Goal: Task Accomplishment & Management: Complete application form

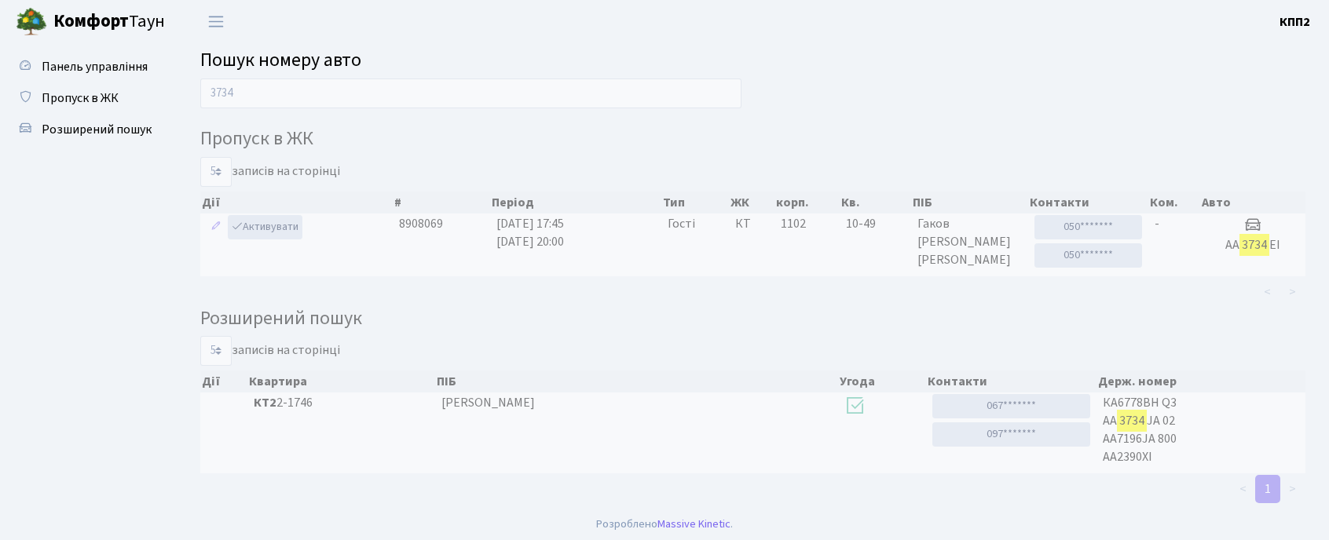
click at [305, 102] on input "3734" at bounding box center [470, 94] width 541 height 30
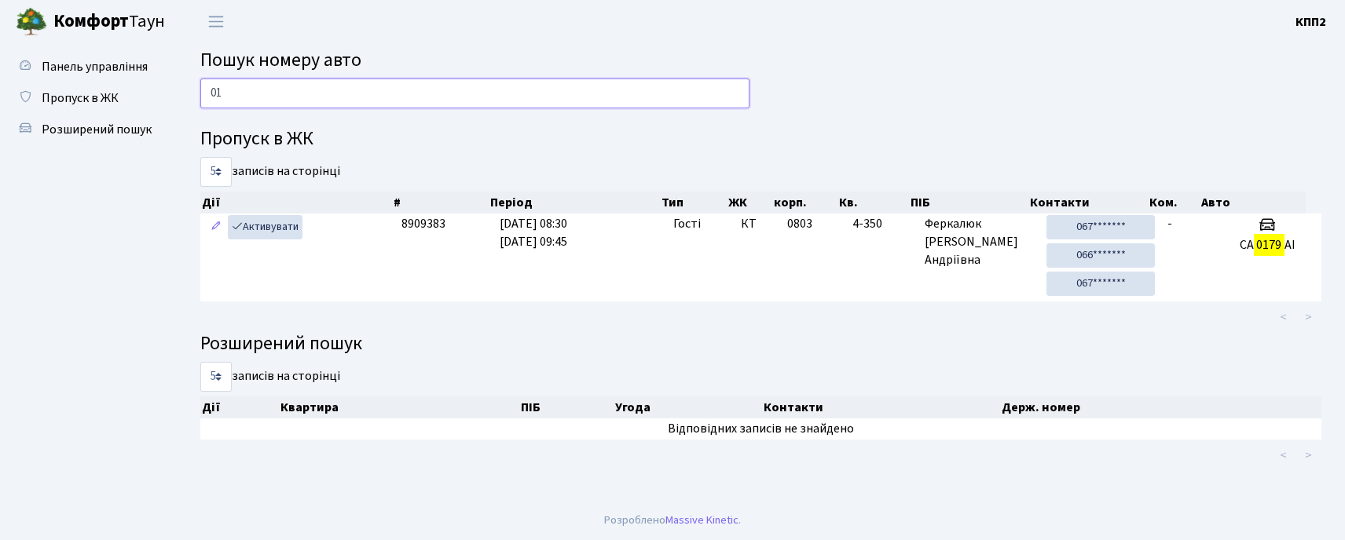
type input "0"
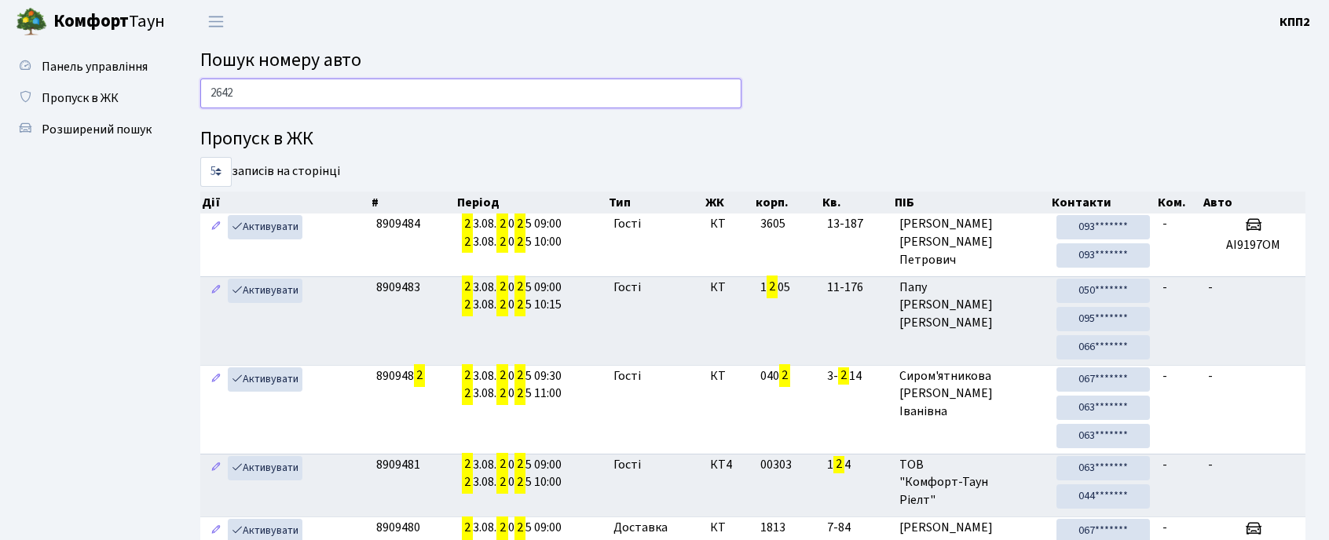
type input "2642"
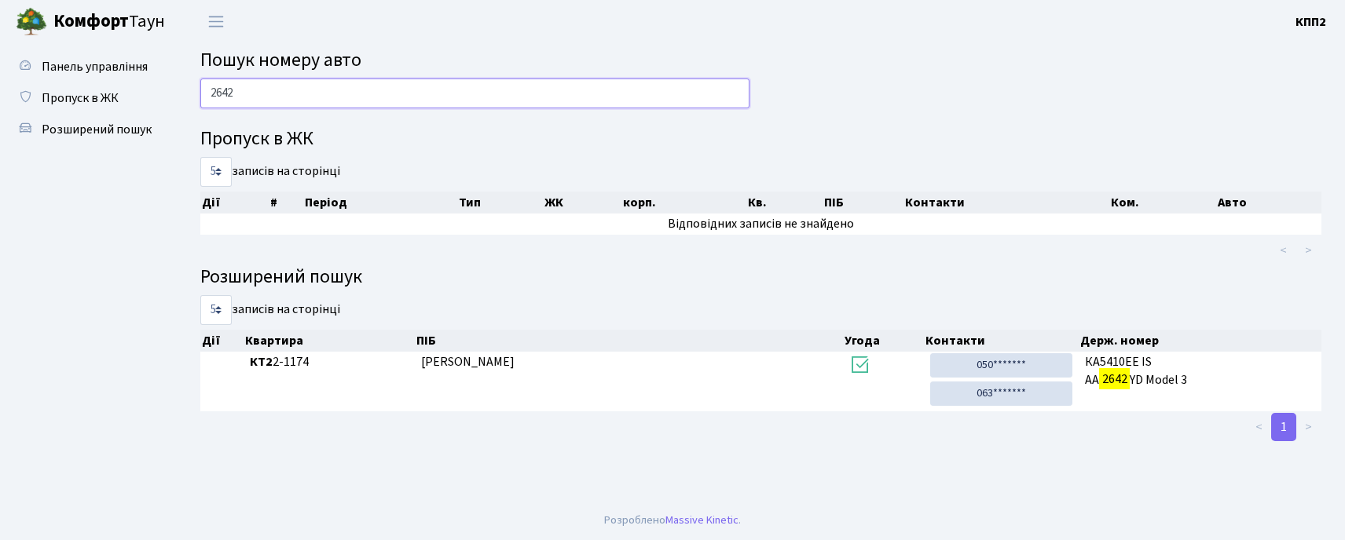
click at [303, 95] on input "2642" at bounding box center [474, 94] width 549 height 30
click at [302, 95] on input "2642" at bounding box center [474, 94] width 549 height 30
click at [482, 90] on input "2642" at bounding box center [474, 94] width 549 height 30
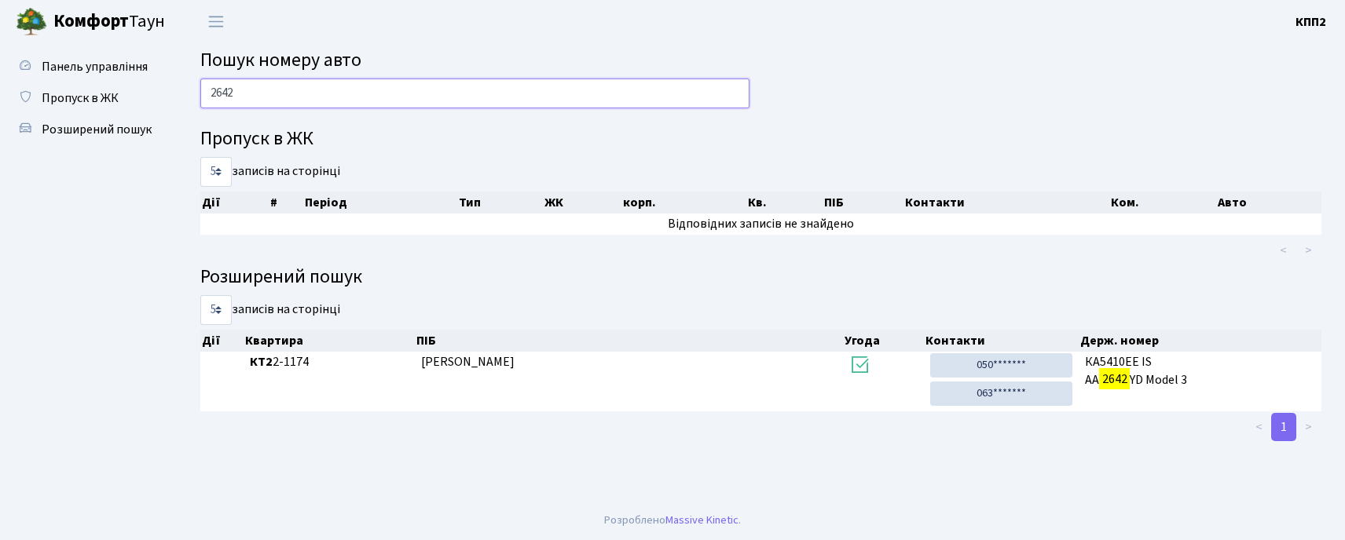
click at [248, 89] on input "2642" at bounding box center [474, 94] width 549 height 30
type input "2"
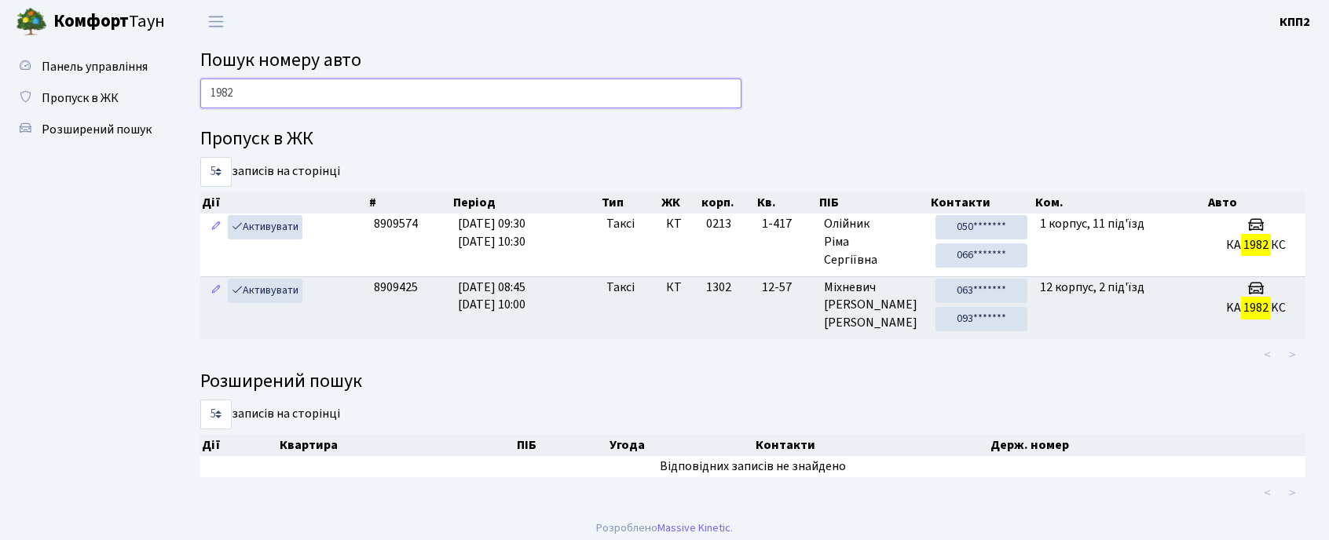
click at [293, 86] on input "1982" at bounding box center [470, 94] width 541 height 30
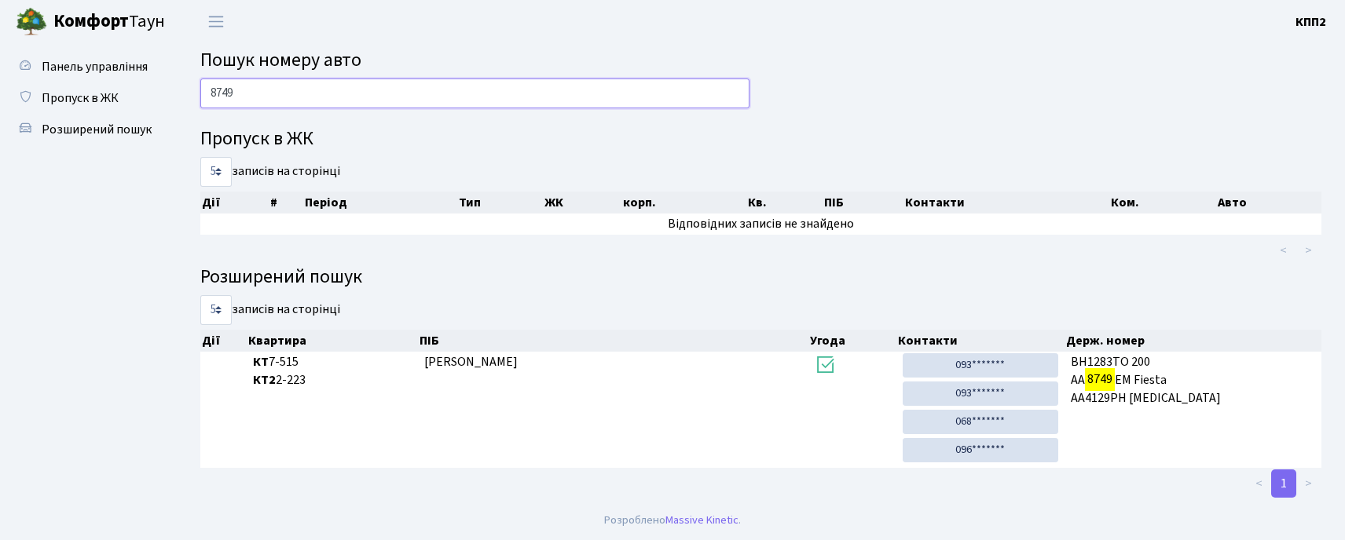
click at [265, 92] on input "8749" at bounding box center [474, 94] width 549 height 30
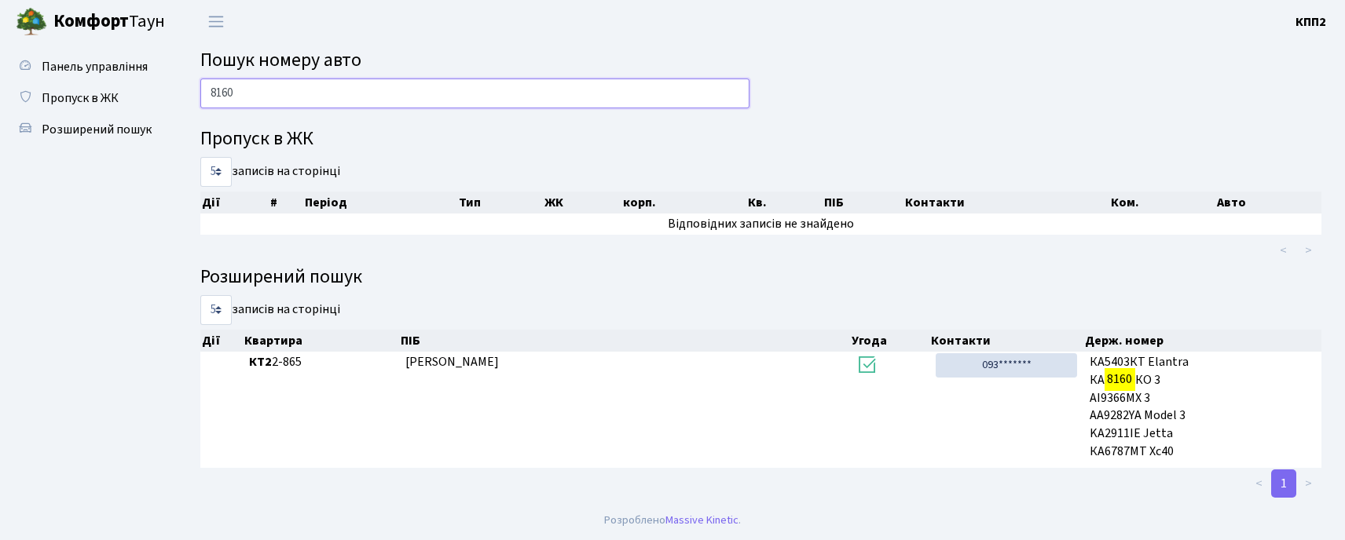
click at [262, 90] on input "8160" at bounding box center [474, 94] width 549 height 30
type input "9991"
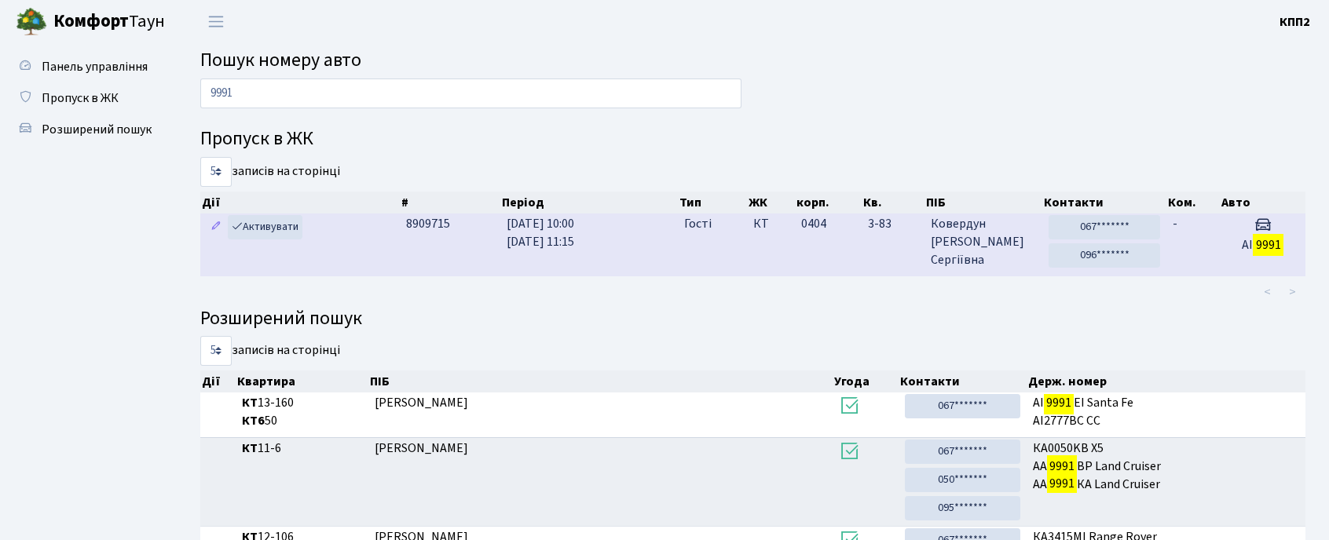
click at [653, 234] on td "23.08.2025 10:00 23.08.2025 11:15" at bounding box center [588, 245] width 177 height 62
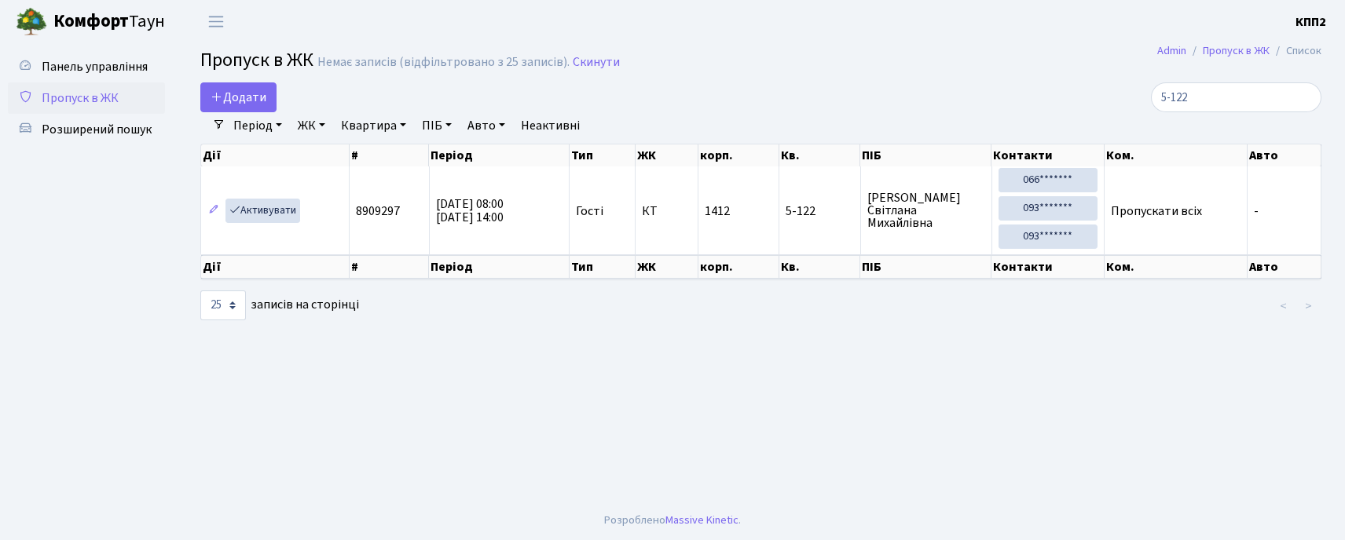
select select "25"
click at [1210, 98] on input "5-122" at bounding box center [1236, 97] width 170 height 30
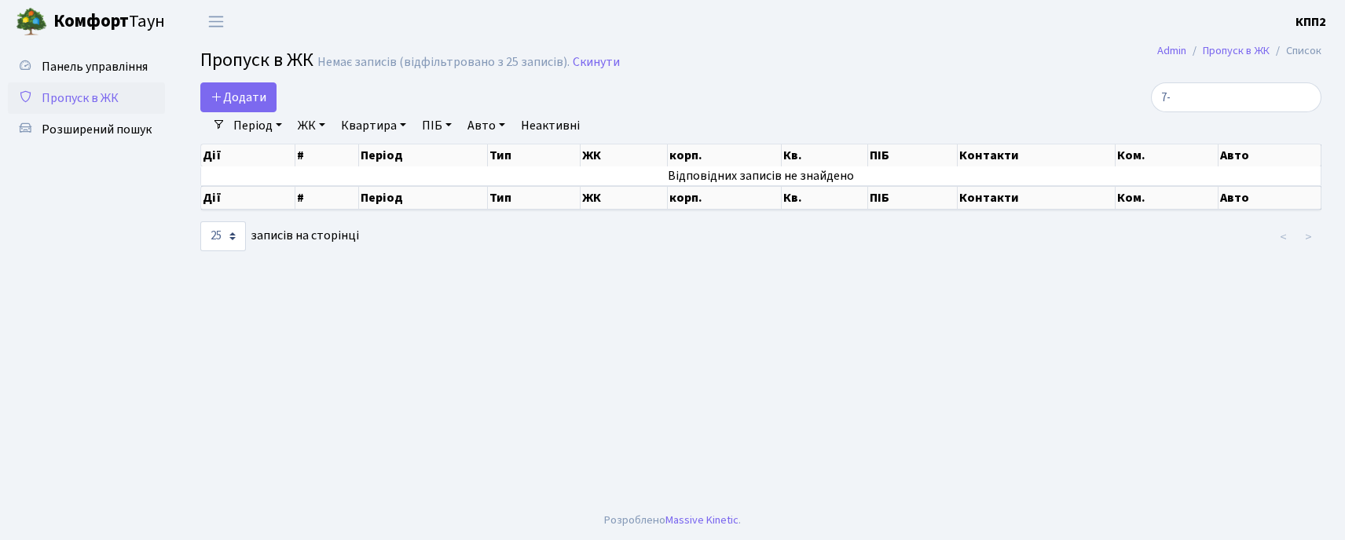
type input "7"
type input "3"
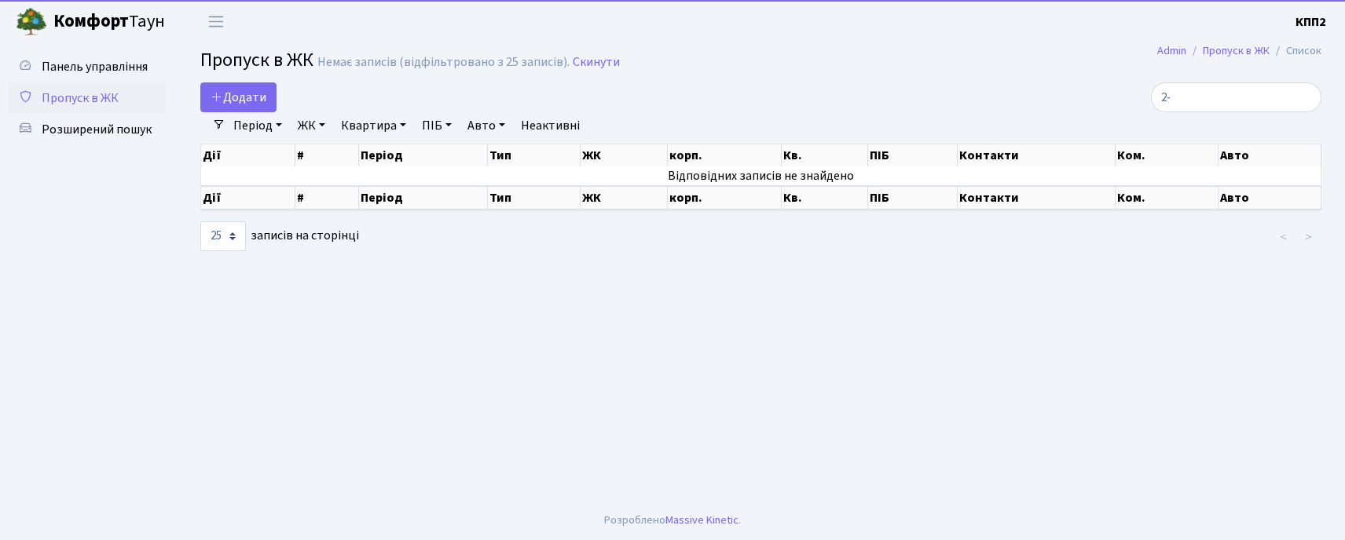
type input "2"
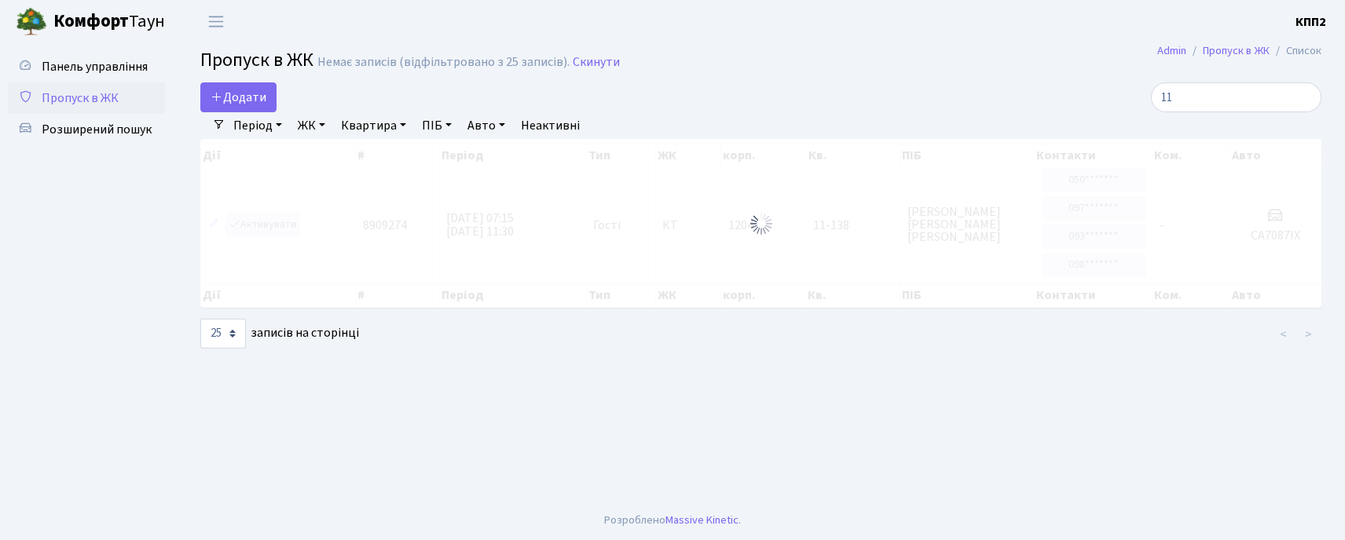
type input "1"
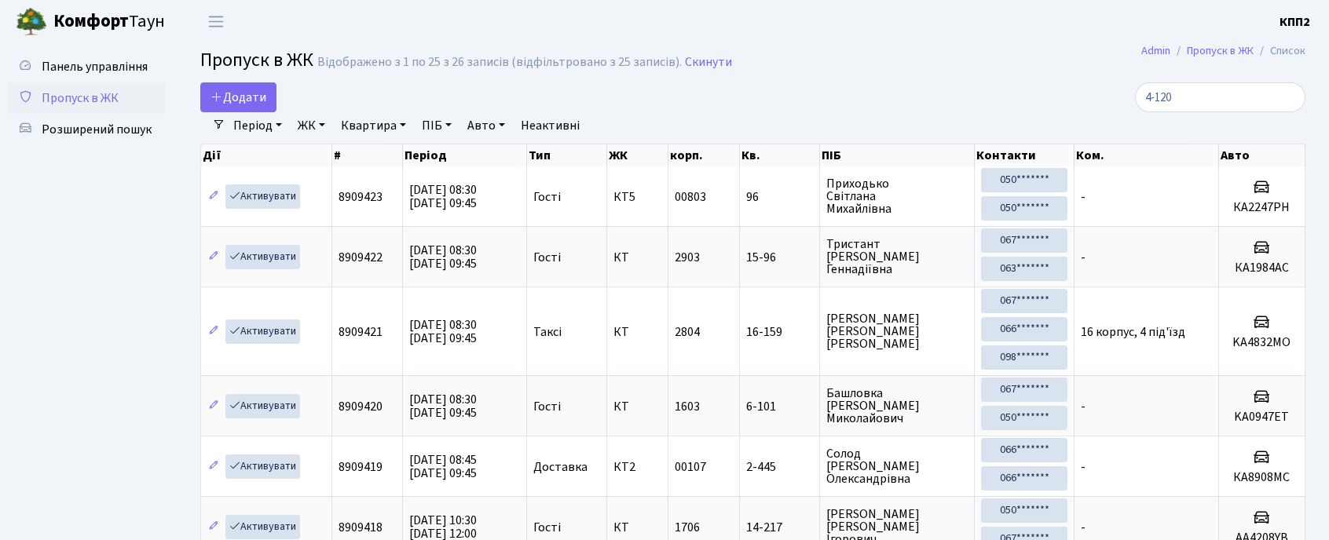
type input "4-120"
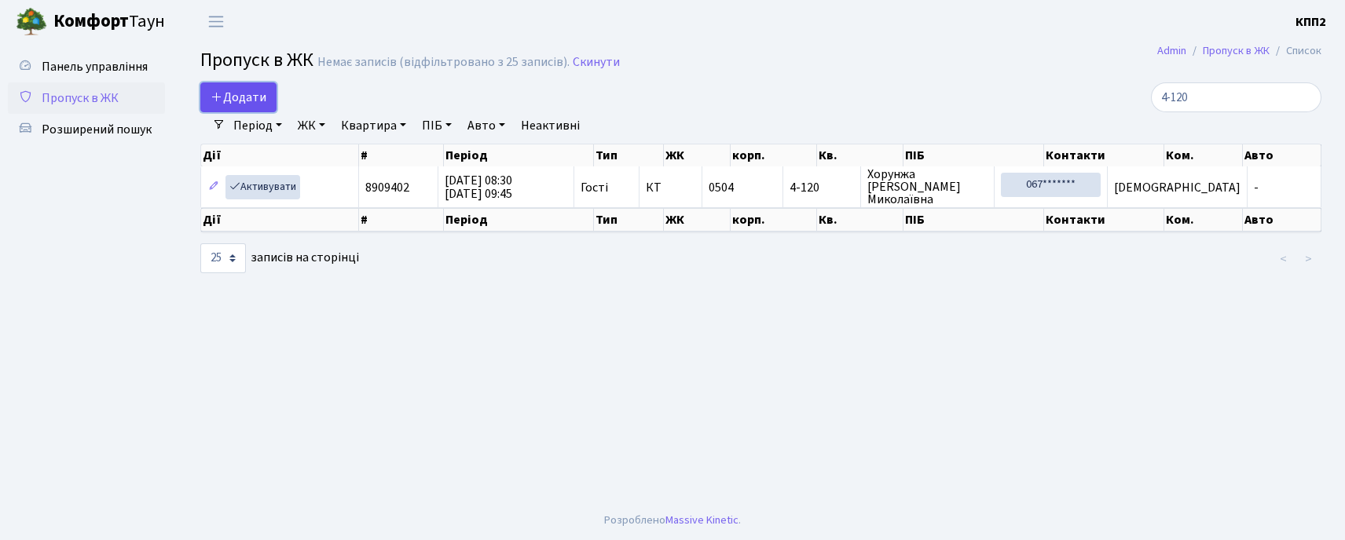
click at [268, 98] on link "Додати" at bounding box center [238, 97] width 76 height 30
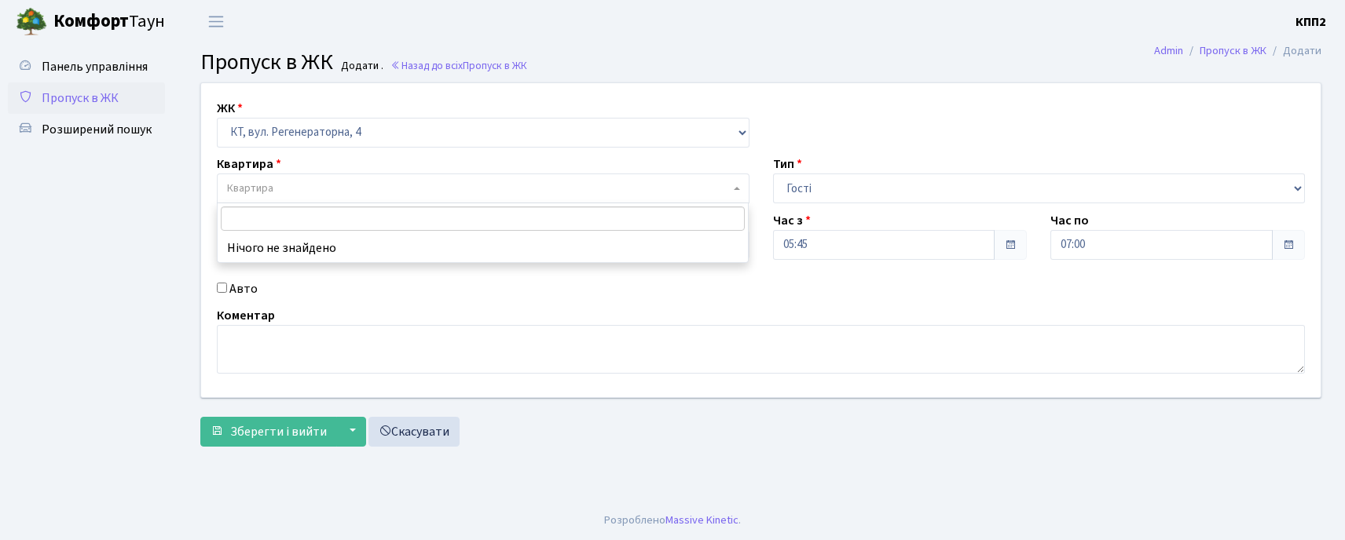
select select "271"
select select "3"
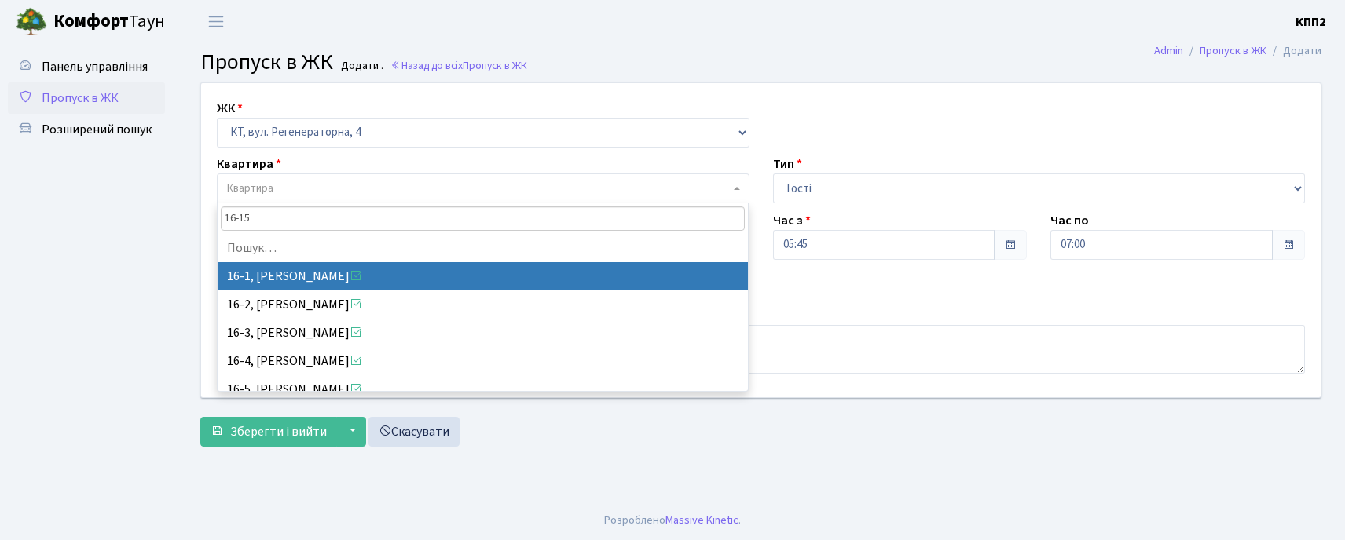
type input "16-157"
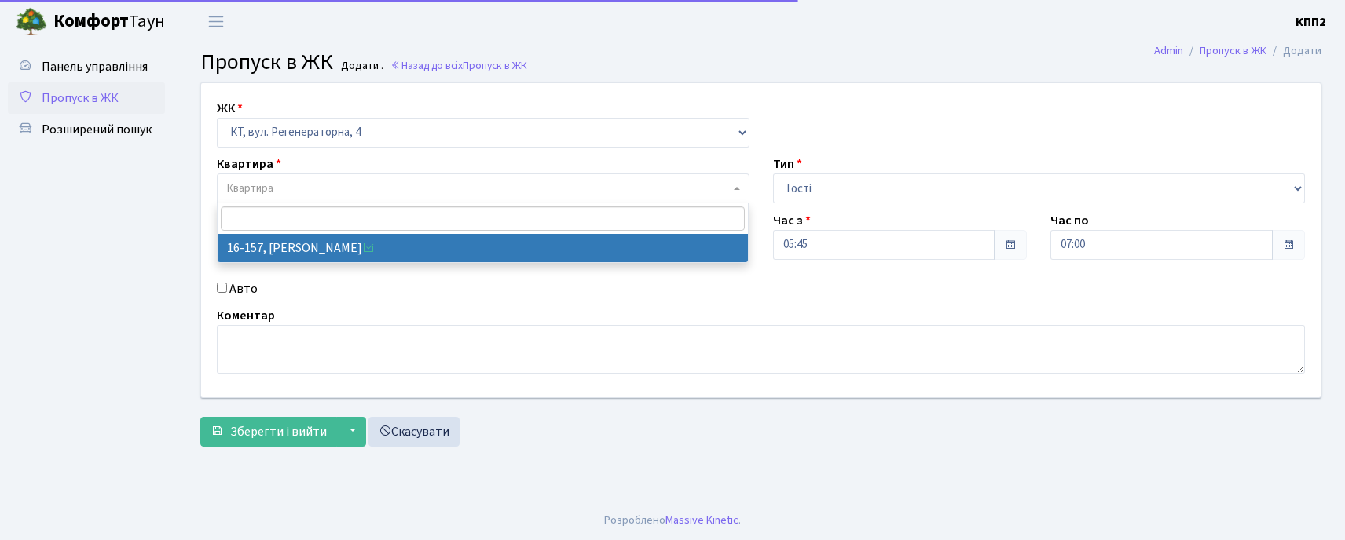
select select "8718"
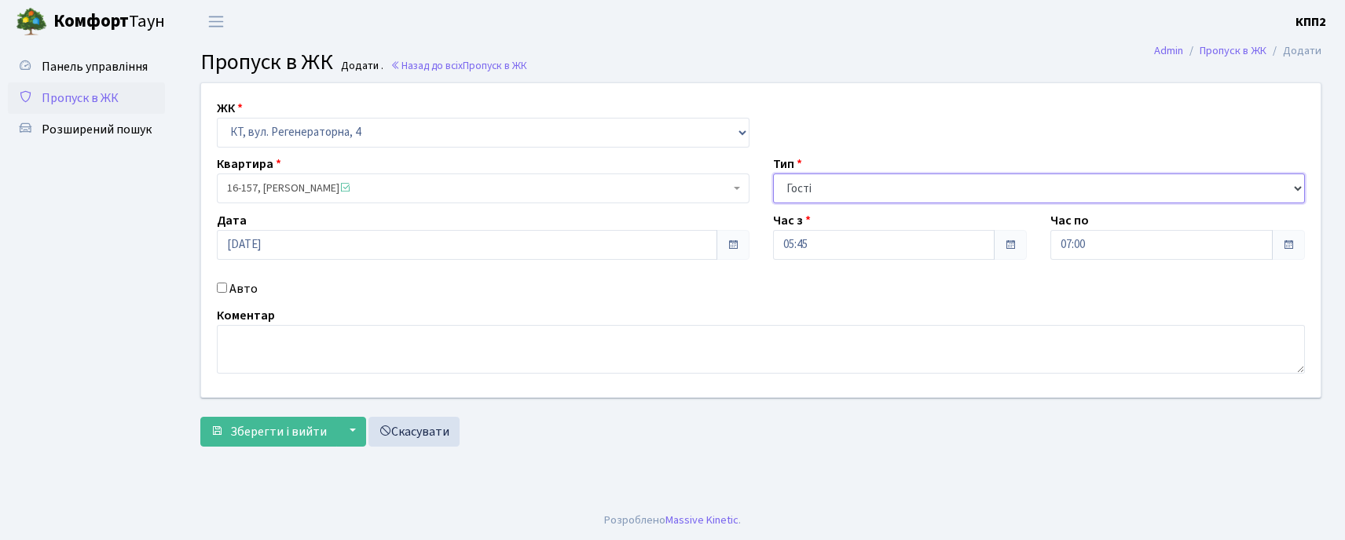
click at [814, 202] on select "- Доставка Таксі Гості Сервіс" at bounding box center [1039, 189] width 532 height 30
select select "2"
click at [773, 174] on select "- Доставка Таксі Гості Сервіс" at bounding box center [1039, 189] width 532 height 30
click at [225, 284] on input "Авто" at bounding box center [222, 288] width 10 height 10
checkbox input "true"
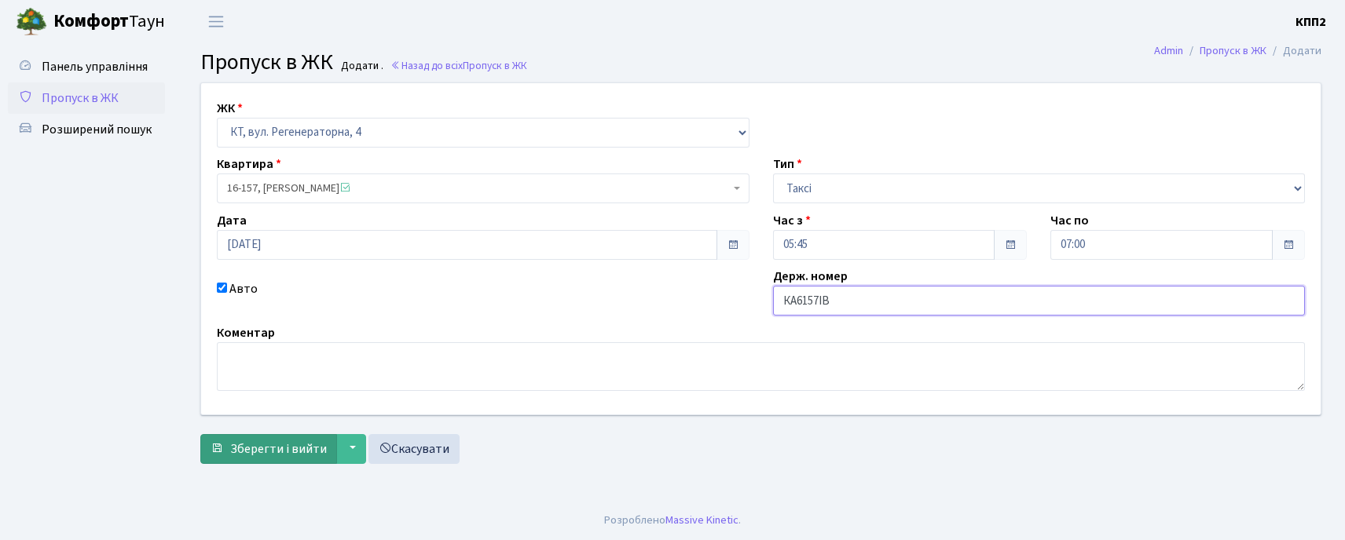
type input "КА6157ІВ"
click at [273, 449] on span "Зберегти і вийти" at bounding box center [278, 449] width 97 height 17
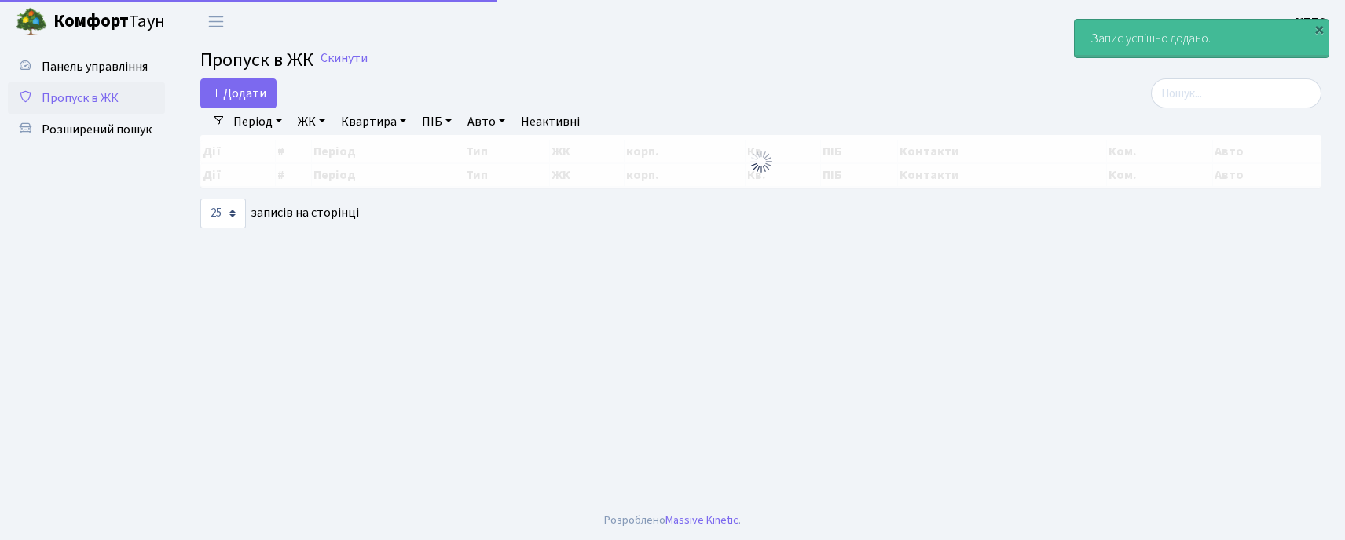
select select "25"
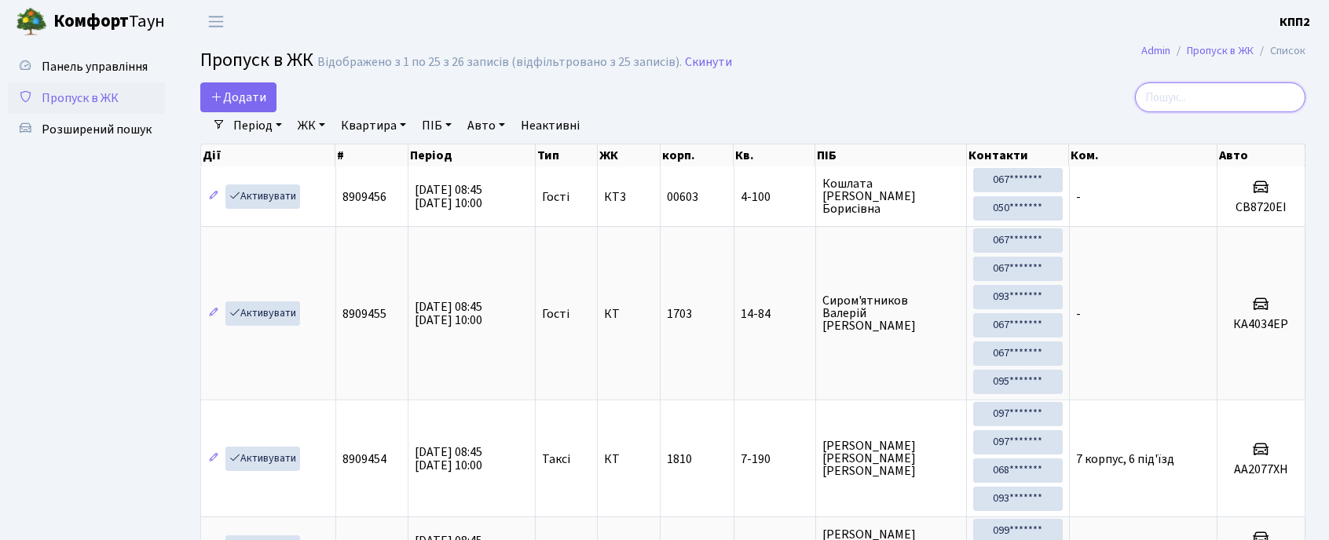
click at [1192, 97] on input "search" at bounding box center [1220, 97] width 170 height 30
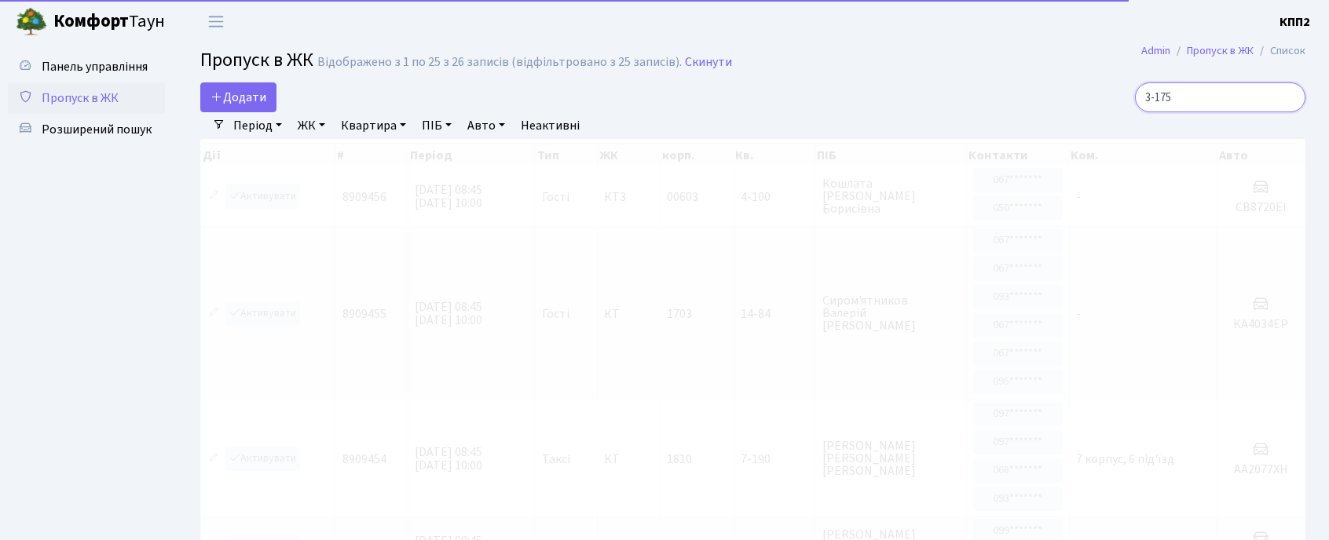
type input "3-175"
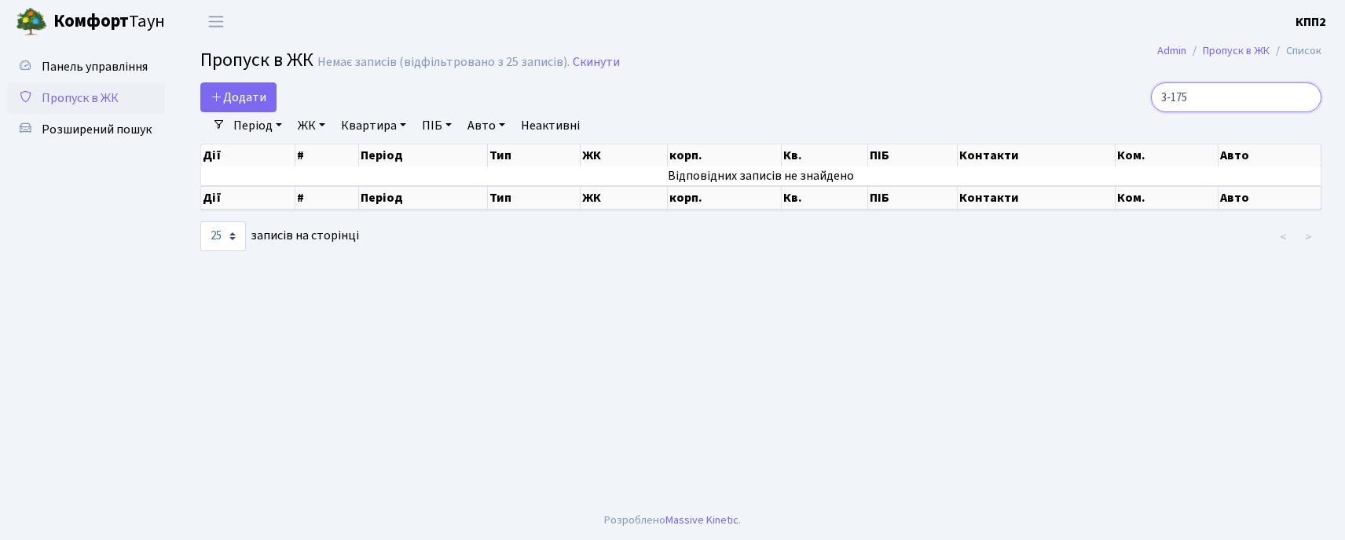
click at [1228, 92] on input "3-175" at bounding box center [1236, 97] width 170 height 30
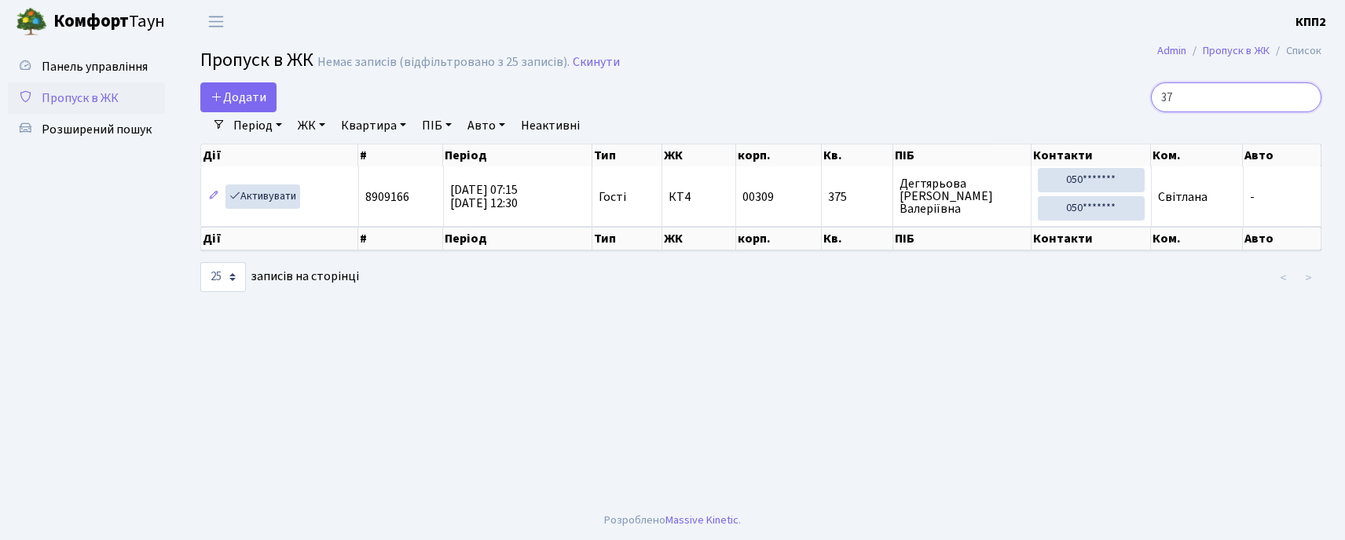
type input "3"
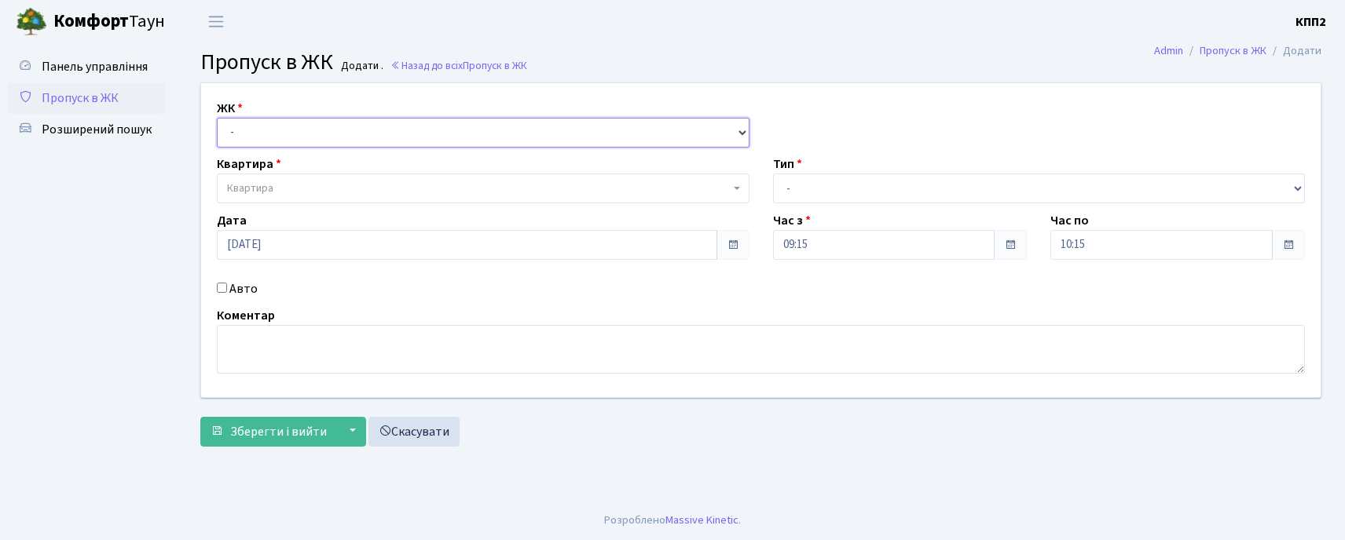
click at [268, 133] on select "- КТ, вул. Регенераторна, 4 КТ2, просп. [STREET_ADDRESS] [STREET_ADDRESS] [PERS…" at bounding box center [483, 133] width 532 height 30
select select "271"
click at [217, 118] on select "- КТ, вул. Регенераторна, 4 КТ2, просп. Соборності, 17 КТ3, вул. Березнева, 16 …" at bounding box center [483, 133] width 532 height 30
select select
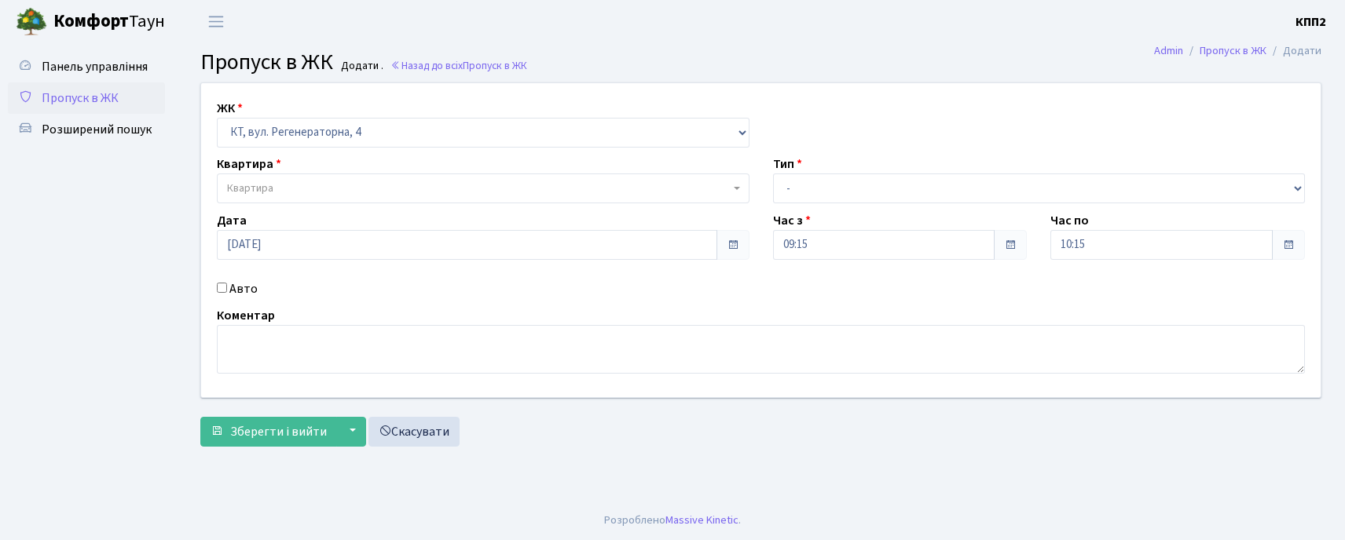
click at [243, 286] on label "Авто" at bounding box center [243, 289] width 28 height 19
click at [227, 286] on input "Авто" at bounding box center [222, 288] width 10 height 10
checkbox input "true"
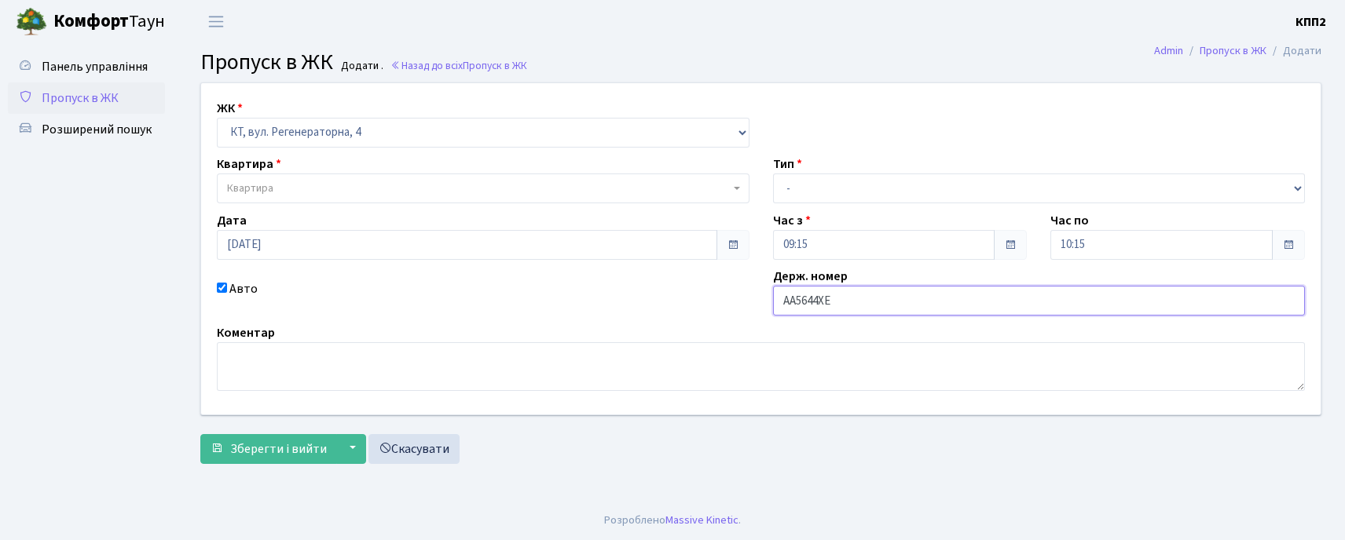
type input "АА5644ХЕ"
click at [302, 190] on span "Квартира" at bounding box center [478, 189] width 503 height 16
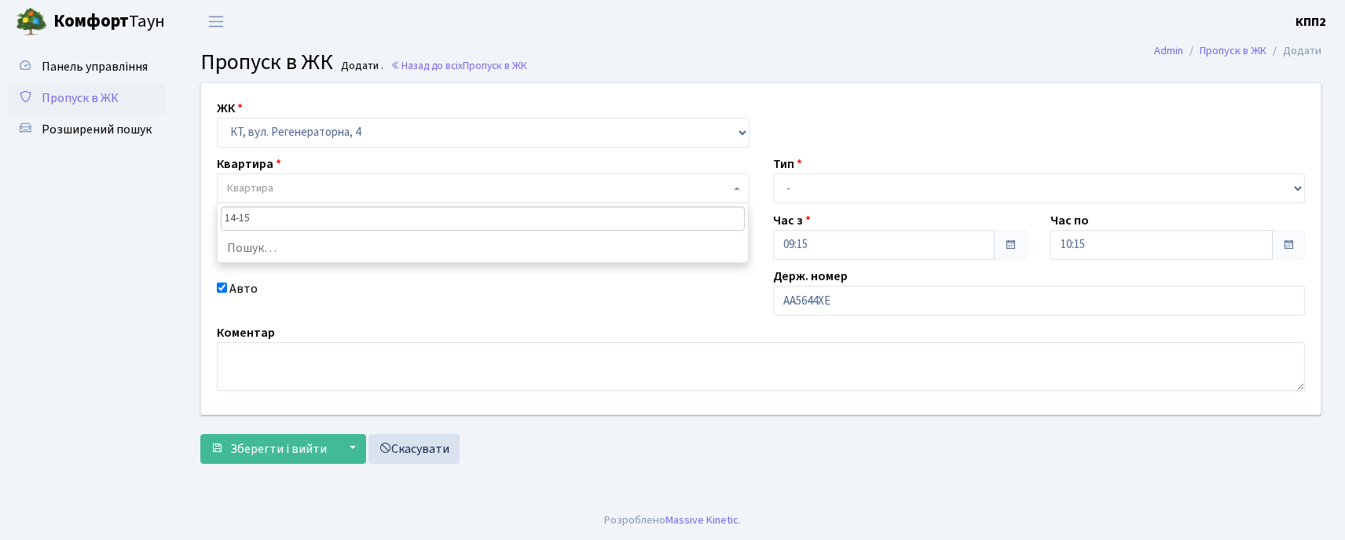
type input "14-157"
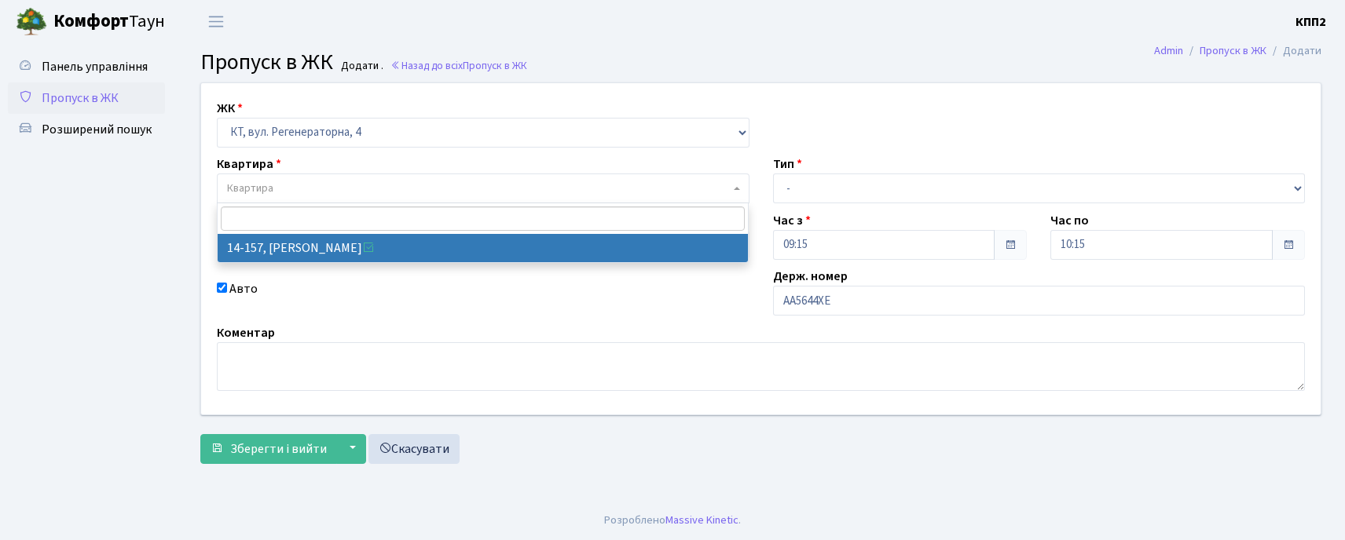
select select "7534"
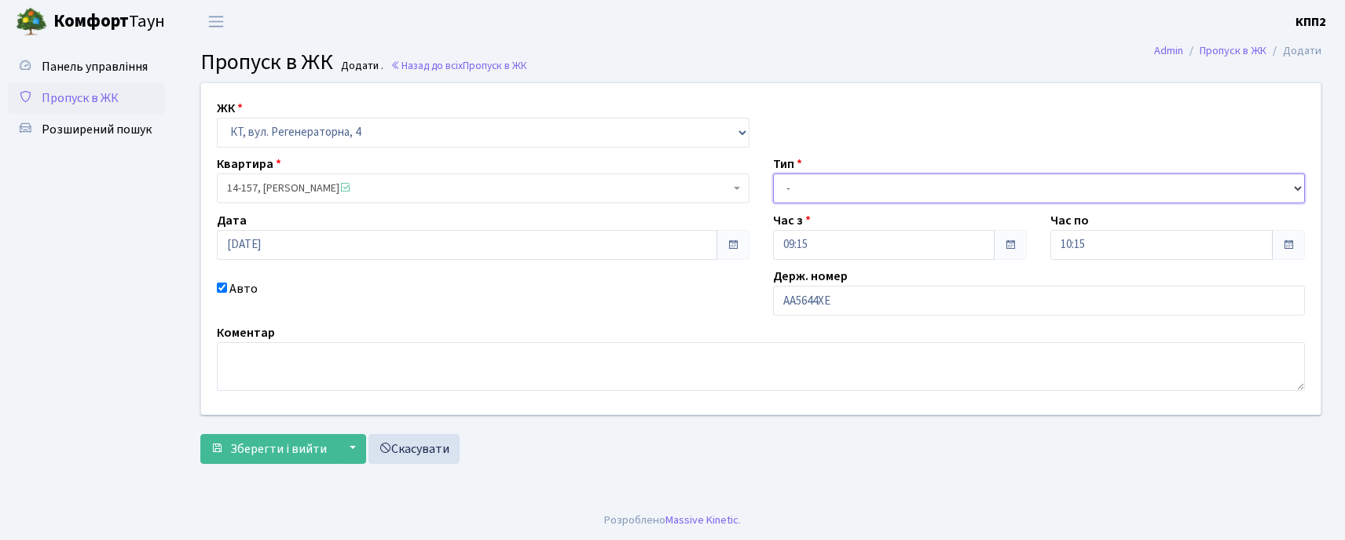
click at [826, 195] on select "- Доставка Таксі Гості Сервіс" at bounding box center [1039, 189] width 532 height 30
select select "3"
click at [773, 174] on select "- Доставка Таксі Гості Сервіс" at bounding box center [1039, 189] width 532 height 30
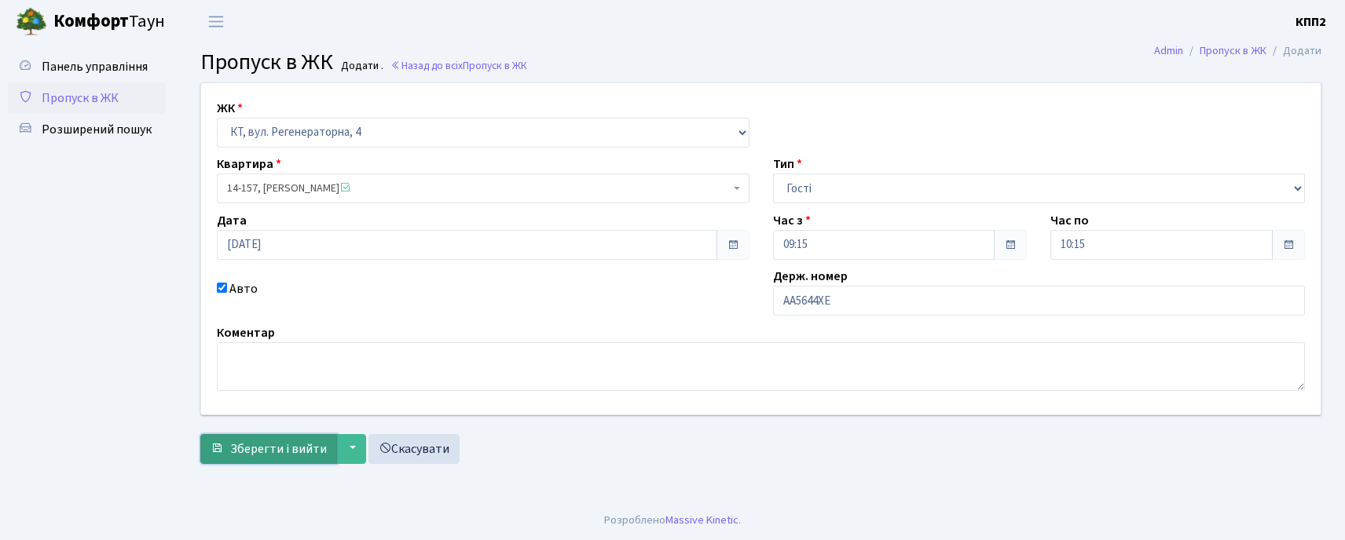
click at [254, 441] on span "Зберегти і вийти" at bounding box center [278, 449] width 97 height 17
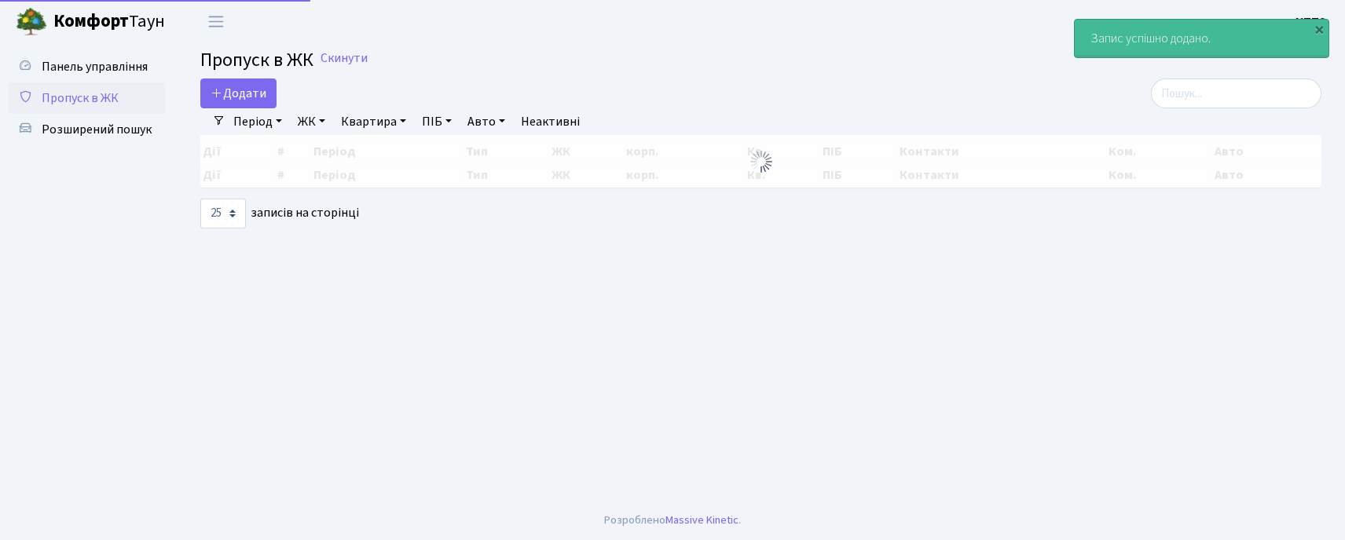
select select "25"
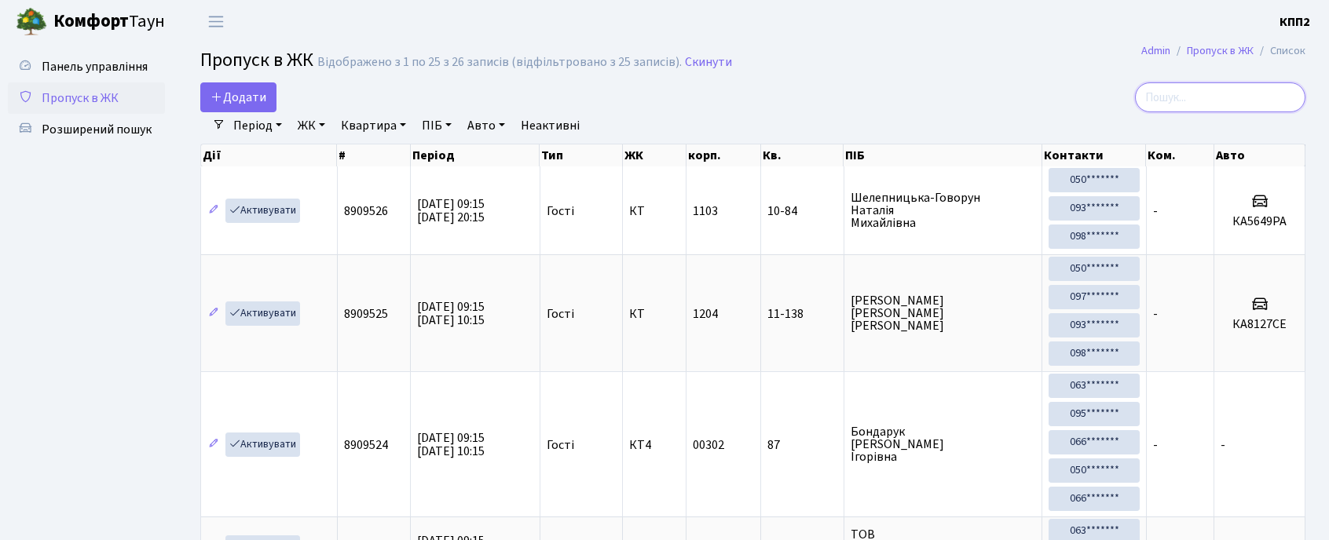
click at [1195, 86] on input "search" at bounding box center [1220, 97] width 170 height 30
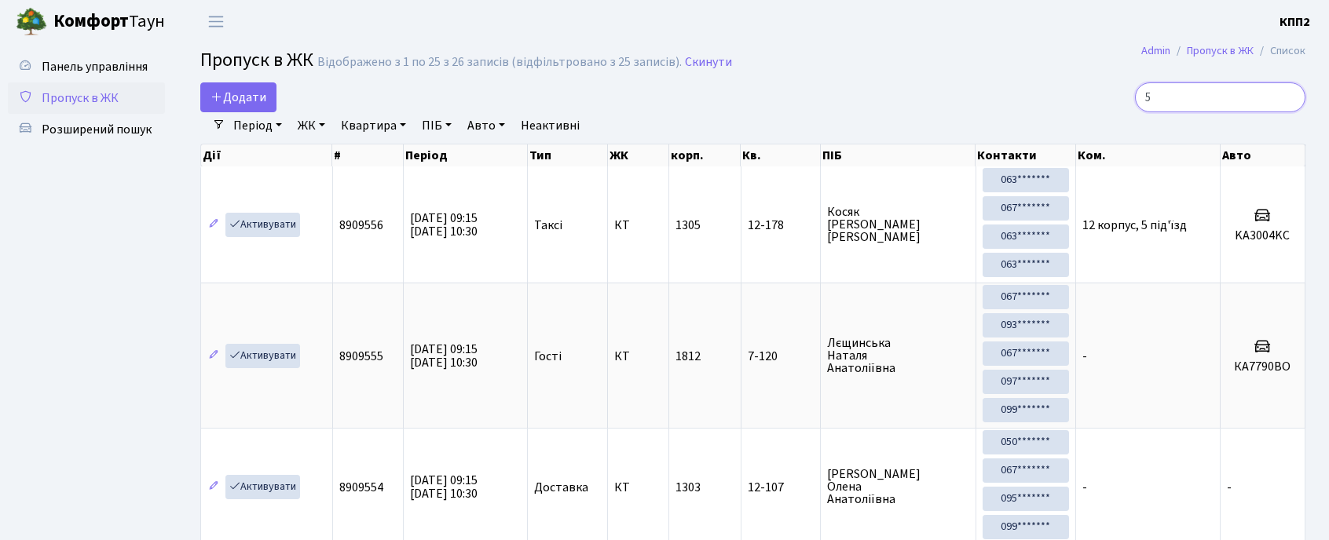
type input "5"
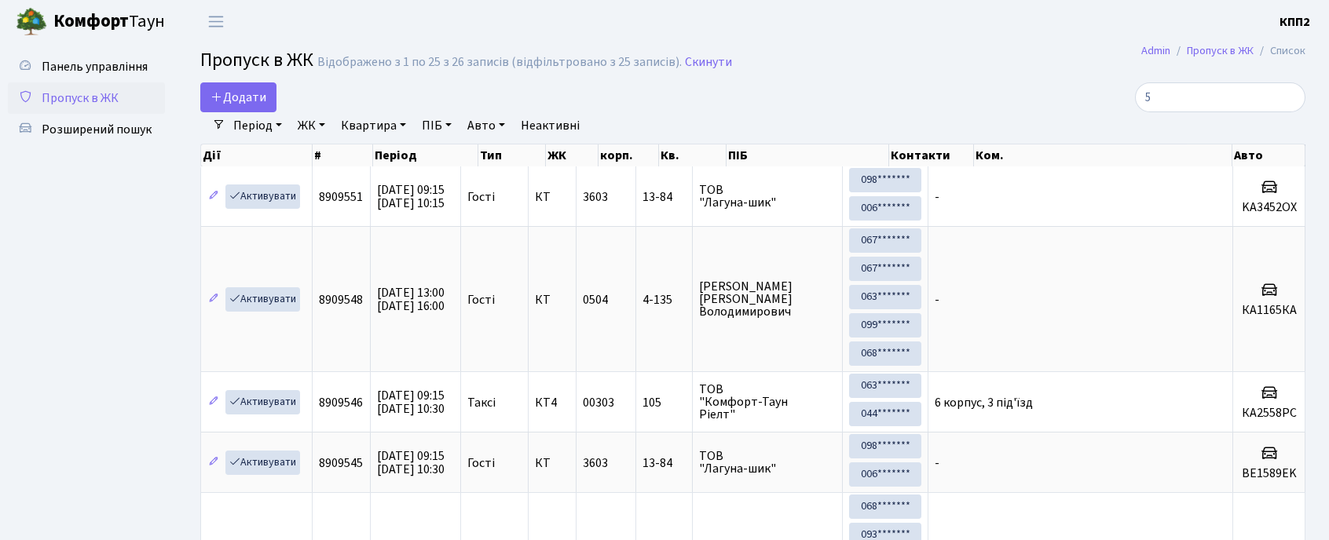
click at [318, 120] on link "ЖК" at bounding box center [311, 125] width 40 height 27
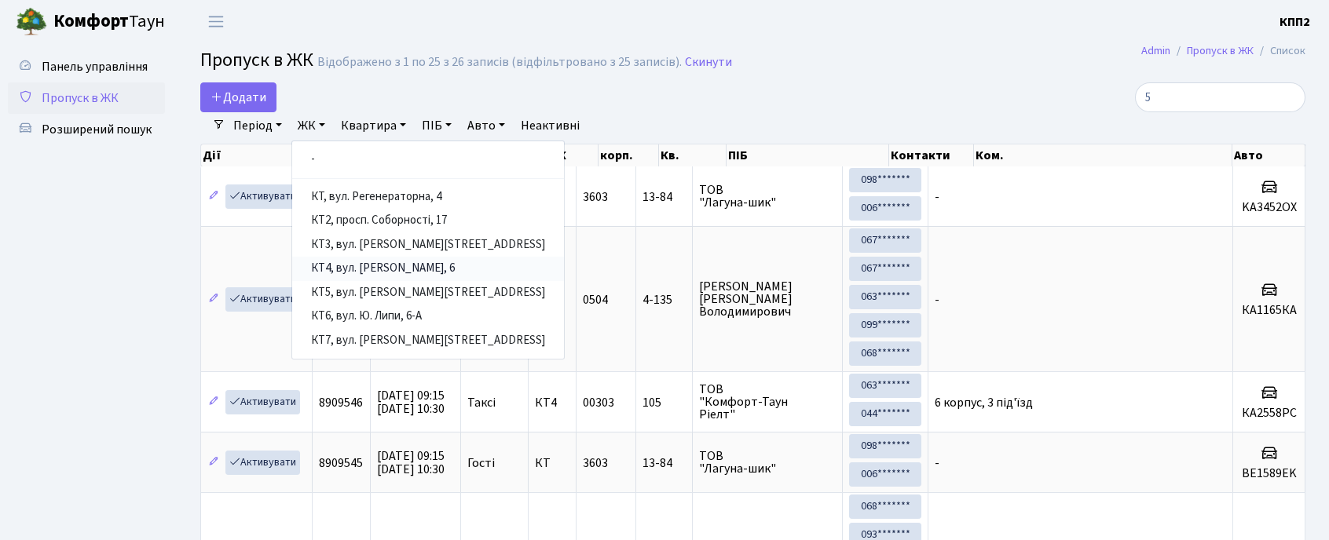
click at [375, 269] on link "КТ4, вул. [PERSON_NAME], 6" at bounding box center [428, 269] width 272 height 24
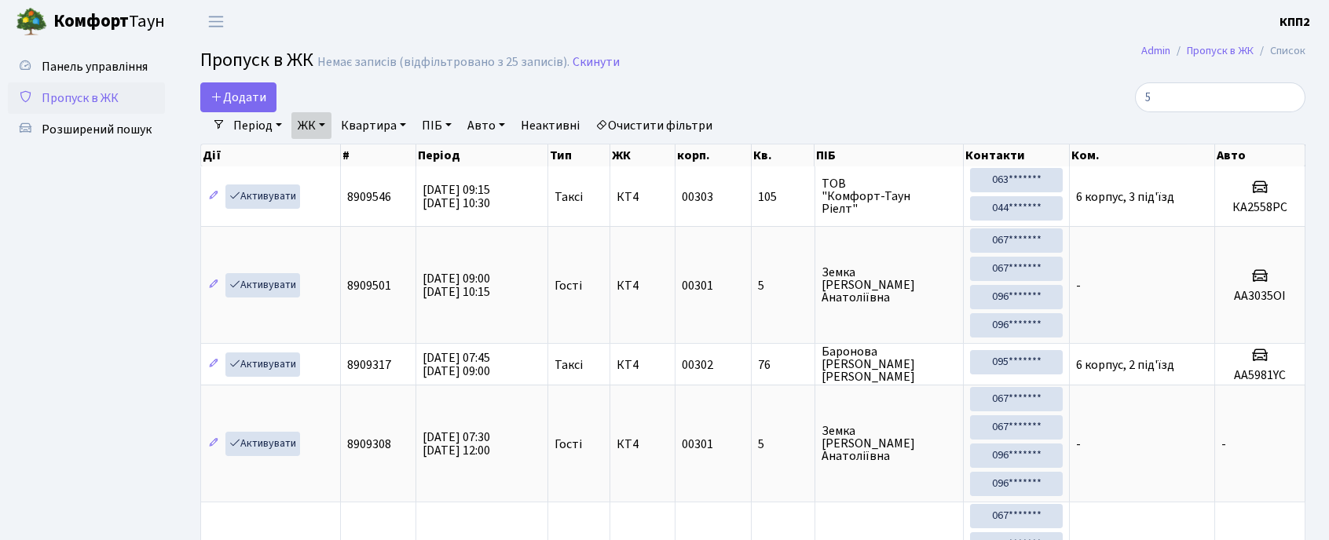
click at [318, 134] on link "ЖК" at bounding box center [311, 125] width 40 height 27
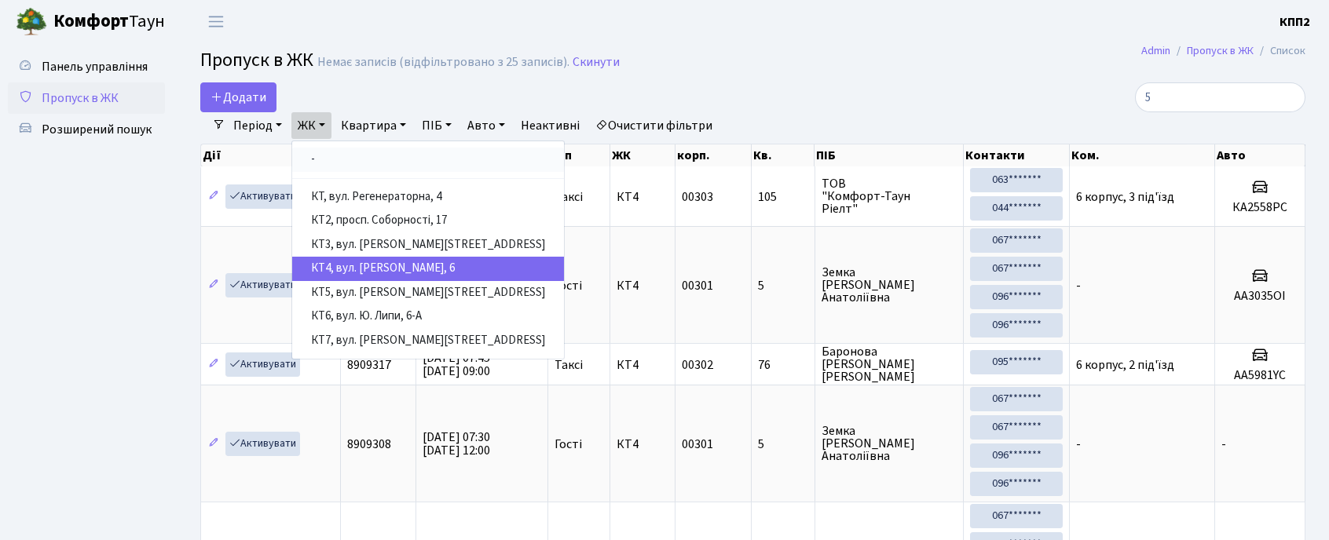
click at [324, 163] on link "-" at bounding box center [428, 160] width 272 height 24
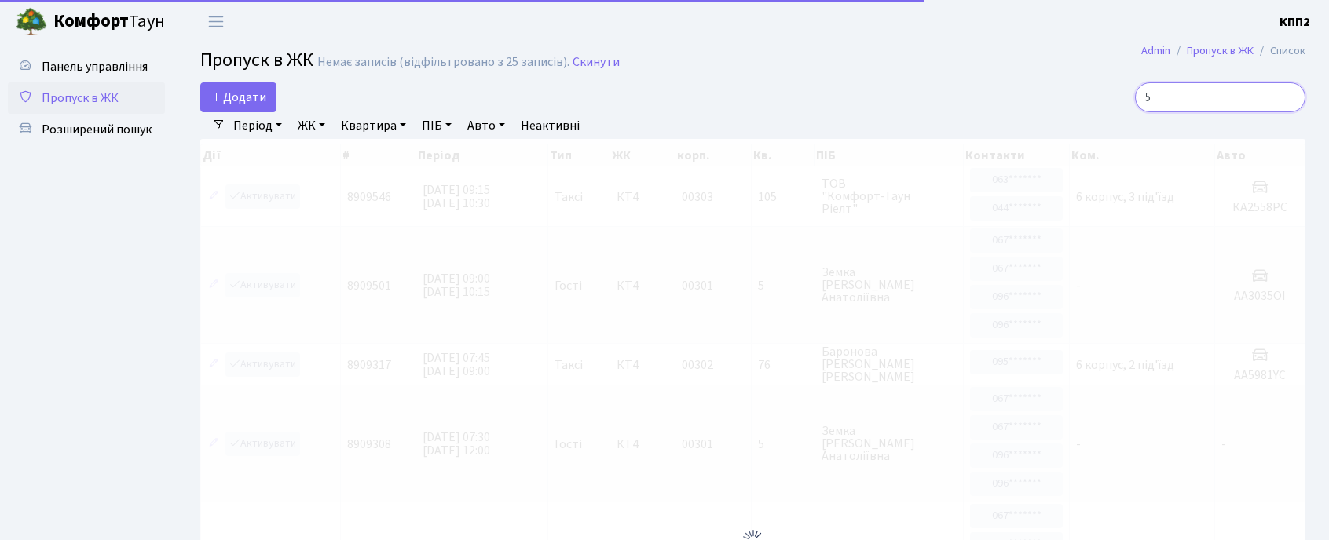
click at [1213, 99] on input "5" at bounding box center [1220, 97] width 170 height 30
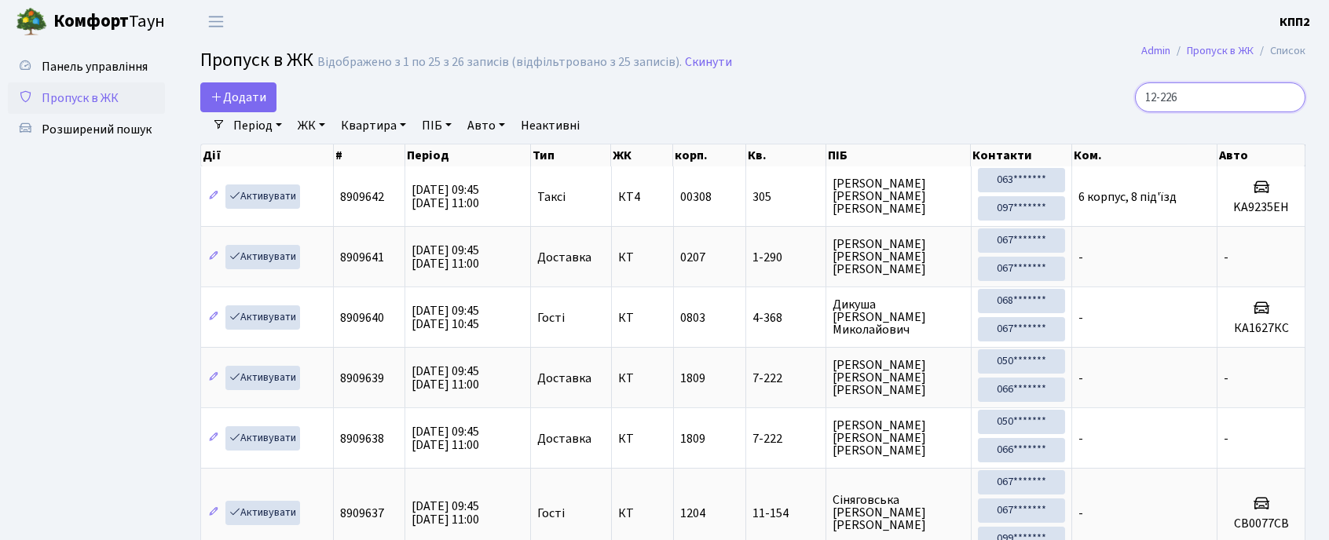
type input "12-226"
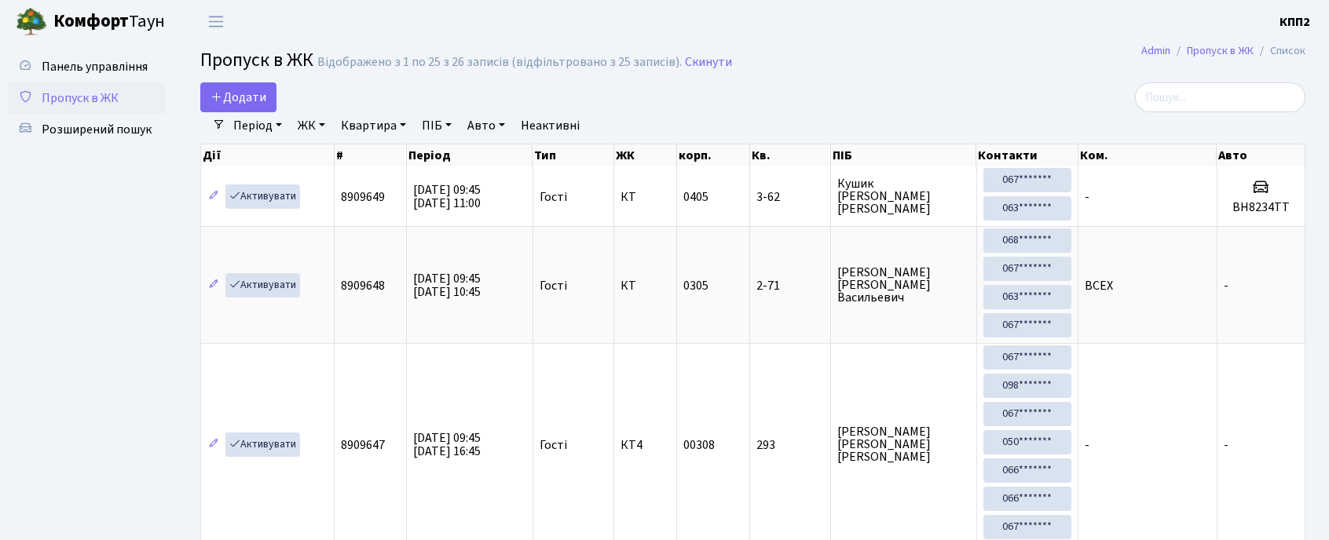
select select "25"
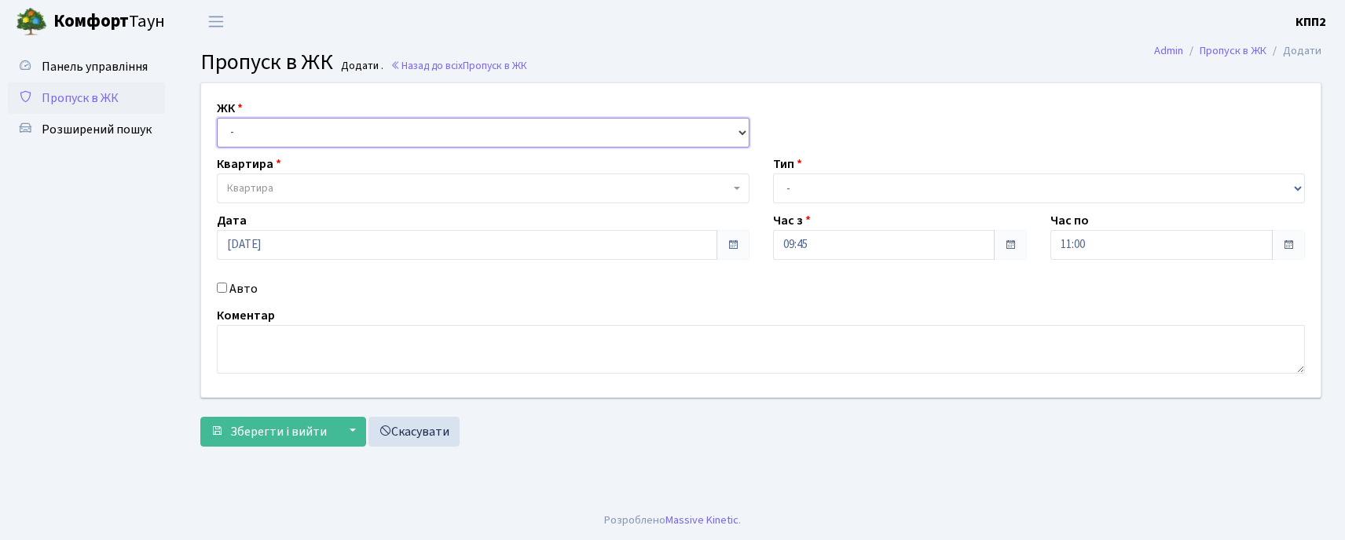
drag, startPoint x: 258, startPoint y: 126, endPoint x: 258, endPoint y: 143, distance: 16.5
click at [258, 126] on select "- КТ, вул. Регенераторна, 4 КТ2, просп. [STREET_ADDRESS] [STREET_ADDRESS] [PERS…" at bounding box center [483, 133] width 532 height 30
select select "271"
click at [217, 118] on select "- КТ, вул. Регенераторна, 4 КТ2, просп. Соборності, 17 КТ3, вул. Березнева, 16 …" at bounding box center [483, 133] width 532 height 30
select select
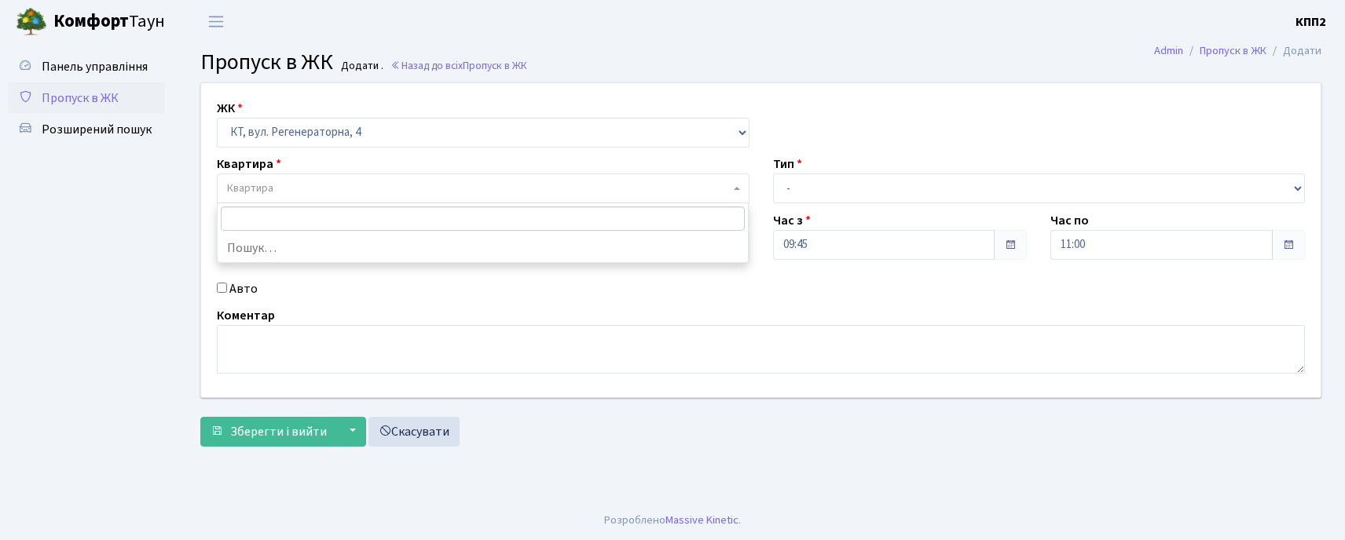
click at [269, 198] on span "Квартира" at bounding box center [483, 189] width 532 height 30
type input "5-78"
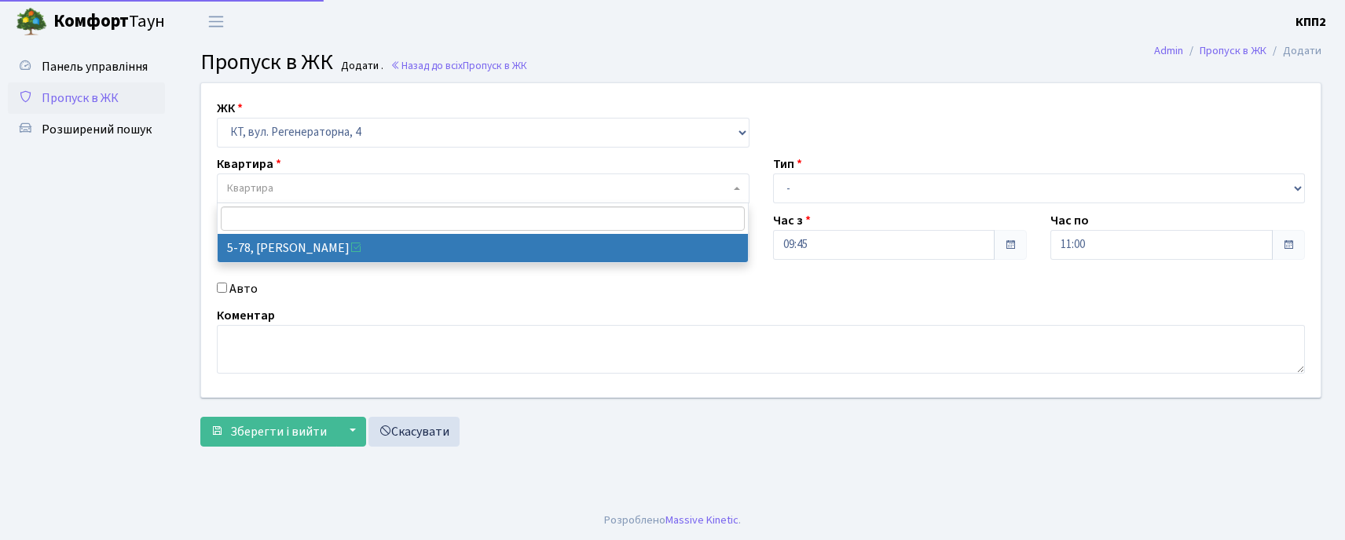
select select "2488"
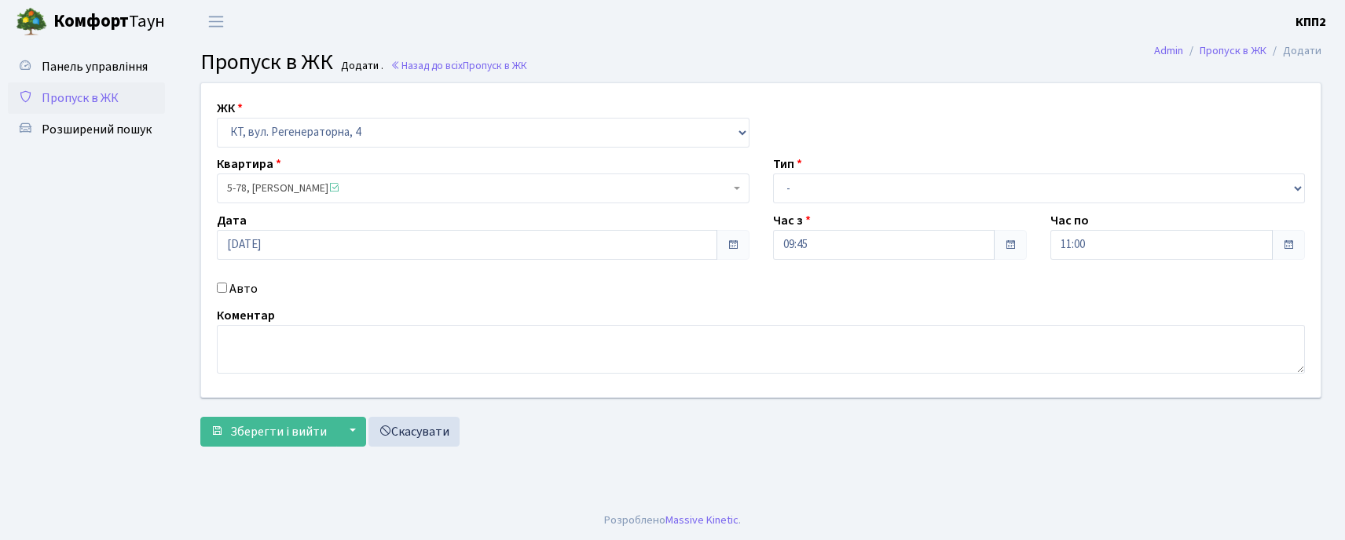
click at [237, 291] on label "Авто" at bounding box center [243, 289] width 28 height 19
click at [227, 291] on input "Авто" at bounding box center [222, 288] width 10 height 10
checkbox input "true"
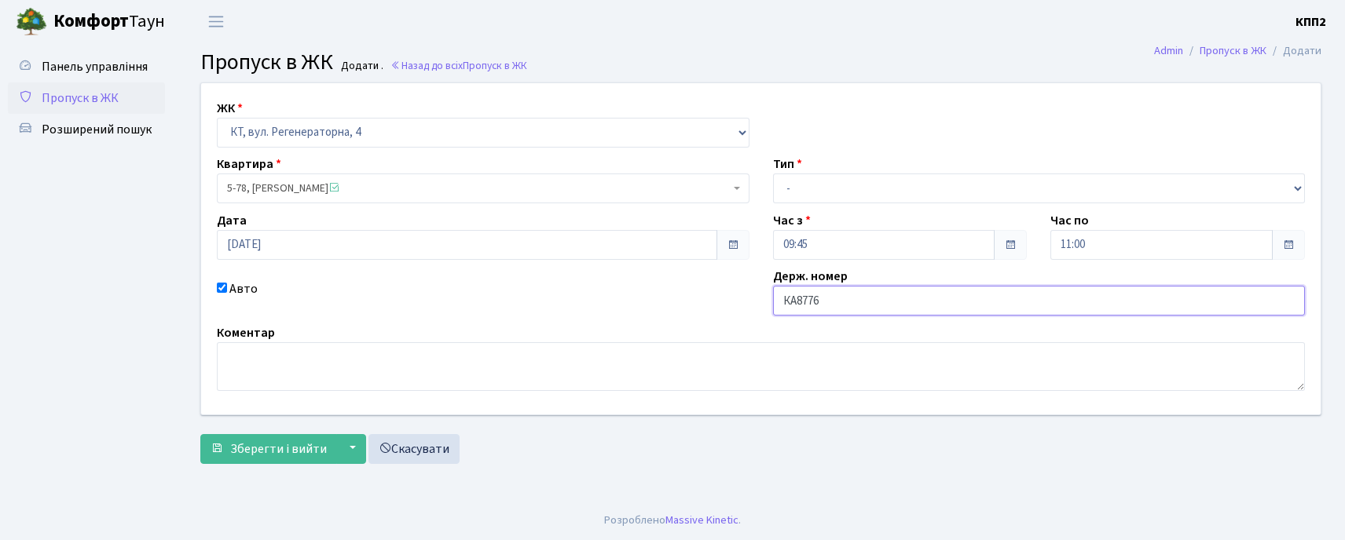
type input "КА8776МО"
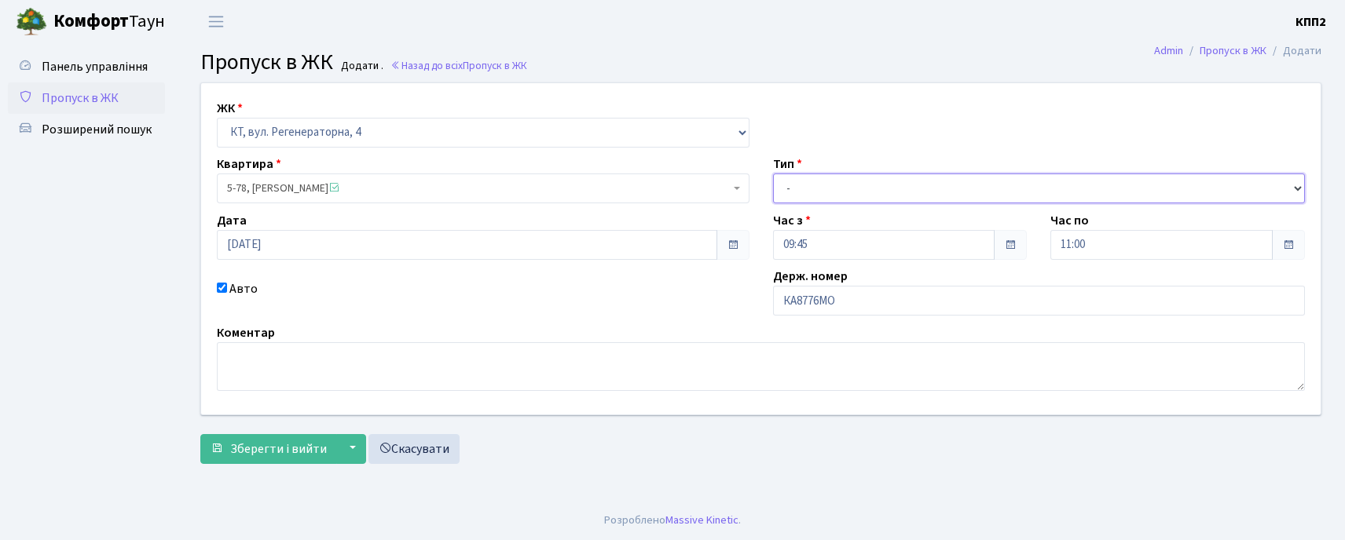
click at [830, 192] on select "- Доставка Таксі Гості Сервіс" at bounding box center [1039, 189] width 532 height 30
click at [773, 174] on select "- Доставка Таксі Гості Сервіс" at bounding box center [1039, 189] width 532 height 30
click at [812, 199] on select "- Доставка Таксі Гості Сервіс" at bounding box center [1039, 189] width 532 height 30
select select "2"
click at [773, 174] on select "- Доставка Таксі Гості Сервіс" at bounding box center [1039, 189] width 532 height 30
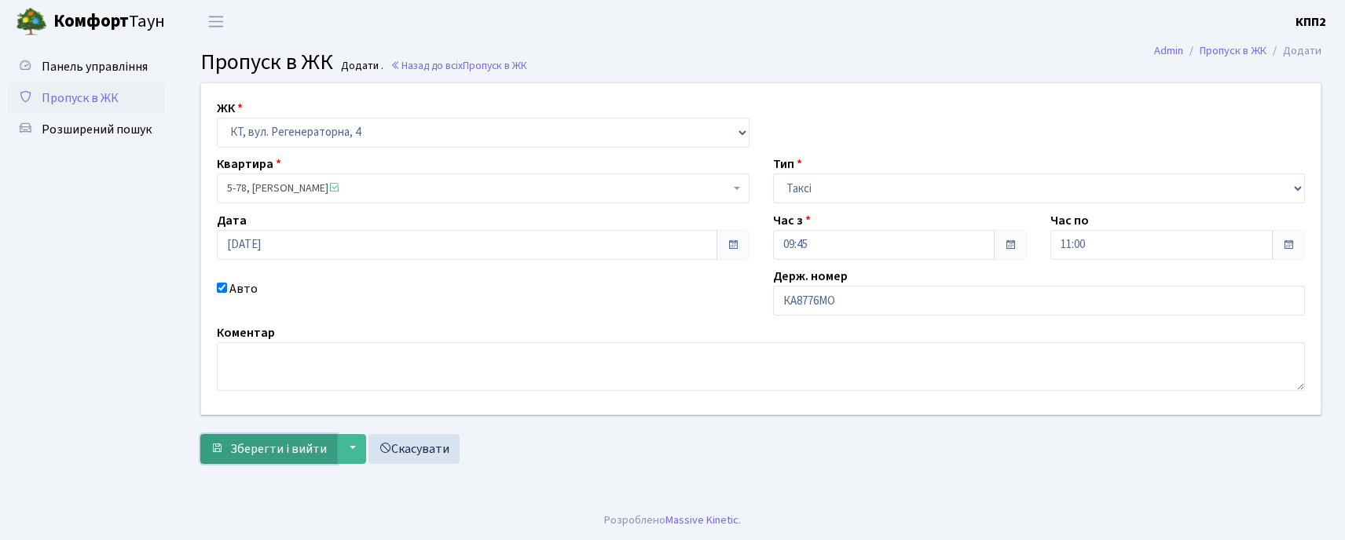
click at [302, 441] on span "Зберегти і вийти" at bounding box center [278, 449] width 97 height 17
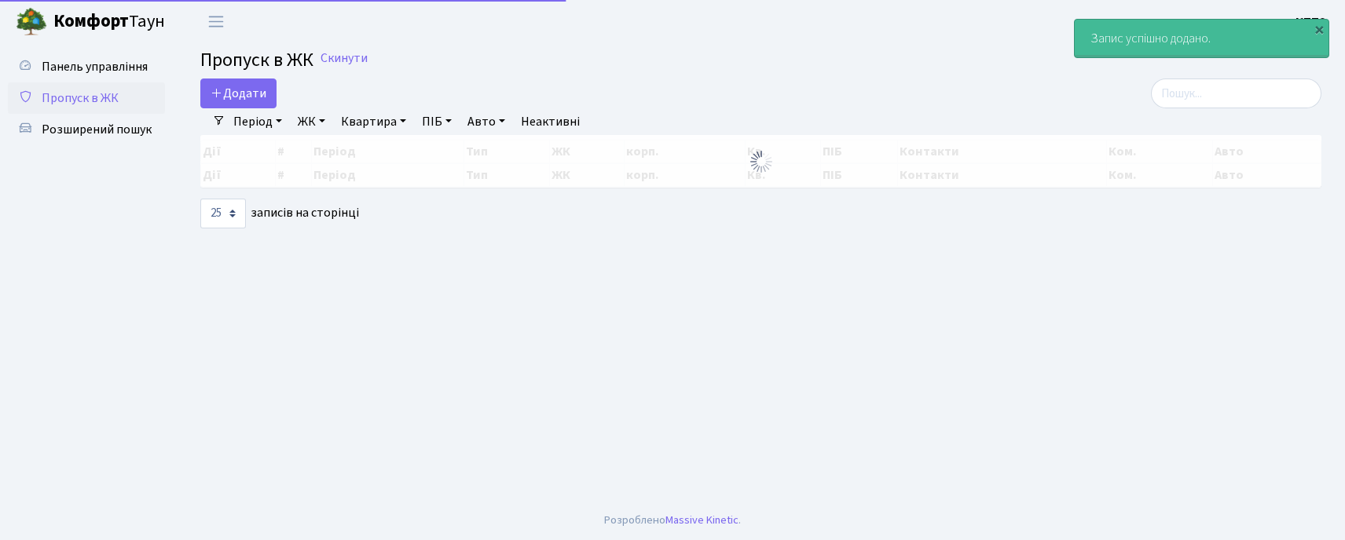
select select "25"
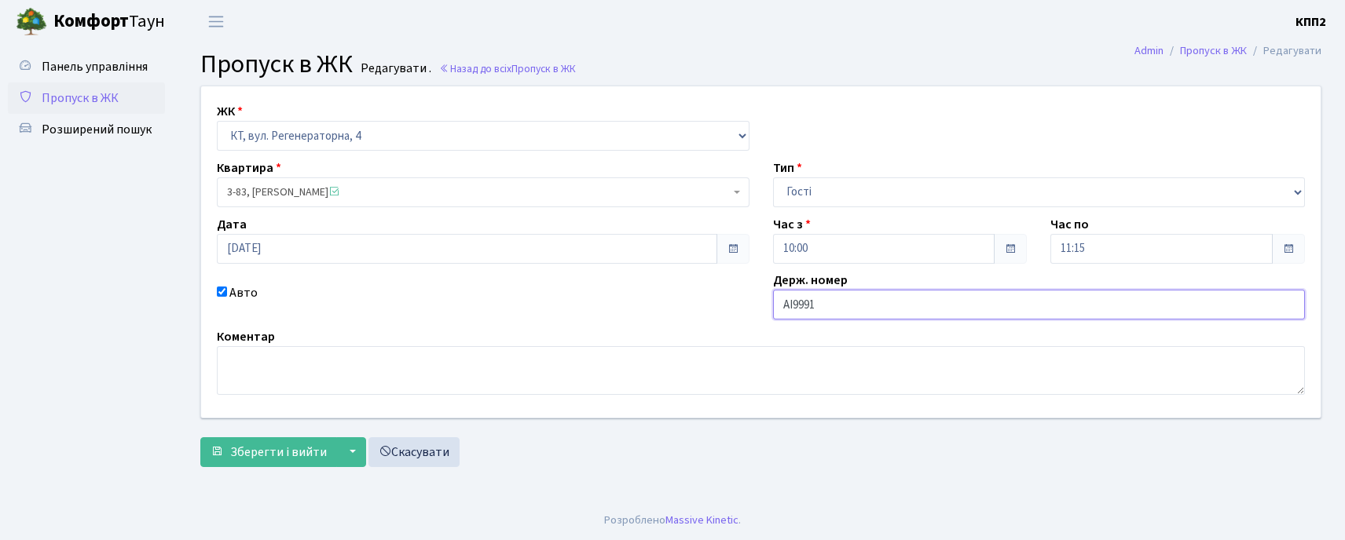
click at [959, 318] on input "АІ9991" at bounding box center [1039, 305] width 532 height 30
type input "АІ9991НІ"
click at [258, 459] on span "Зберегти і вийти" at bounding box center [278, 452] width 97 height 17
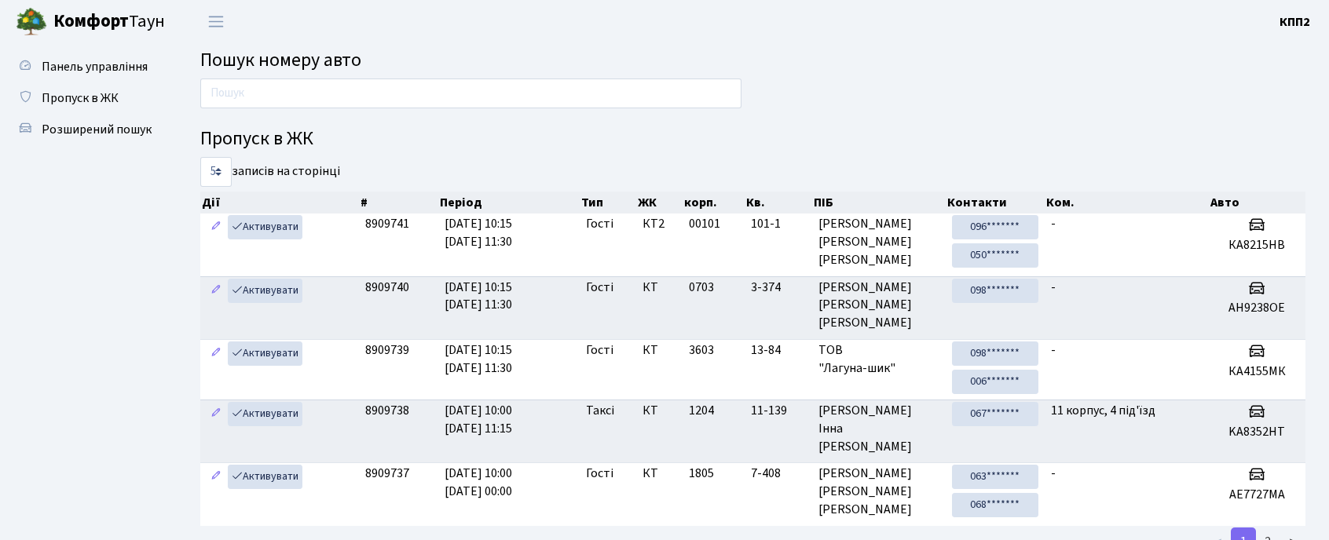
drag, startPoint x: 246, startPoint y: 72, endPoint x: 236, endPoint y: 79, distance: 11.3
click at [243, 75] on main "Пошук номеру авто Пропуск в ЖК 5 10 25 50 записів на сторінці Дії # Період Тип …" at bounding box center [753, 369] width 1152 height 652
click at [393, 97] on input "text" at bounding box center [470, 94] width 541 height 30
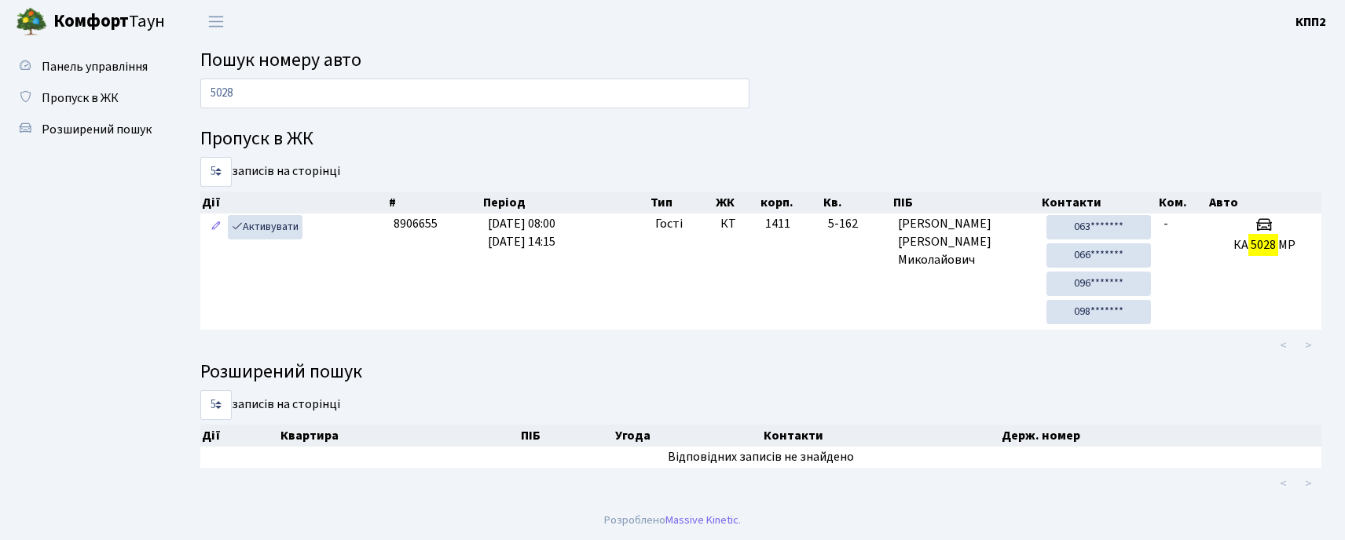
click at [102, 265] on ul "Панель управління Пропуск в ЖК Розширений пошук" at bounding box center [86, 272] width 157 height 442
click at [256, 101] on input "5028" at bounding box center [474, 94] width 549 height 30
click at [256, 102] on input "5028" at bounding box center [474, 94] width 549 height 30
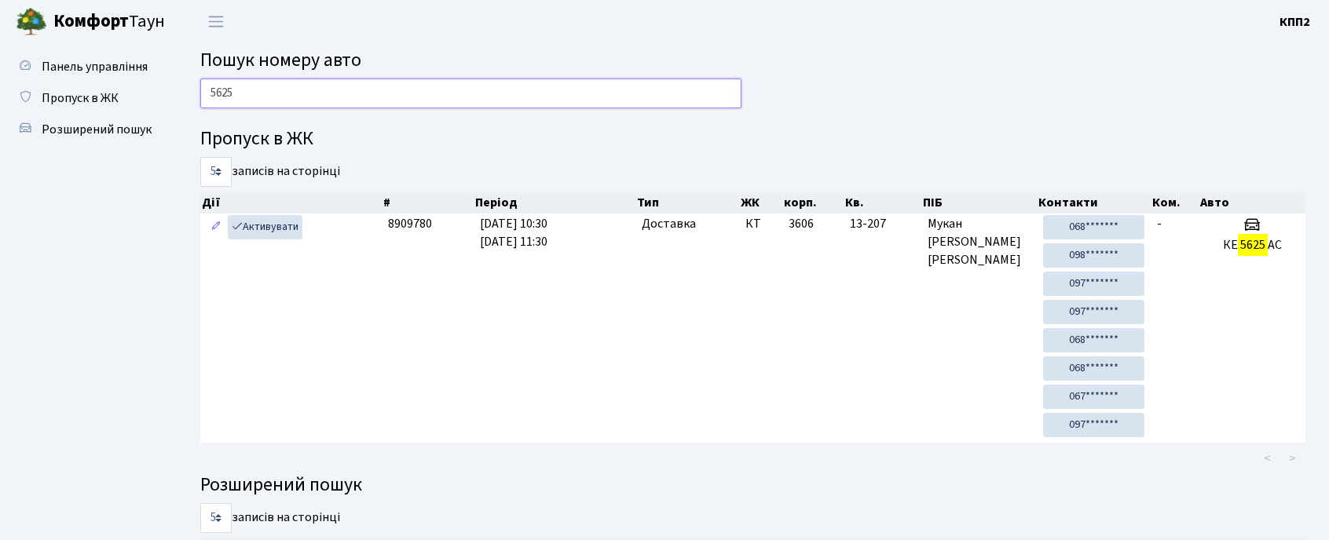
click at [249, 96] on input "5625" at bounding box center [470, 94] width 541 height 30
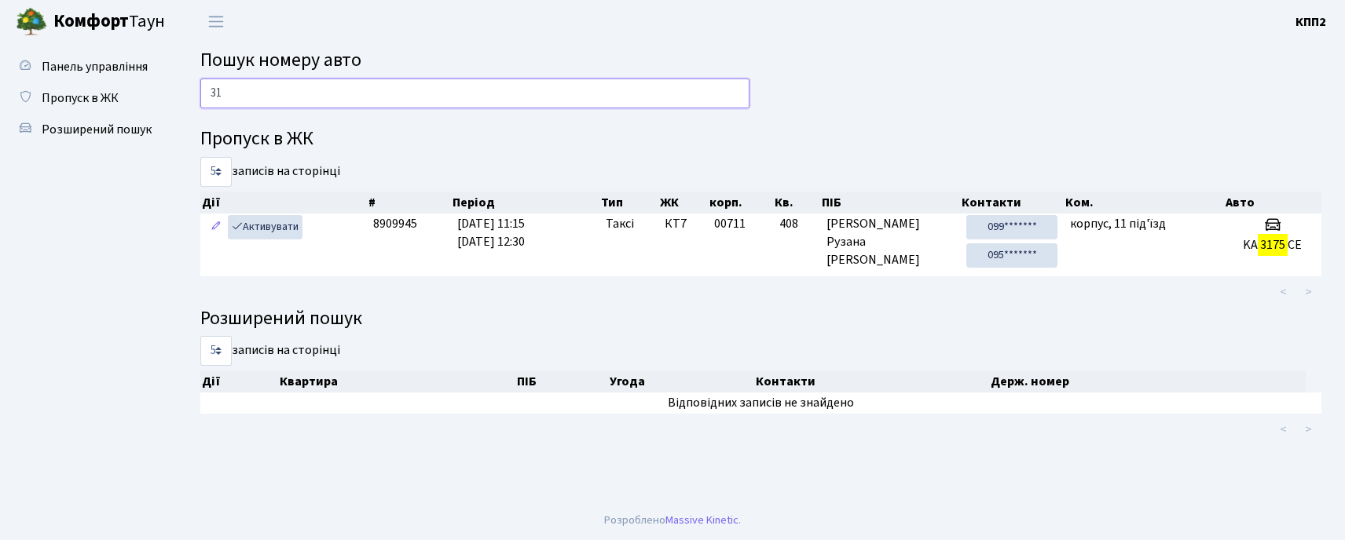
type input "3"
type input "0581"
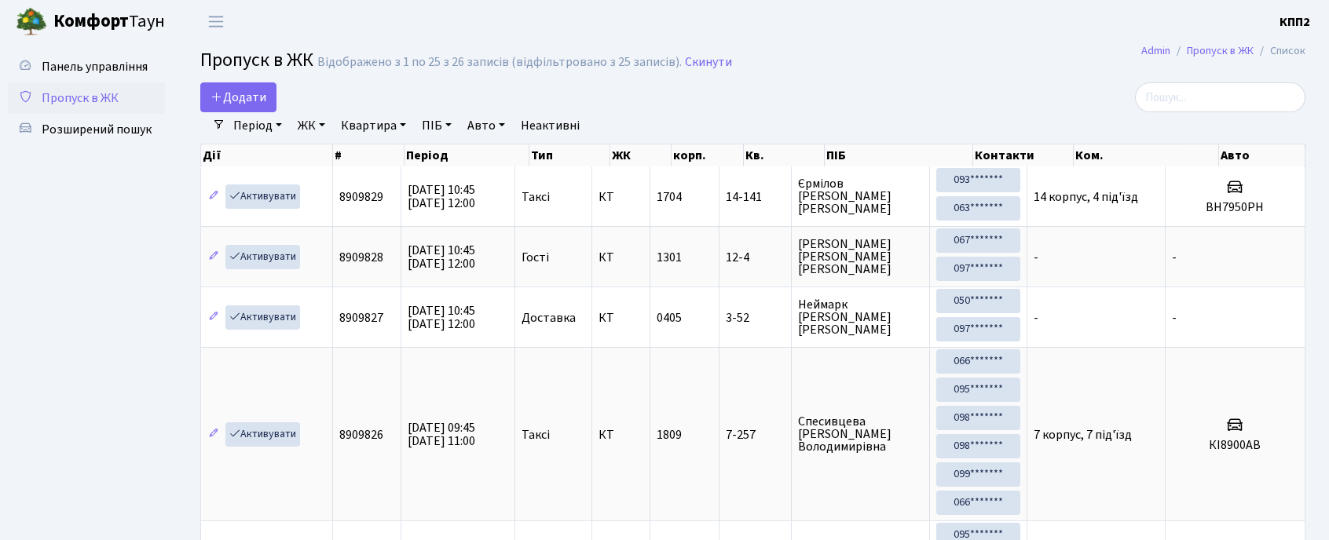
select select "25"
click at [261, 92] on span "Додати" at bounding box center [238, 97] width 56 height 17
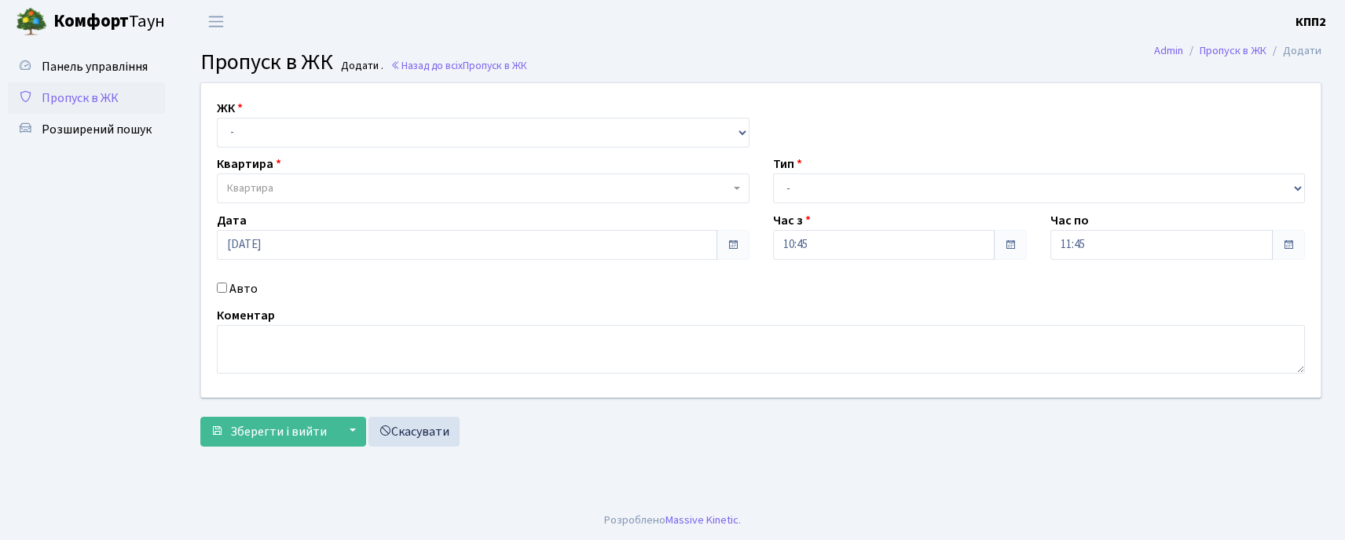
click at [242, 287] on label "Авто" at bounding box center [243, 289] width 28 height 19
click at [227, 287] on input "Авто" at bounding box center [222, 288] width 10 height 10
checkbox input "true"
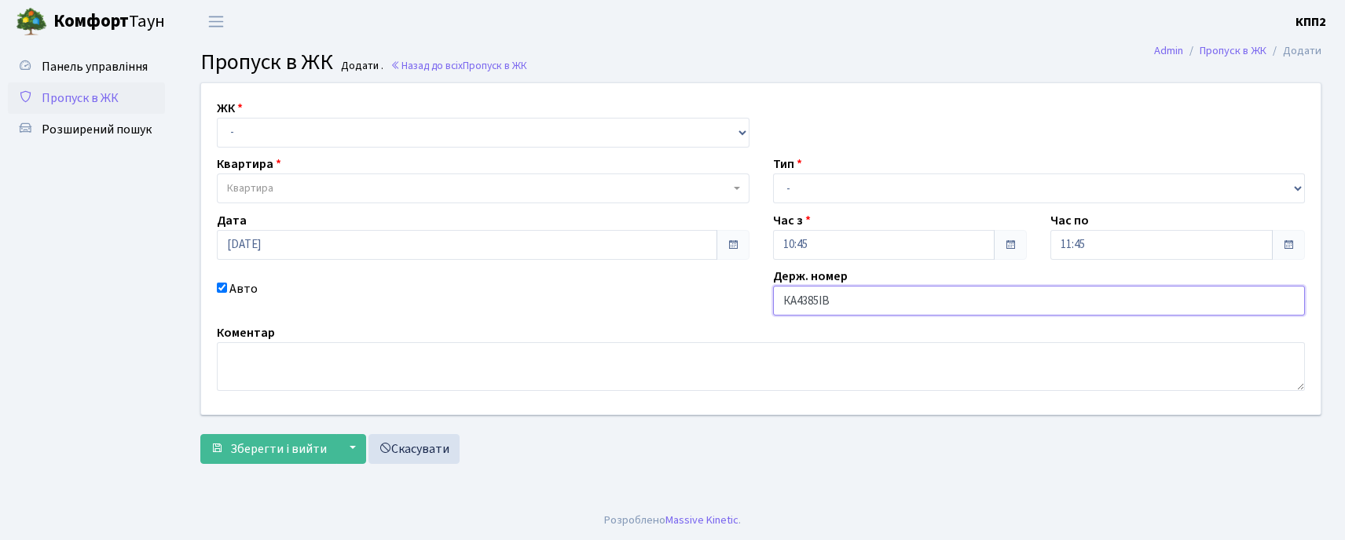
type input "КА4385ІВ"
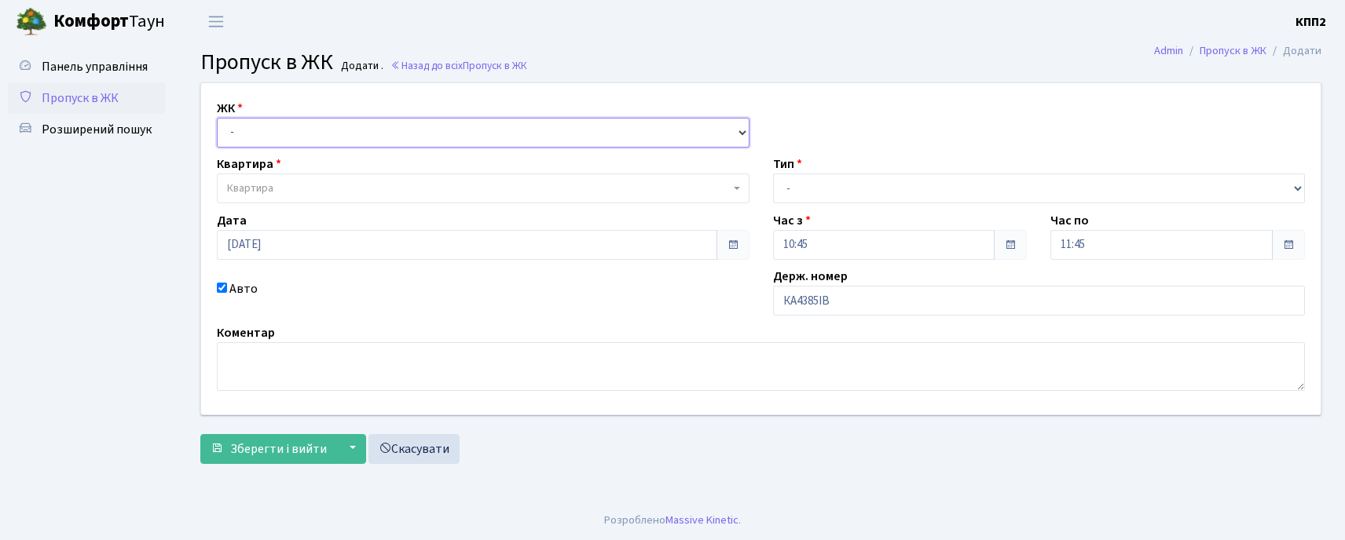
click at [280, 139] on select "- КТ, вул. Регенераторна, 4 КТ2, просп. Соборності, 17 КТ3, вул. Березнева, 16 …" at bounding box center [483, 133] width 532 height 30
select select "271"
click at [217, 118] on select "- КТ, вул. Регенераторна, 4 КТ2, просп. Соборності, 17 КТ3, вул. Березнева, 16 …" at bounding box center [483, 133] width 532 height 30
select select
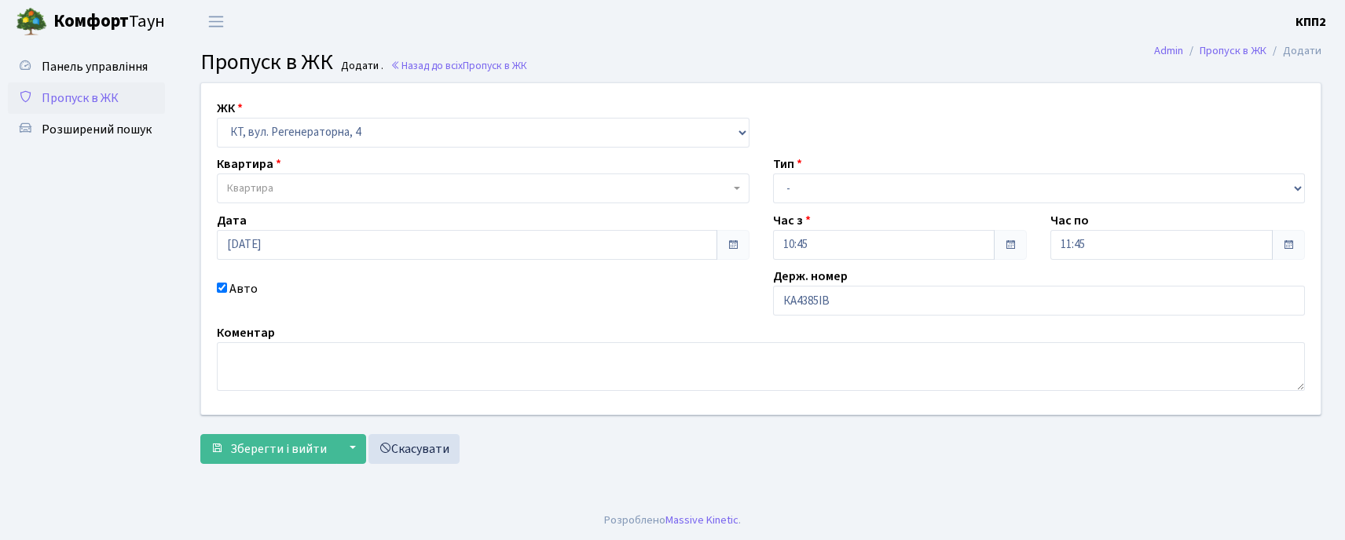
click at [284, 181] on span "Квартира" at bounding box center [478, 189] width 503 height 16
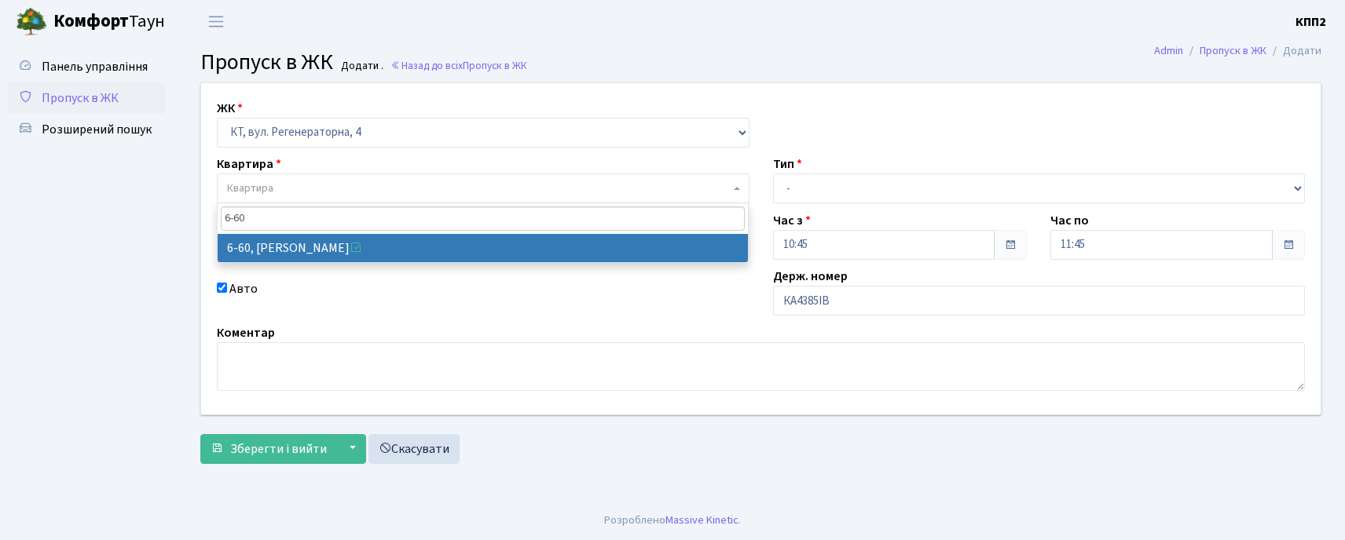
type input "6-60"
select select "5285"
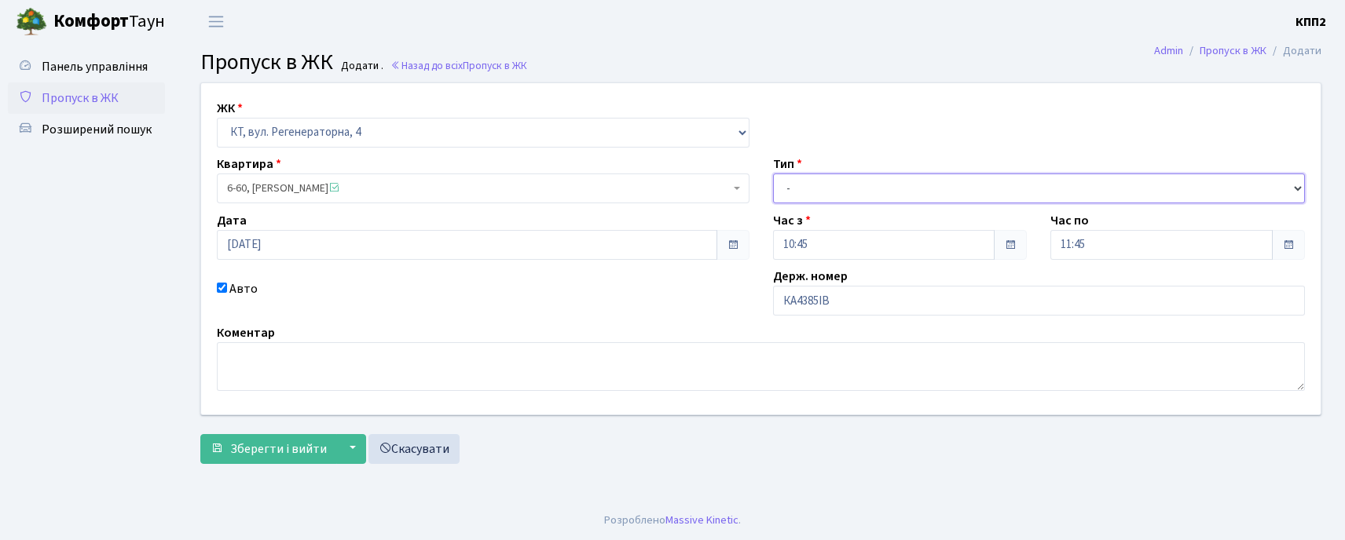
drag, startPoint x: 834, startPoint y: 182, endPoint x: 826, endPoint y: 196, distance: 16.2
click at [834, 182] on select "- Доставка Таксі Гості Сервіс" at bounding box center [1039, 189] width 532 height 30
select select "3"
click at [773, 174] on select "- Доставка Таксі Гості Сервіс" at bounding box center [1039, 189] width 532 height 30
click at [265, 482] on main "Admin Пропуск в ЖК Додати Пропуск в ЖК Додати . Назад до всіх Пропуск в ЖК ЖК -…" at bounding box center [761, 272] width 1168 height 458
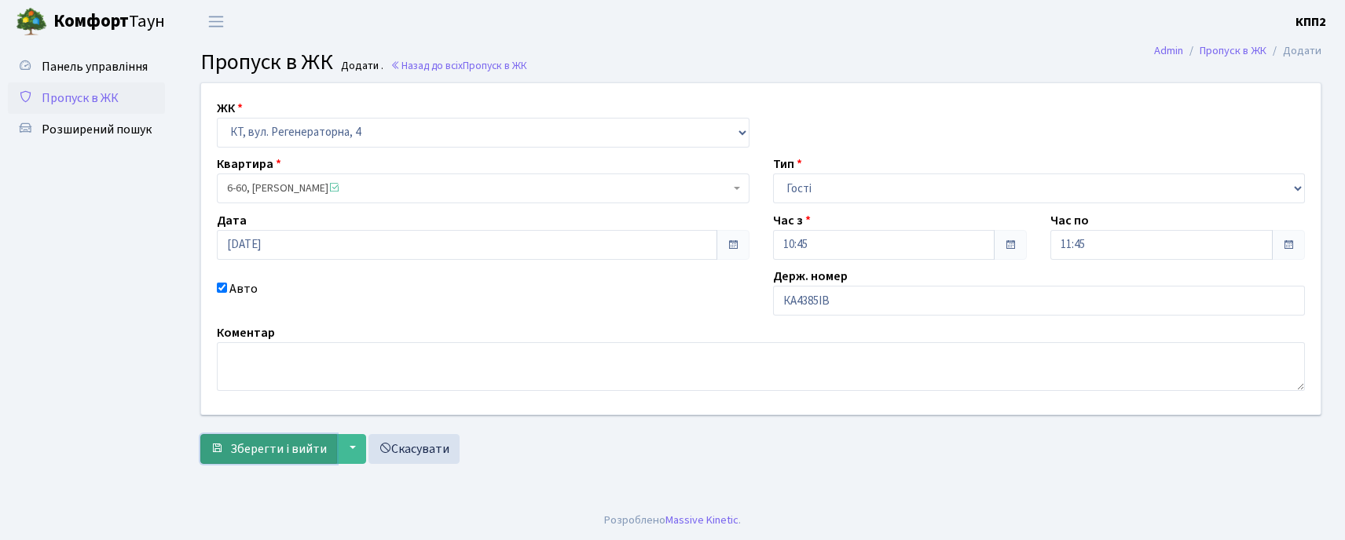
click at [273, 459] on button "Зберегти і вийти" at bounding box center [268, 449] width 137 height 30
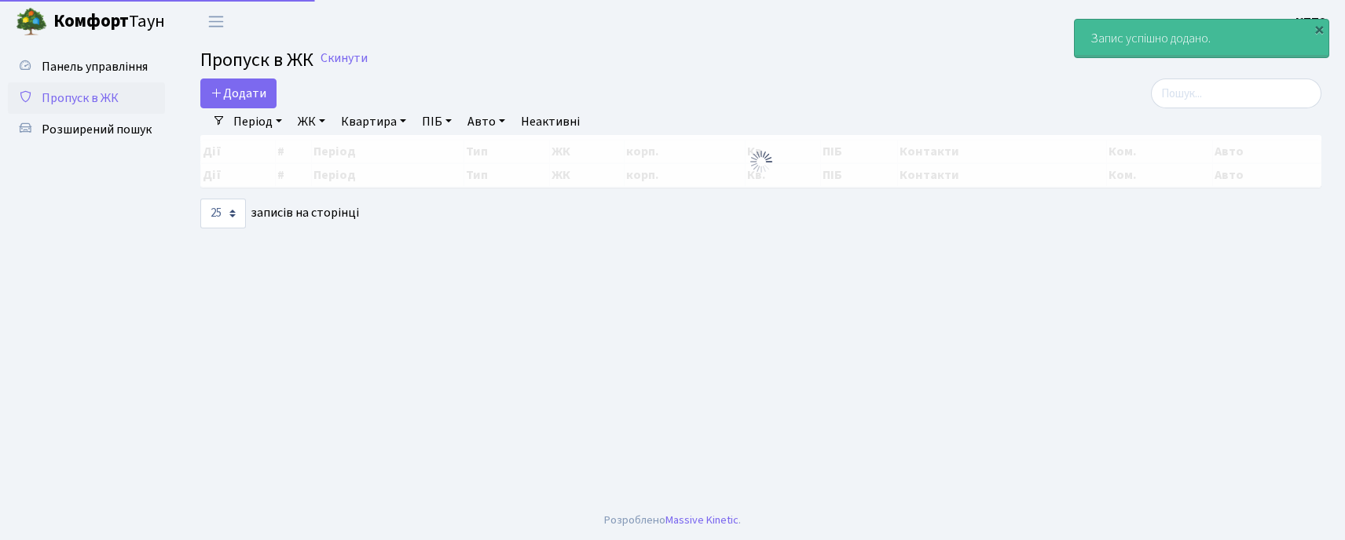
select select "25"
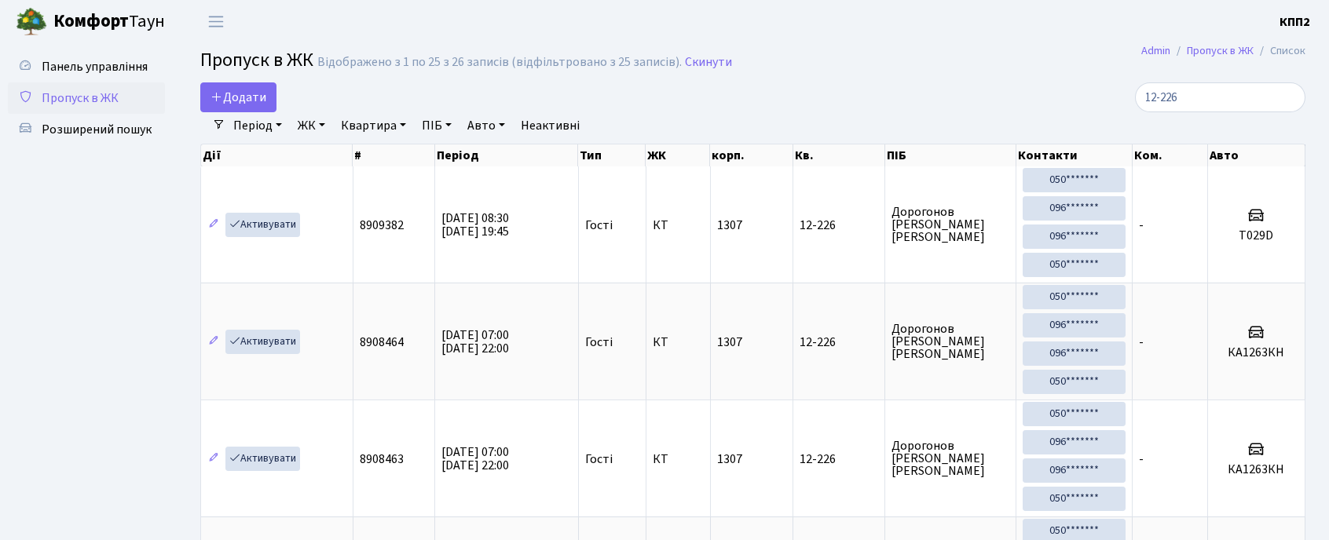
select select "25"
click at [1217, 93] on input "12-226" at bounding box center [1220, 97] width 170 height 30
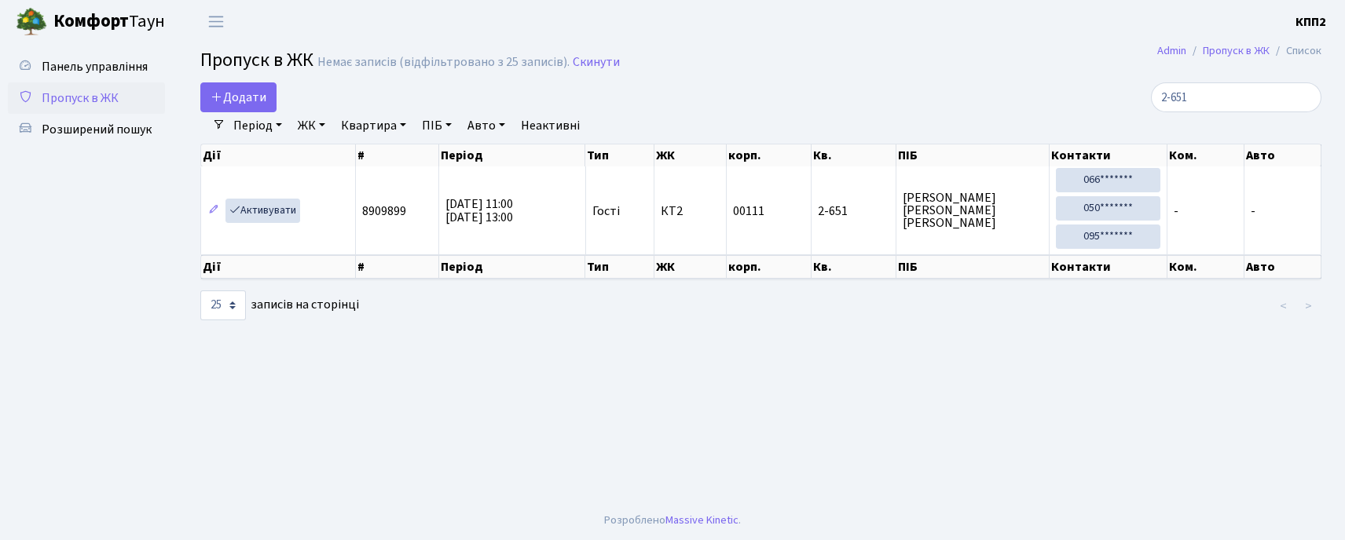
click at [1257, 101] on input "2-651" at bounding box center [1236, 97] width 170 height 30
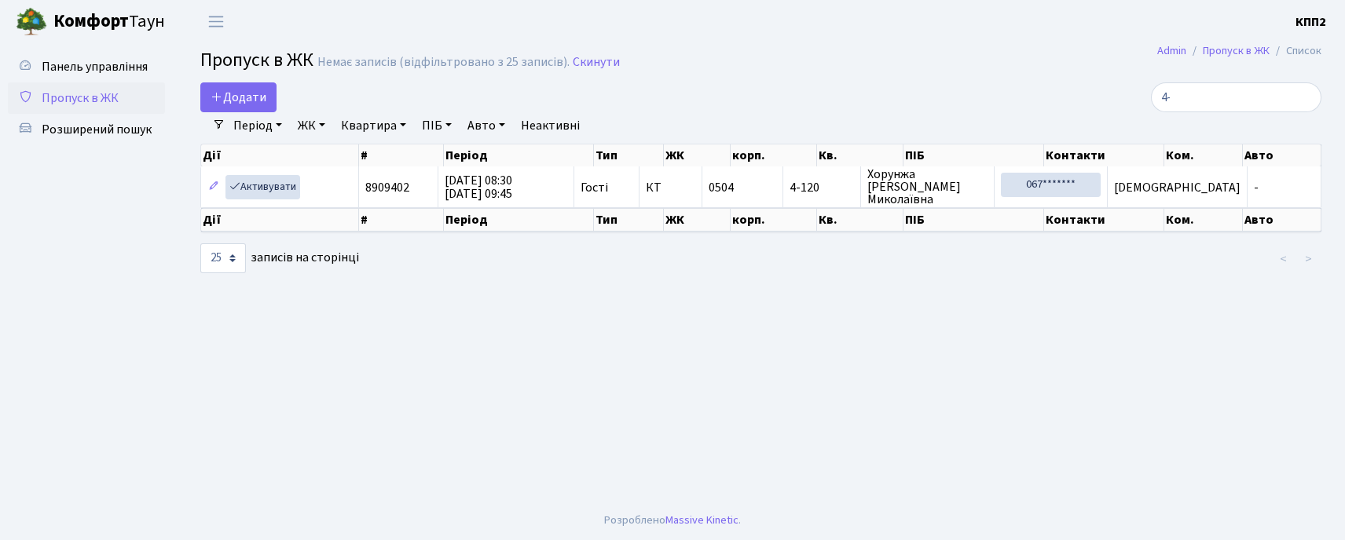
type input "4"
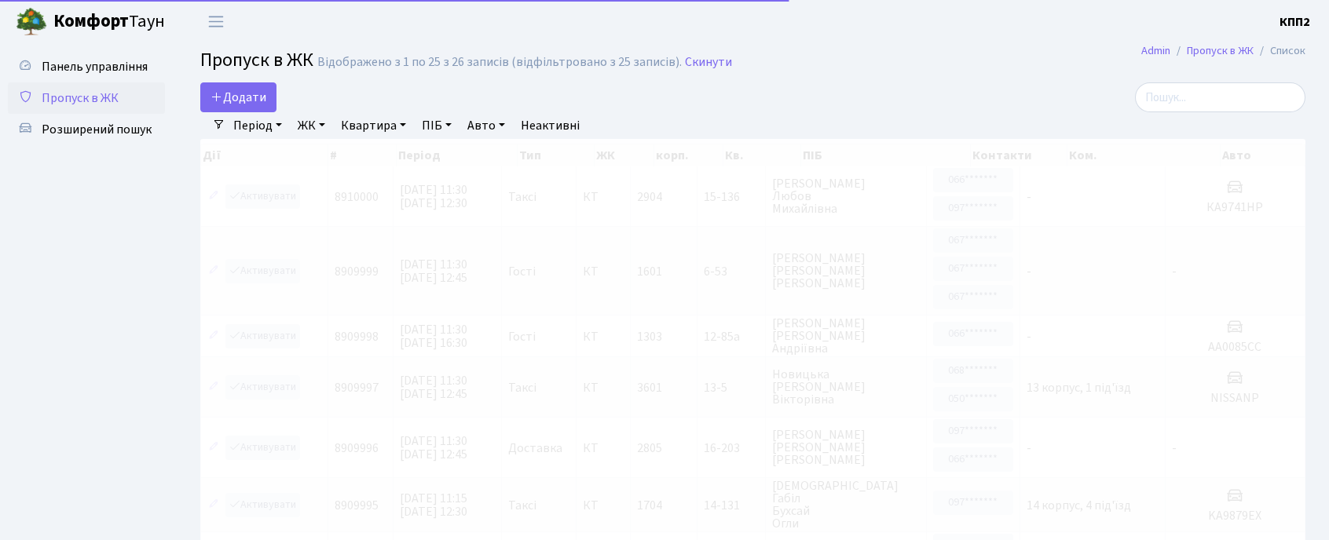
select select "25"
click at [250, 97] on span "Додати" at bounding box center [238, 97] width 56 height 17
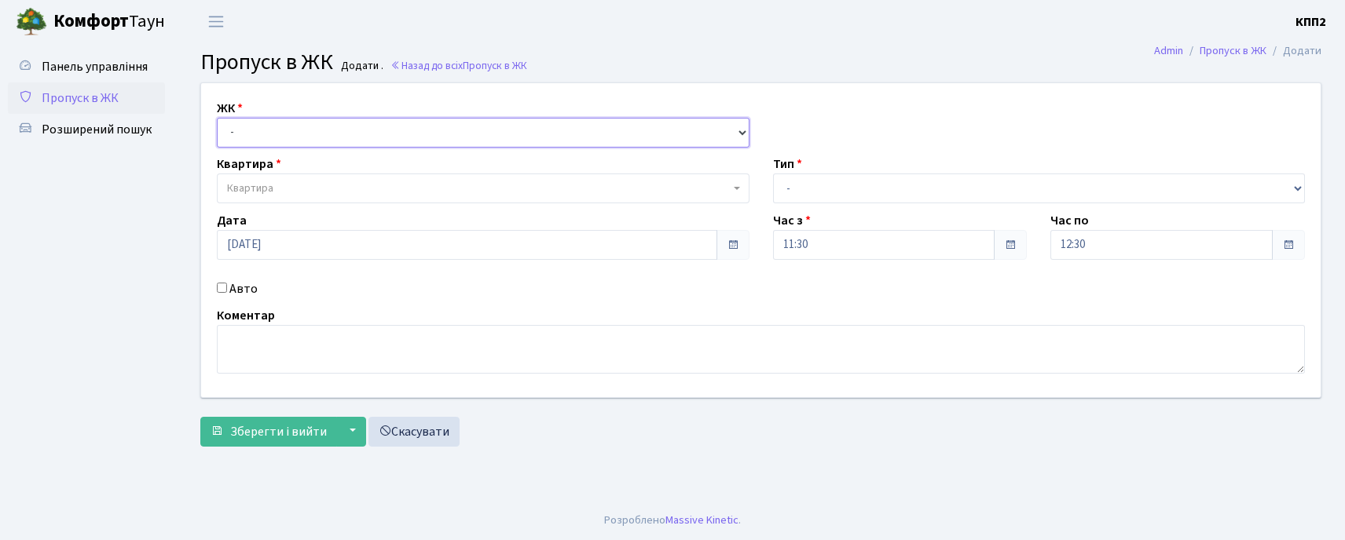
drag, startPoint x: 233, startPoint y: 121, endPoint x: 234, endPoint y: 132, distance: 11.0
click at [234, 121] on select "- КТ, вул. Регенераторна, 4 КТ2, просп. [STREET_ADDRESS] [STREET_ADDRESS] [PERS…" at bounding box center [483, 133] width 532 height 30
select select "271"
click at [217, 118] on select "- КТ, вул. Регенераторна, 4 КТ2, просп. [STREET_ADDRESS] [STREET_ADDRESS] [PERS…" at bounding box center [483, 133] width 532 height 30
select select
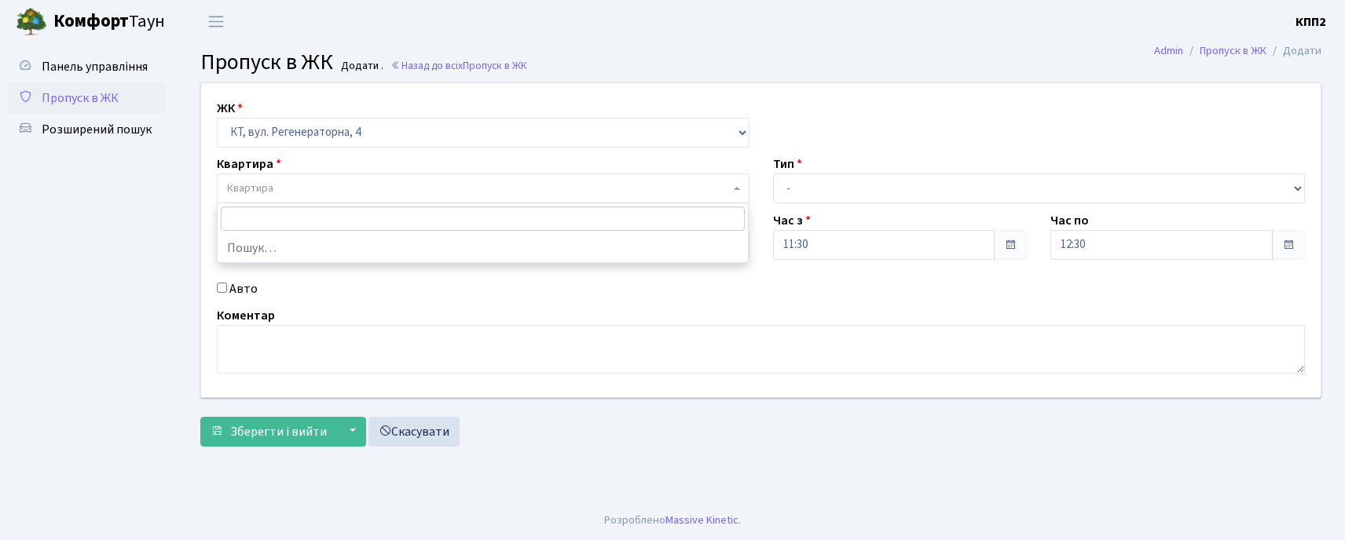
click at [239, 189] on span "Квартира" at bounding box center [250, 189] width 46 height 16
type input "4-215"
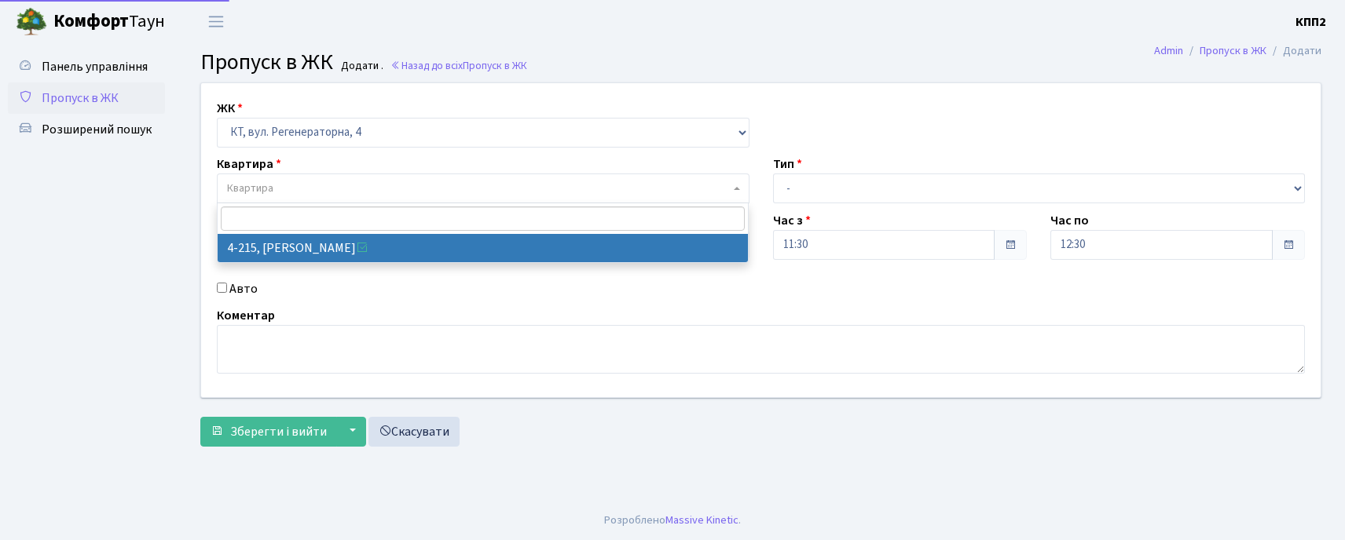
select select "1077"
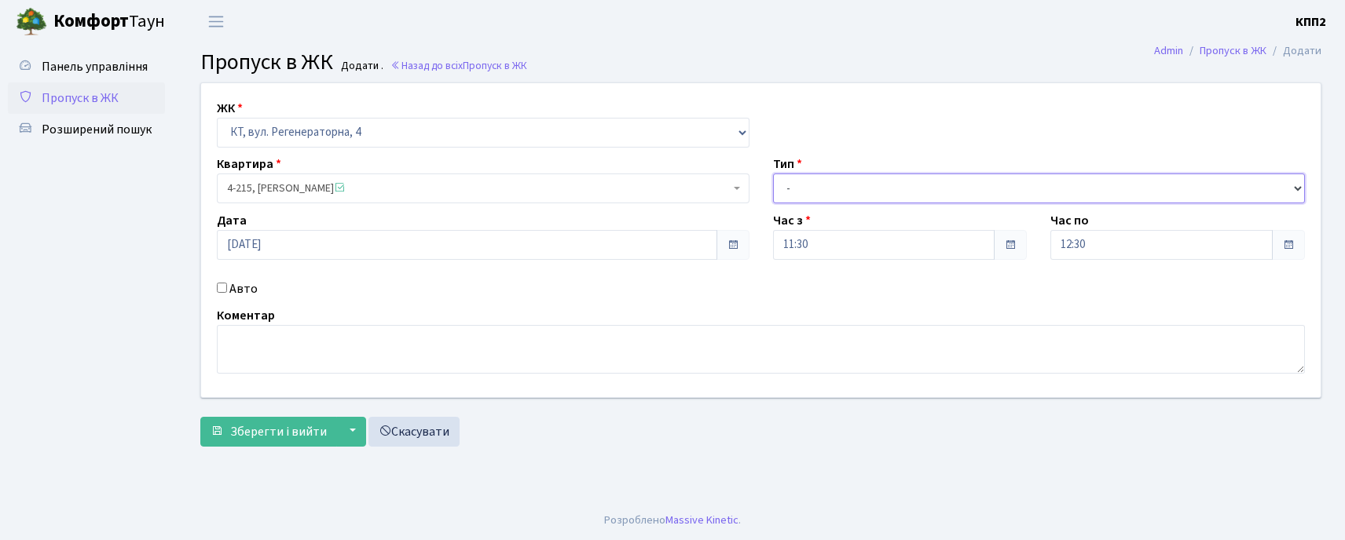
drag, startPoint x: 780, startPoint y: 181, endPoint x: 776, endPoint y: 202, distance: 21.6
click at [780, 182] on select "- Доставка Таксі Гості Сервіс" at bounding box center [1039, 189] width 532 height 30
select select "1"
click at [773, 174] on select "- Доставка Таксі Гості Сервіс" at bounding box center [1039, 189] width 532 height 30
drag, startPoint x: 309, startPoint y: 431, endPoint x: 457, endPoint y: 309, distance: 192.0
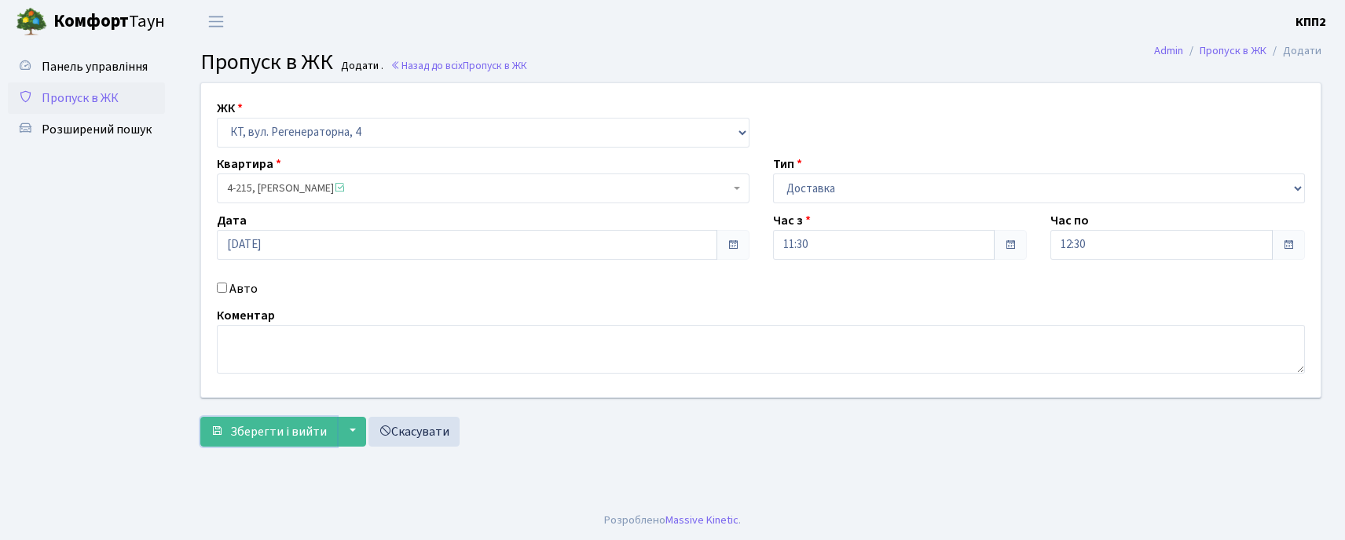
click at [309, 429] on span "Зберегти і вийти" at bounding box center [278, 431] width 97 height 17
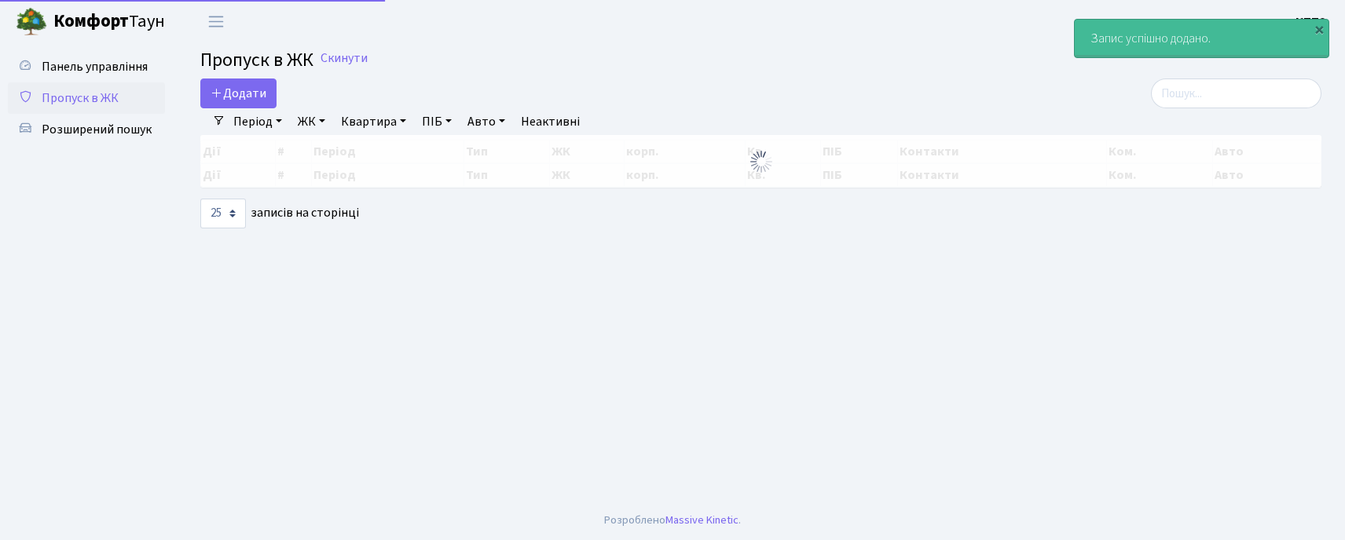
select select "25"
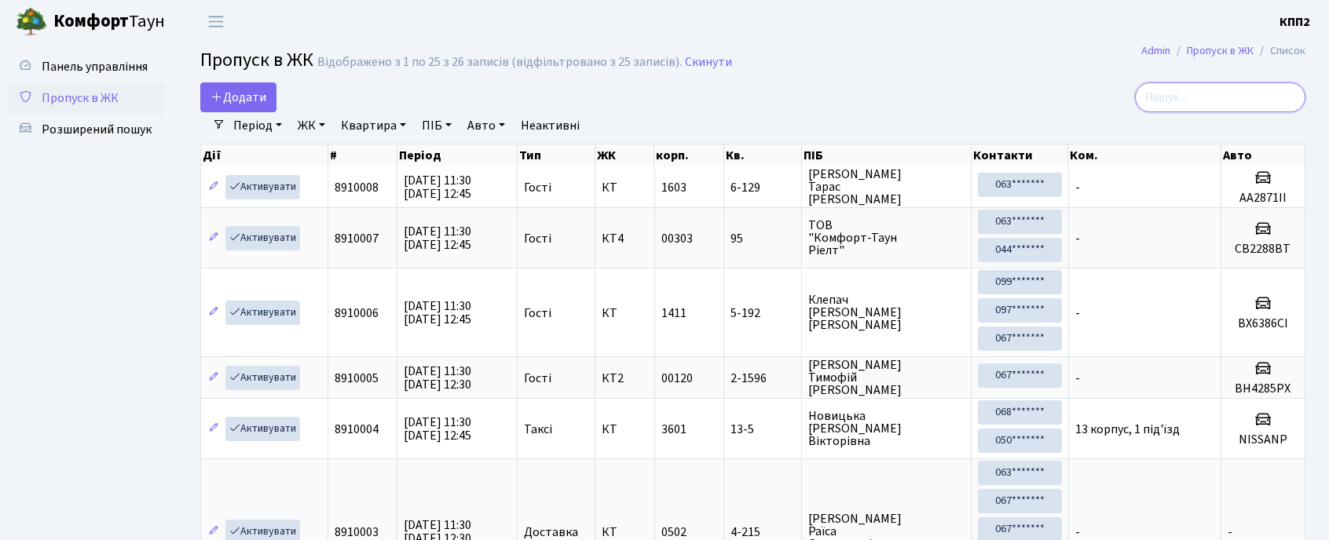
click at [1172, 98] on input "search" at bounding box center [1220, 97] width 170 height 30
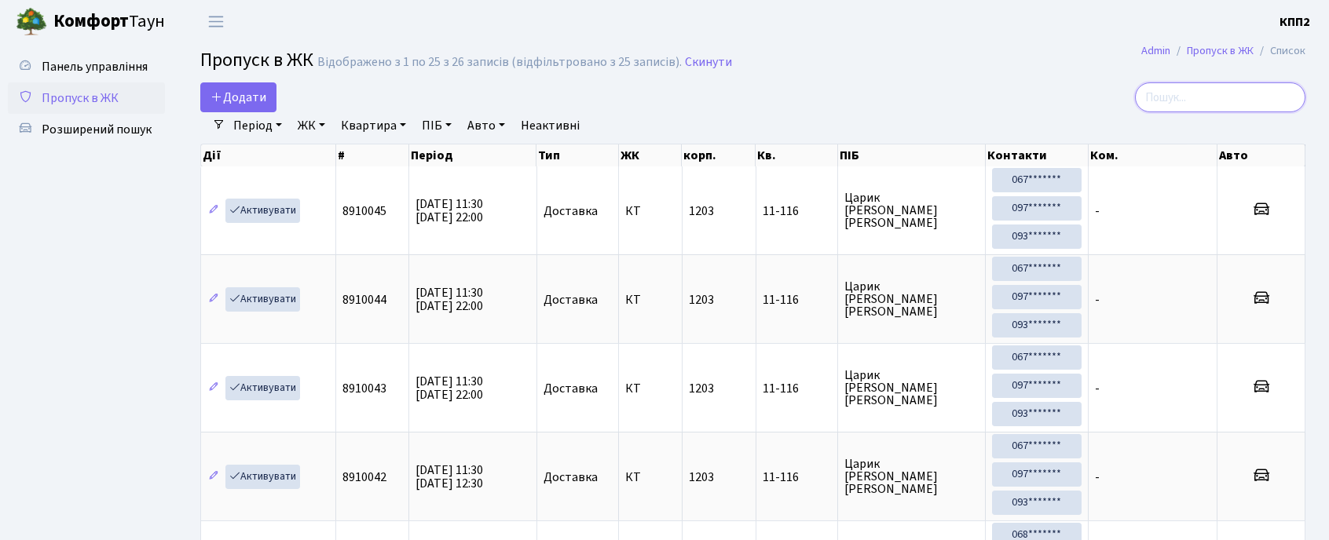
click at [1162, 93] on input "search" at bounding box center [1220, 97] width 170 height 30
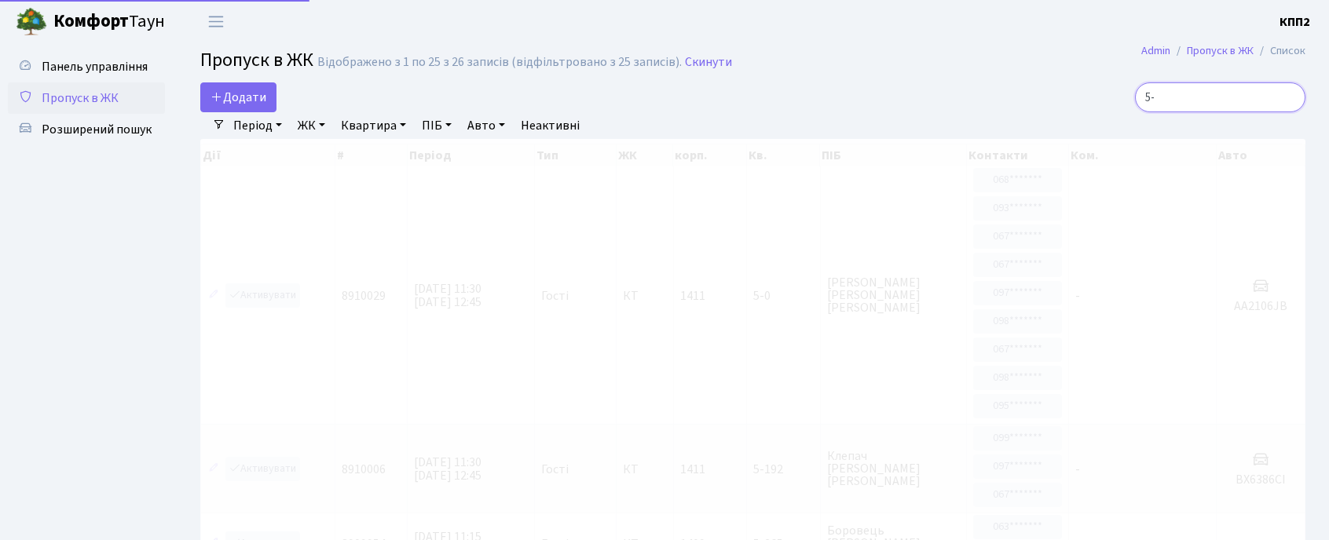
type input "5"
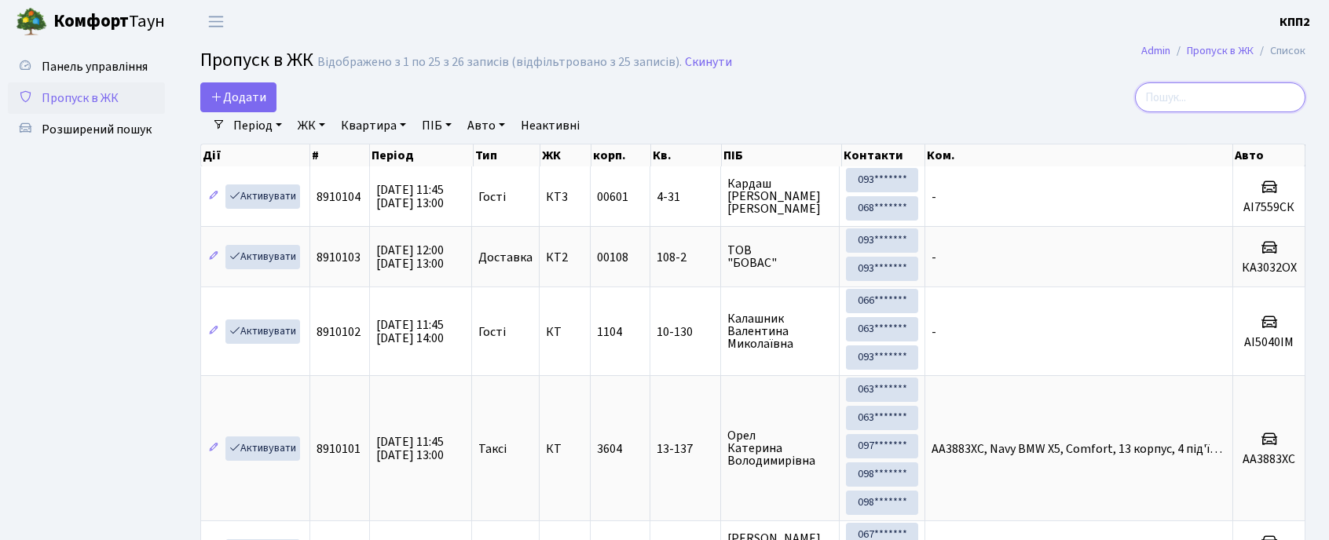
click at [1204, 97] on input "search" at bounding box center [1220, 97] width 170 height 30
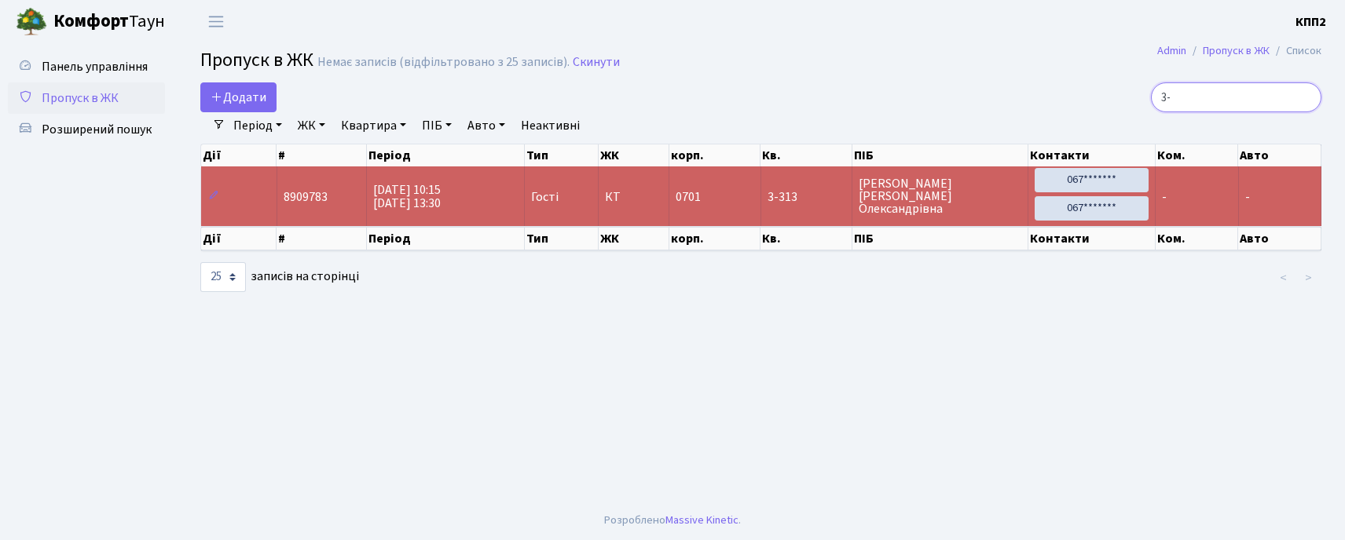
type input "3"
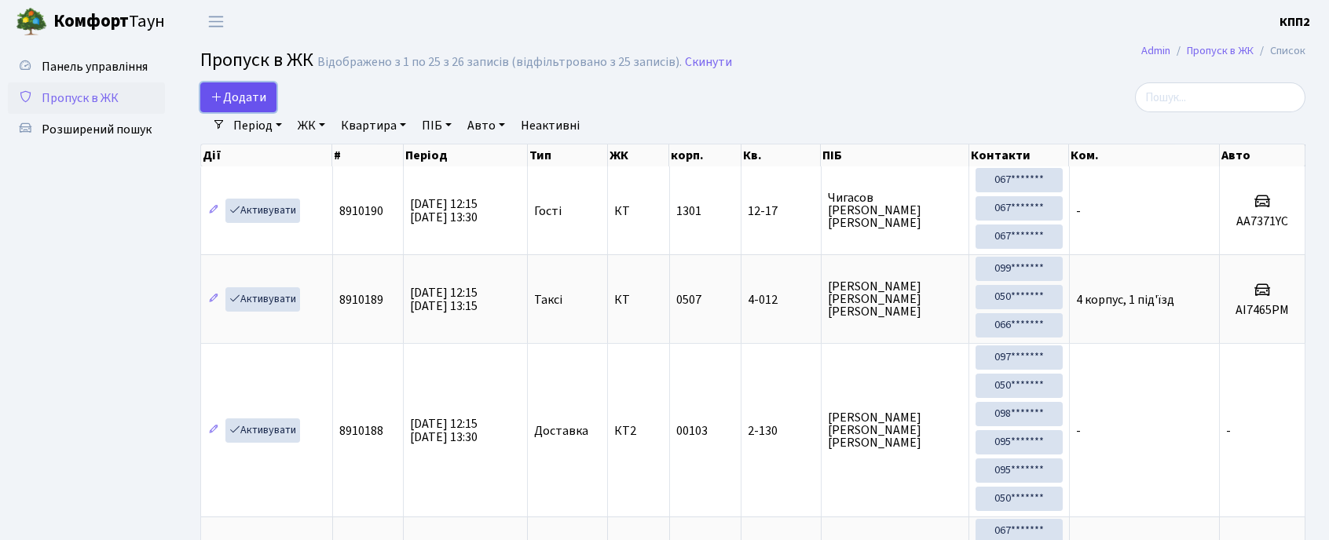
click at [242, 102] on span "Додати" at bounding box center [238, 97] width 56 height 17
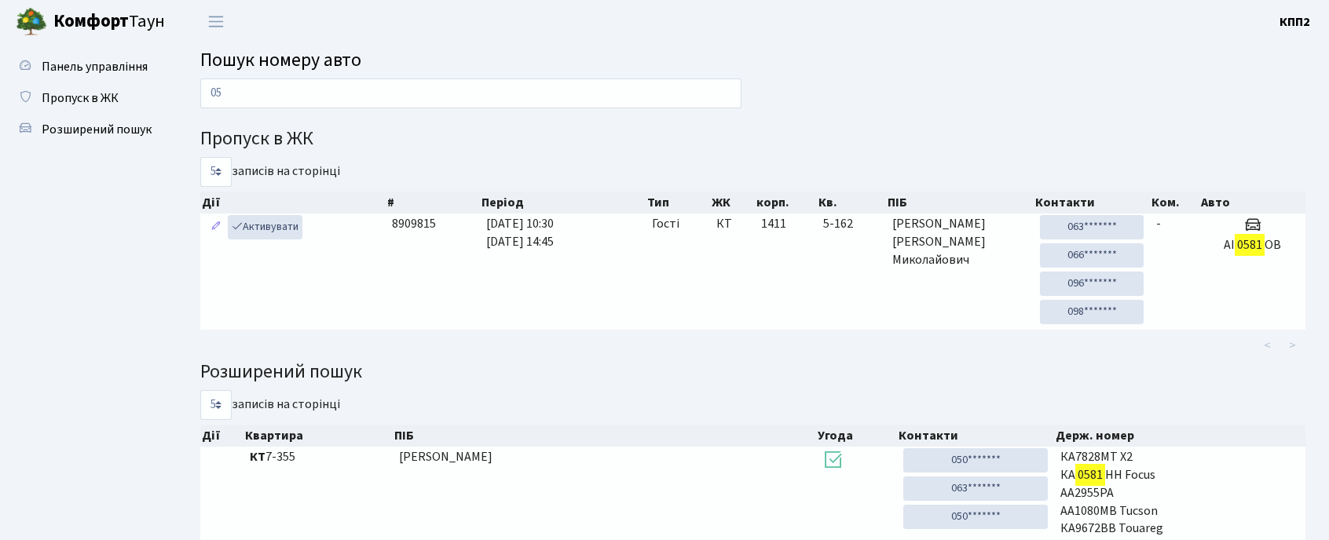
type input "0"
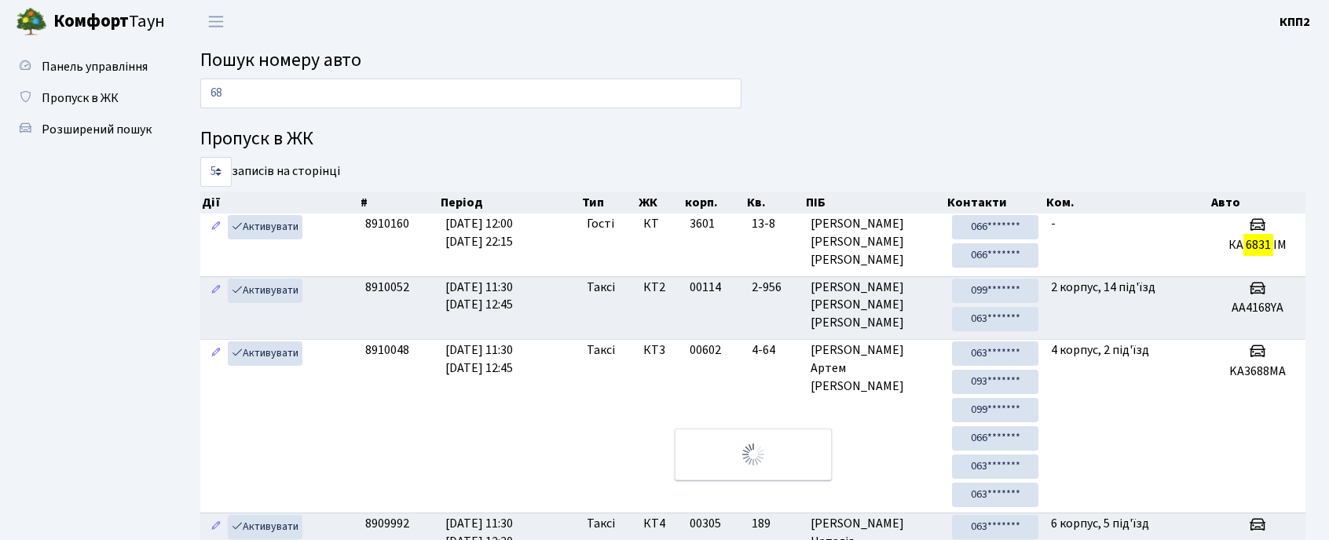
type input "6"
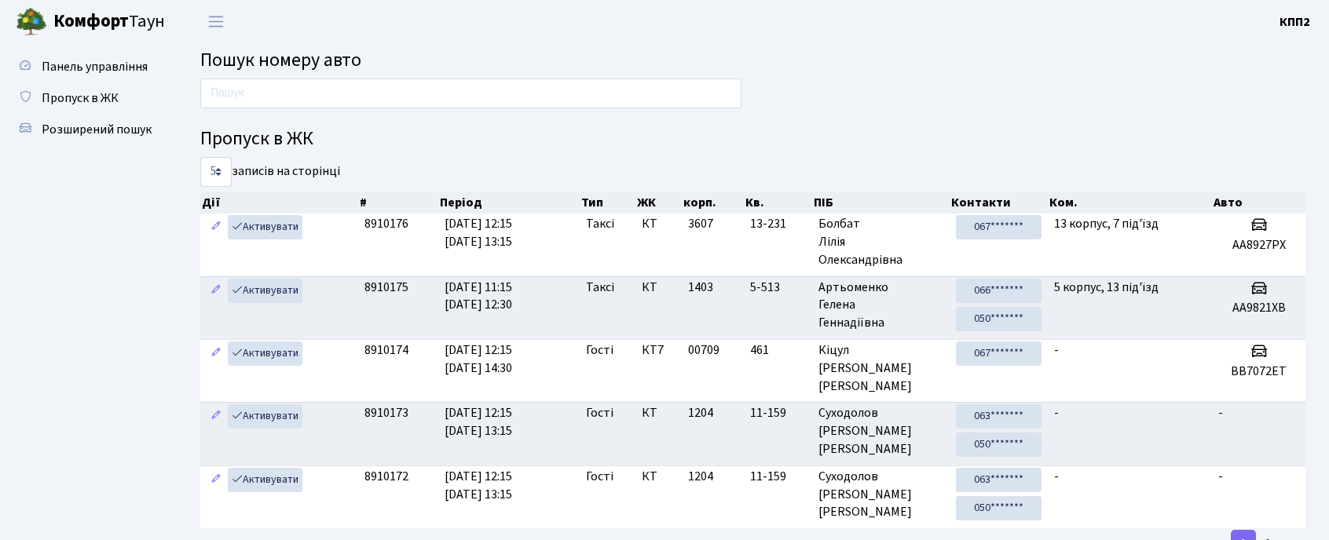
click at [302, 92] on input "text" at bounding box center [470, 94] width 541 height 30
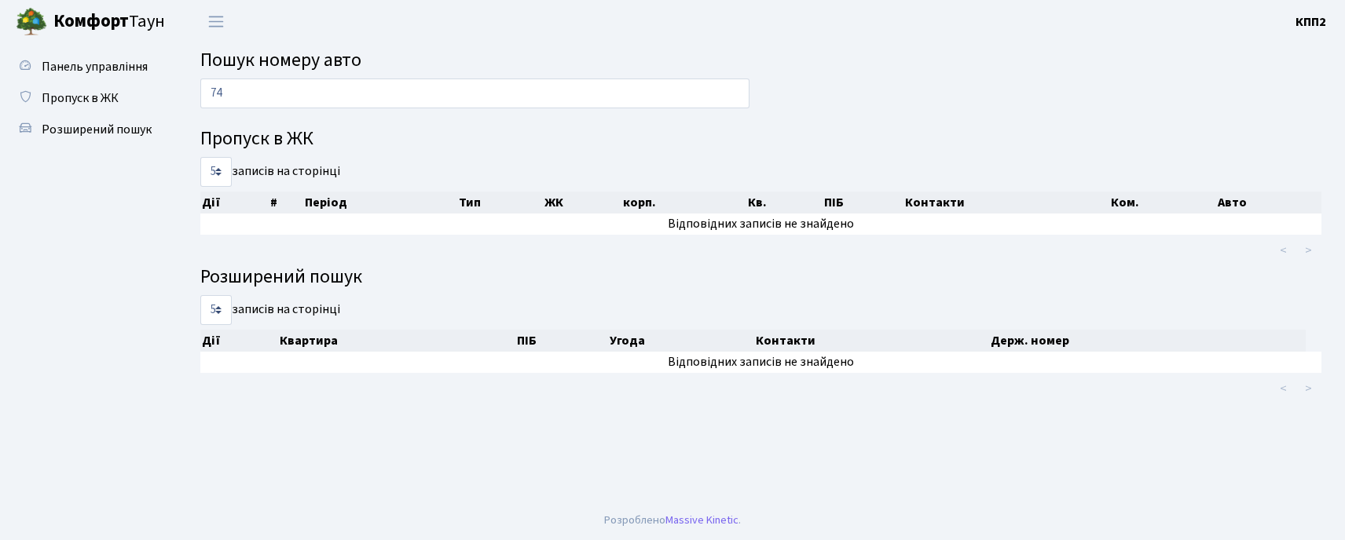
type input "7"
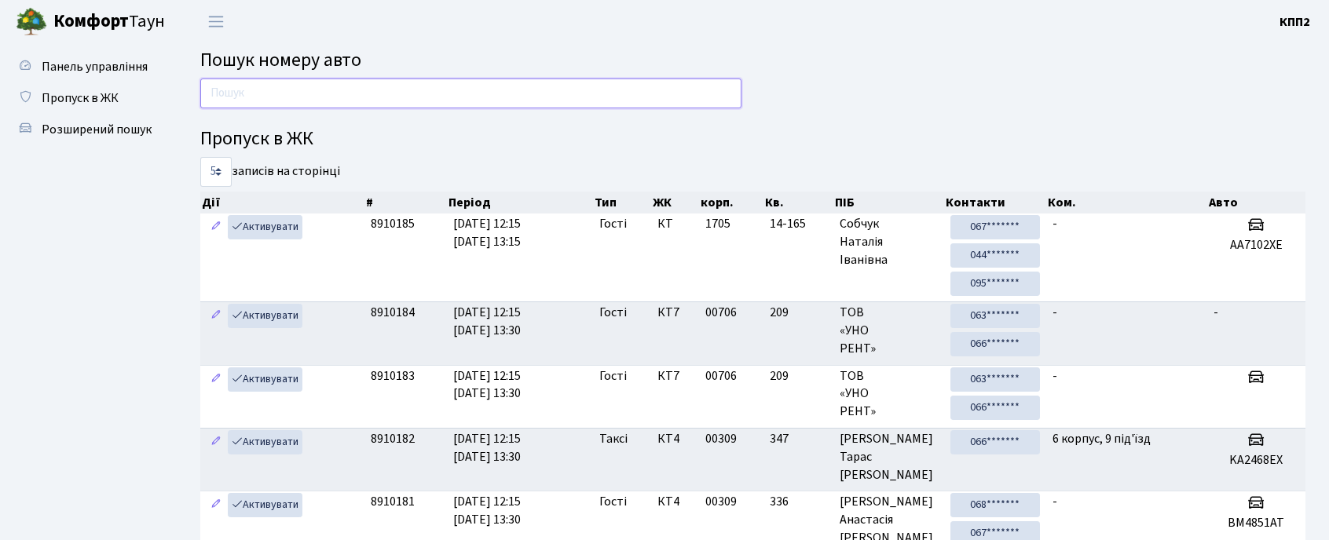
click at [383, 85] on input "text" at bounding box center [470, 94] width 541 height 30
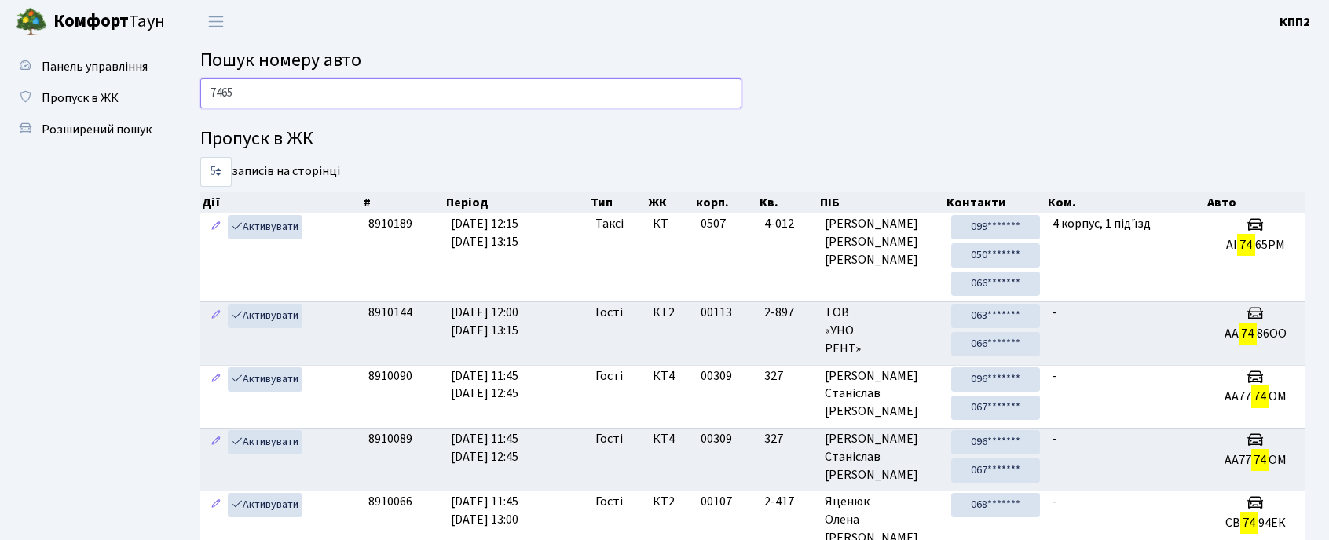
type input "7465"
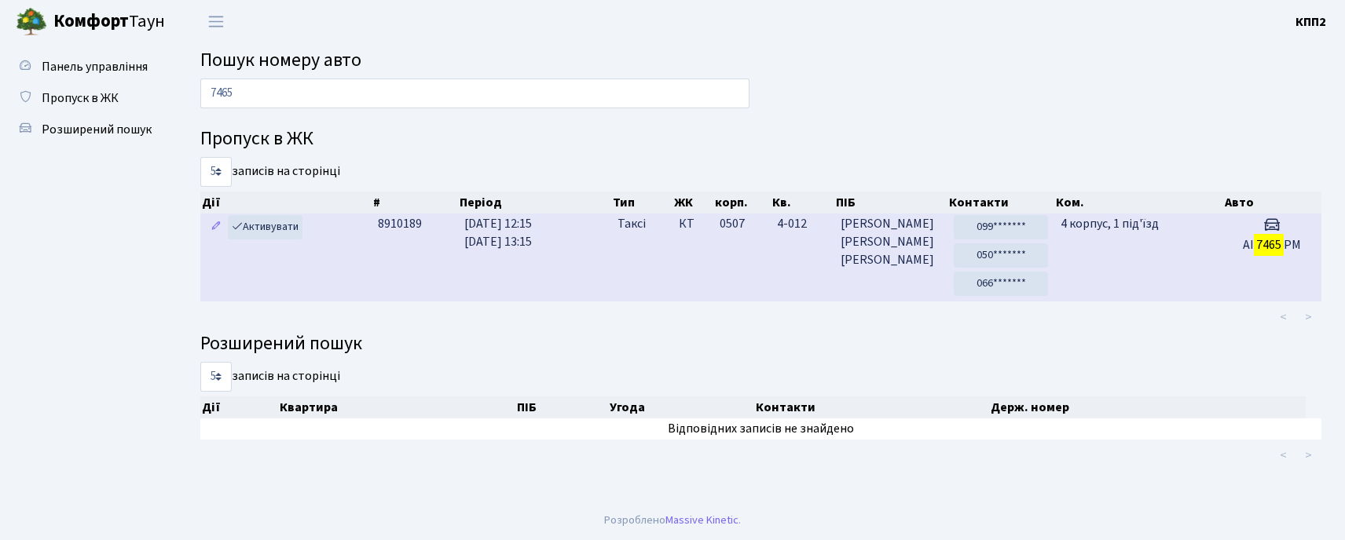
click at [1150, 280] on td "4 корпус, 1 під'їзд" at bounding box center [1138, 258] width 168 height 88
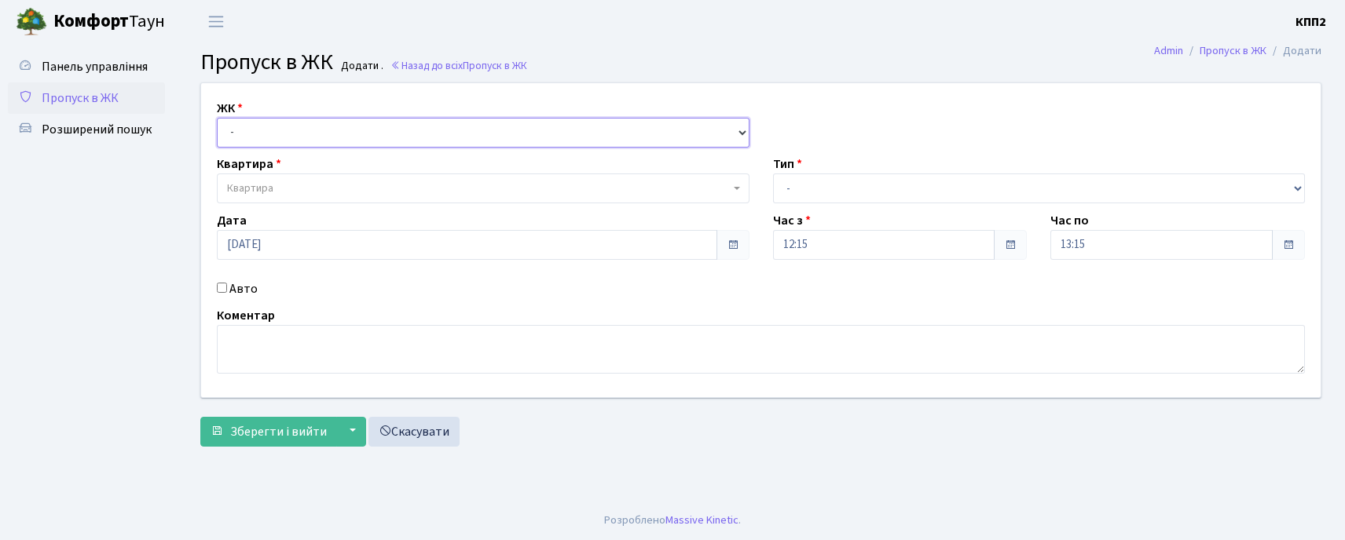
click at [275, 126] on select "- КТ, вул. Регенераторна, 4 КТ2, просп. [STREET_ADDRESS] [STREET_ADDRESS] [PERS…" at bounding box center [483, 133] width 532 height 30
select select "271"
click at [217, 118] on select "- КТ, вул. Регенераторна, 4 КТ2, просп. [STREET_ADDRESS] [STREET_ADDRESS] [PERS…" at bounding box center [483, 133] width 532 height 30
select select
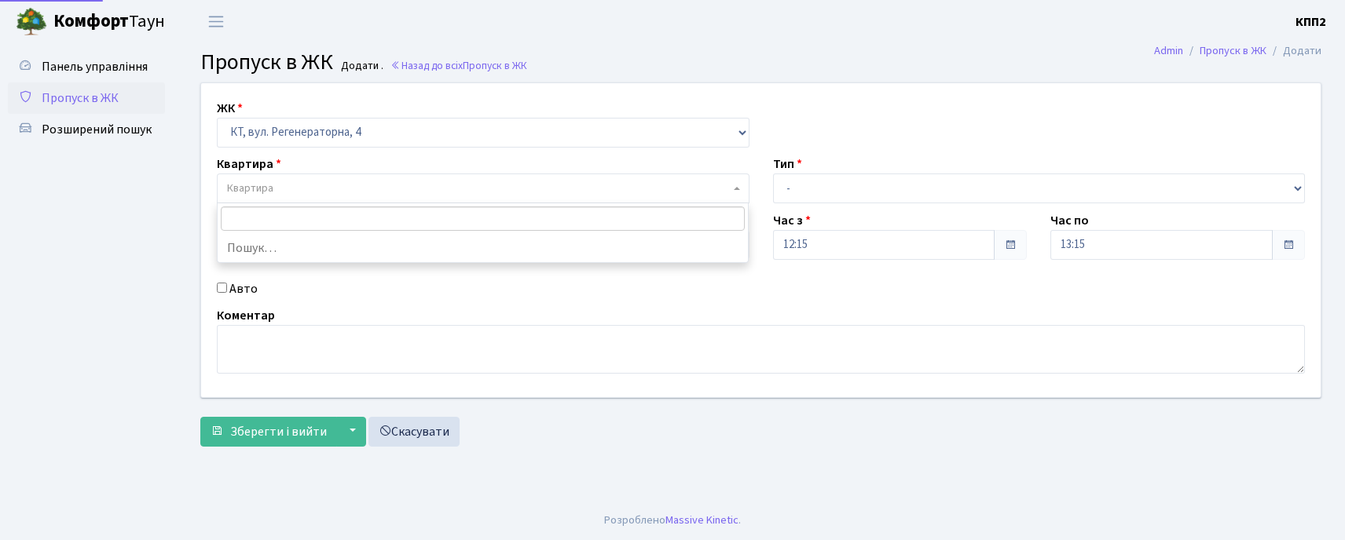
click at [284, 189] on span "Квартира" at bounding box center [478, 189] width 503 height 16
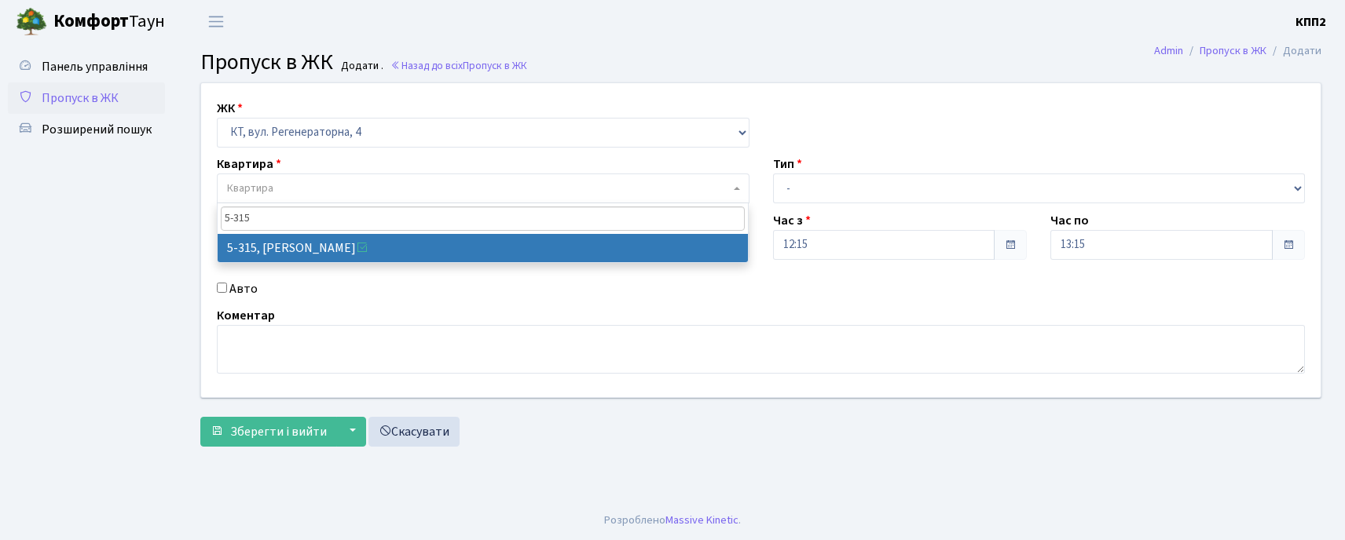
type input "5-315"
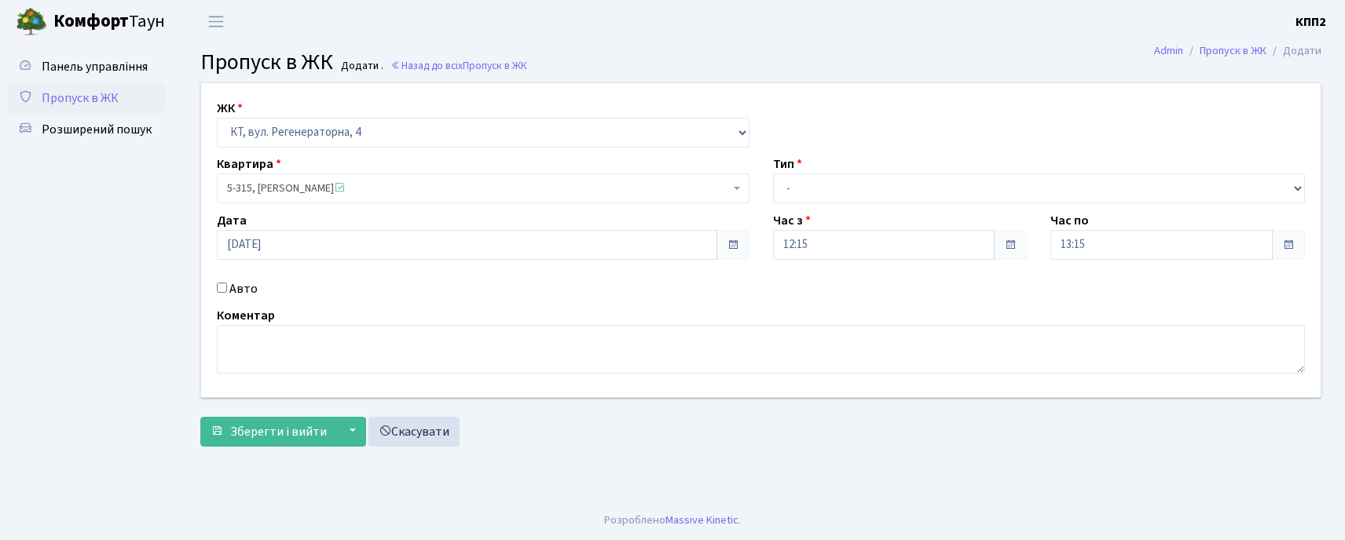
select select "2238"
click at [803, 183] on select "- Доставка Таксі Гості Сервіс" at bounding box center [1039, 189] width 532 height 30
select select "1"
click at [773, 174] on select "- Доставка Таксі Гості Сервіс" at bounding box center [1039, 189] width 532 height 30
click at [297, 440] on span "Зберегти і вийти" at bounding box center [278, 431] width 97 height 17
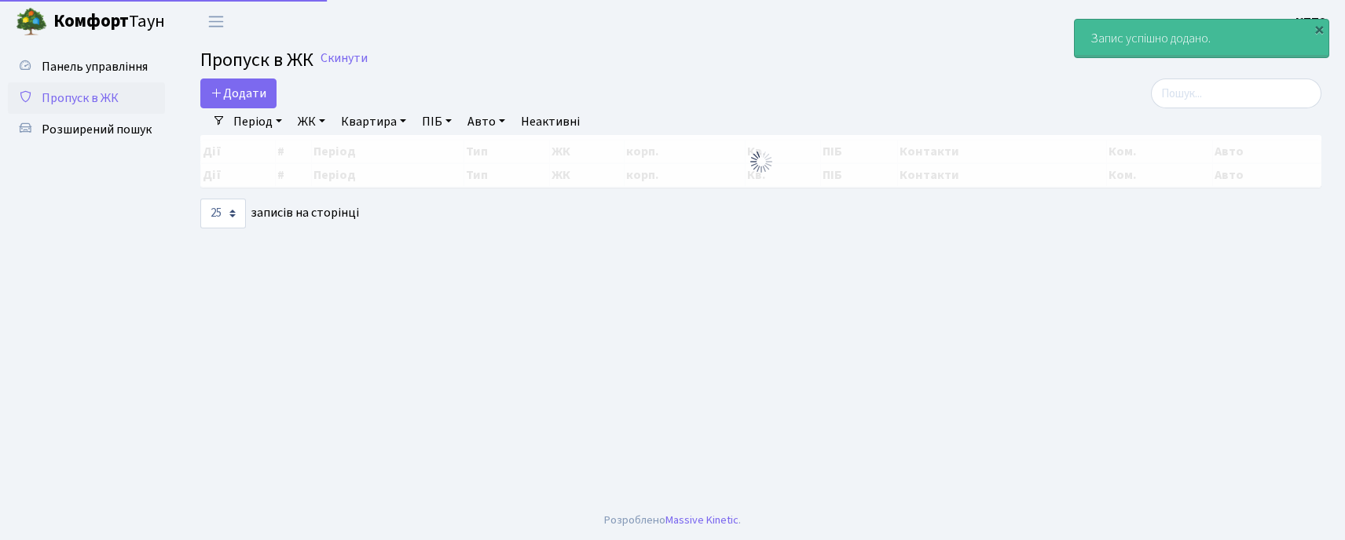
select select "25"
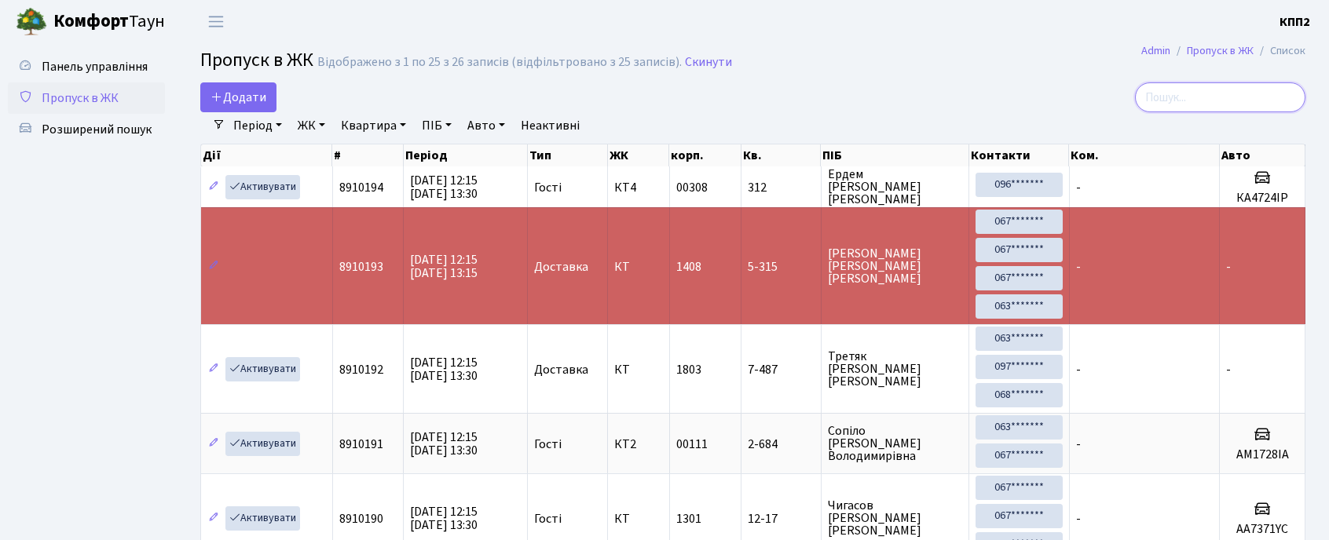
click at [1245, 96] on input "search" at bounding box center [1220, 97] width 170 height 30
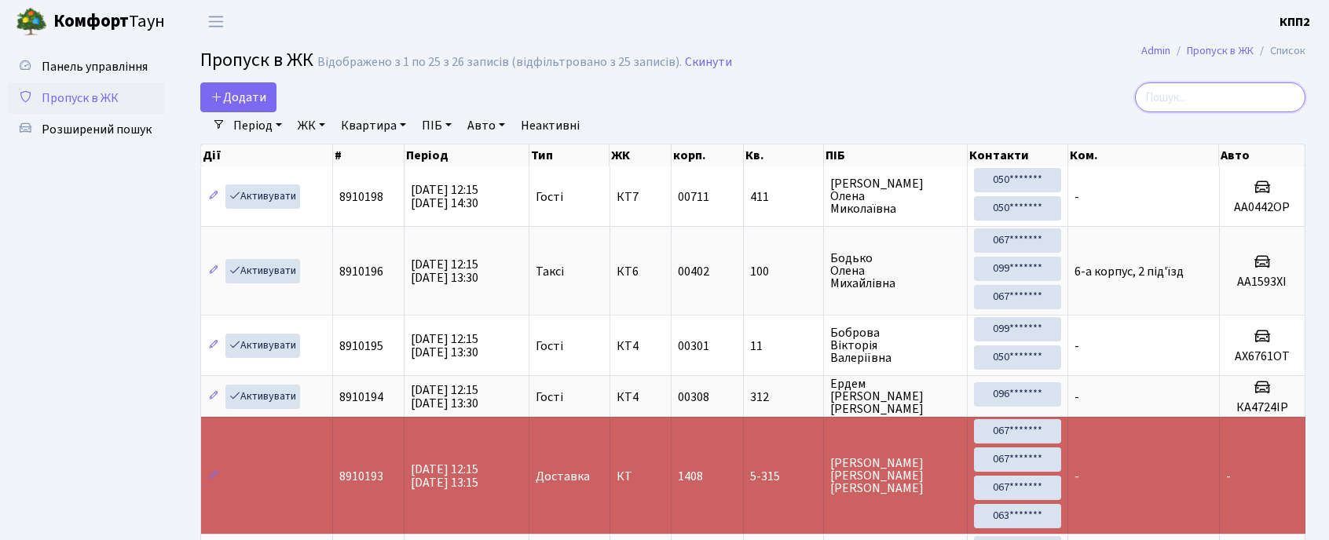
click at [1214, 99] on input "search" at bounding box center [1220, 97] width 170 height 30
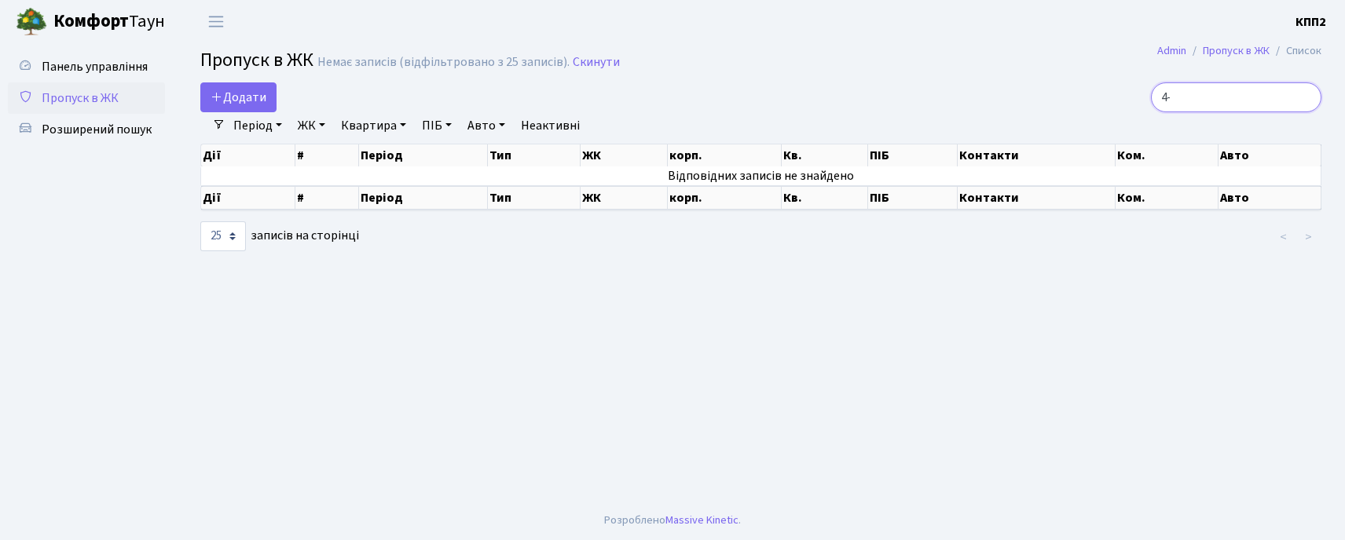
type input "4"
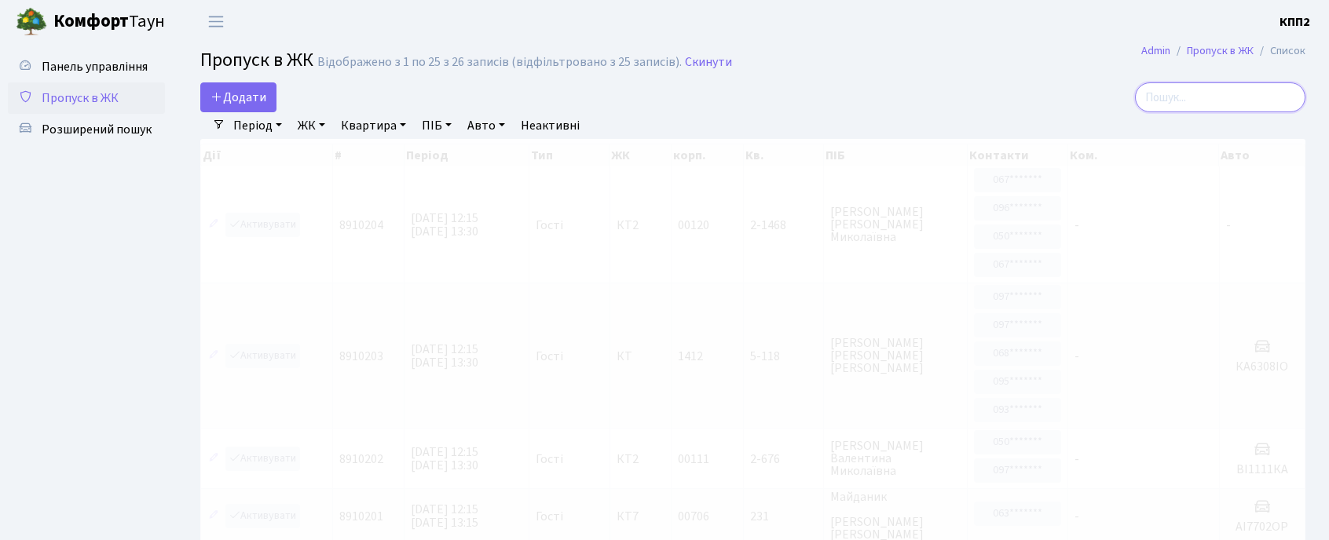
click at [1233, 98] on input "search" at bounding box center [1220, 97] width 170 height 30
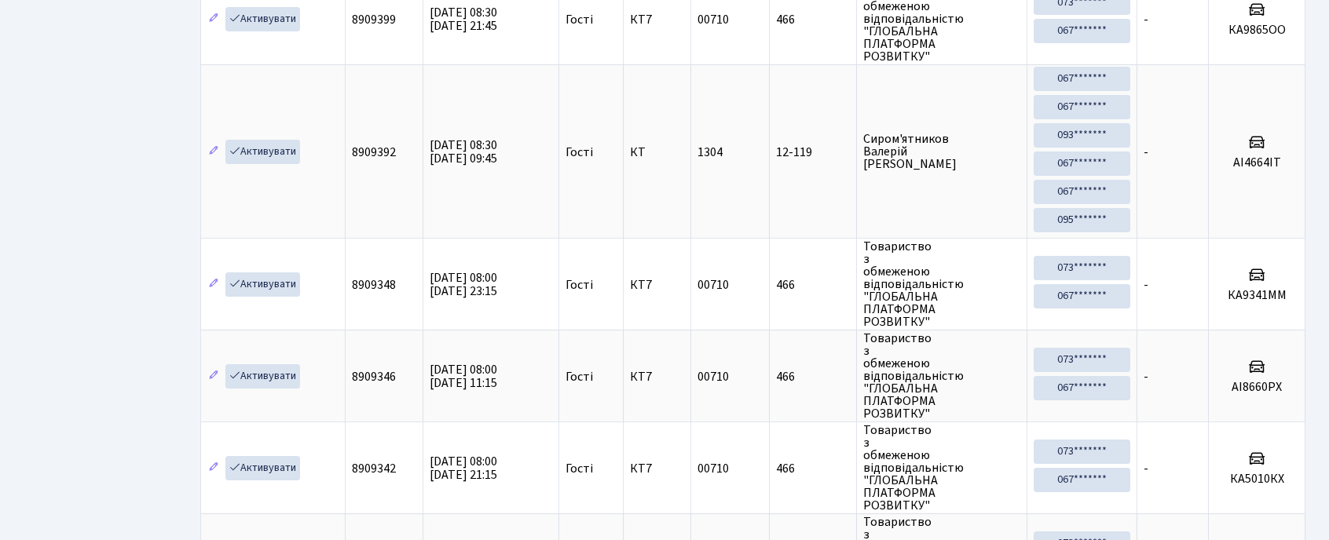
scroll to position [89, 0]
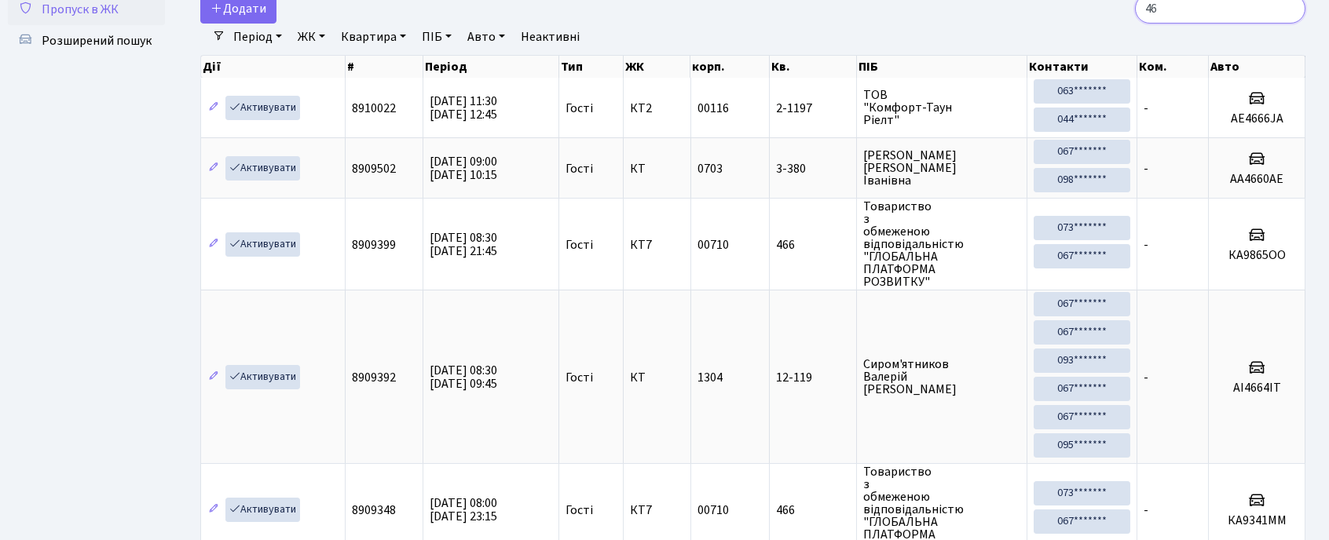
type input "4"
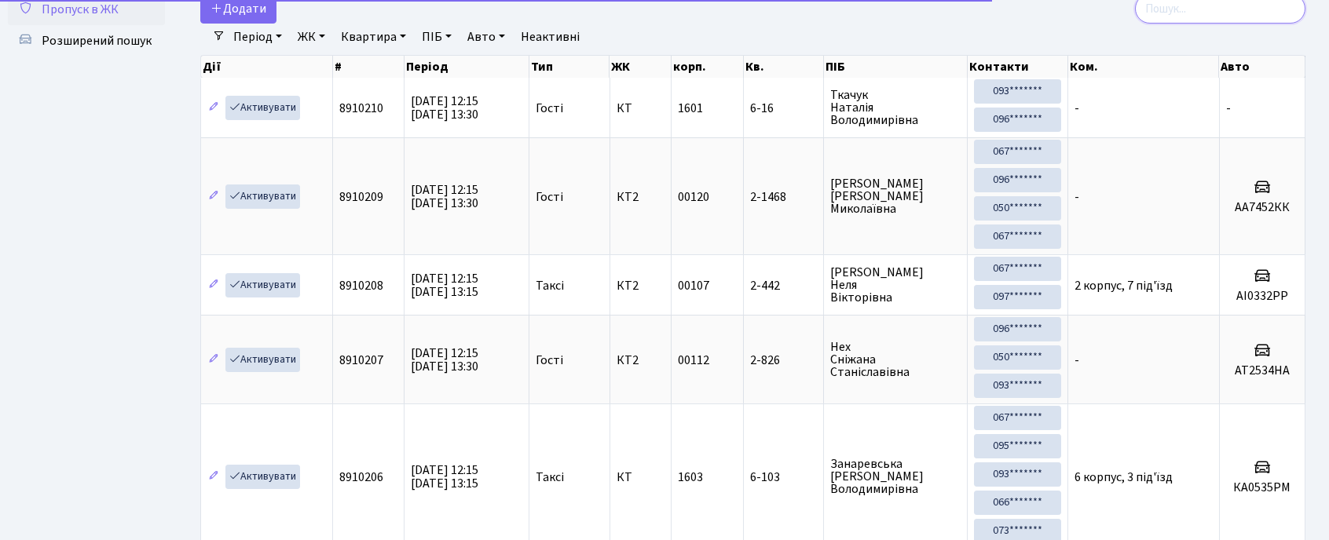
scroll to position [0, 0]
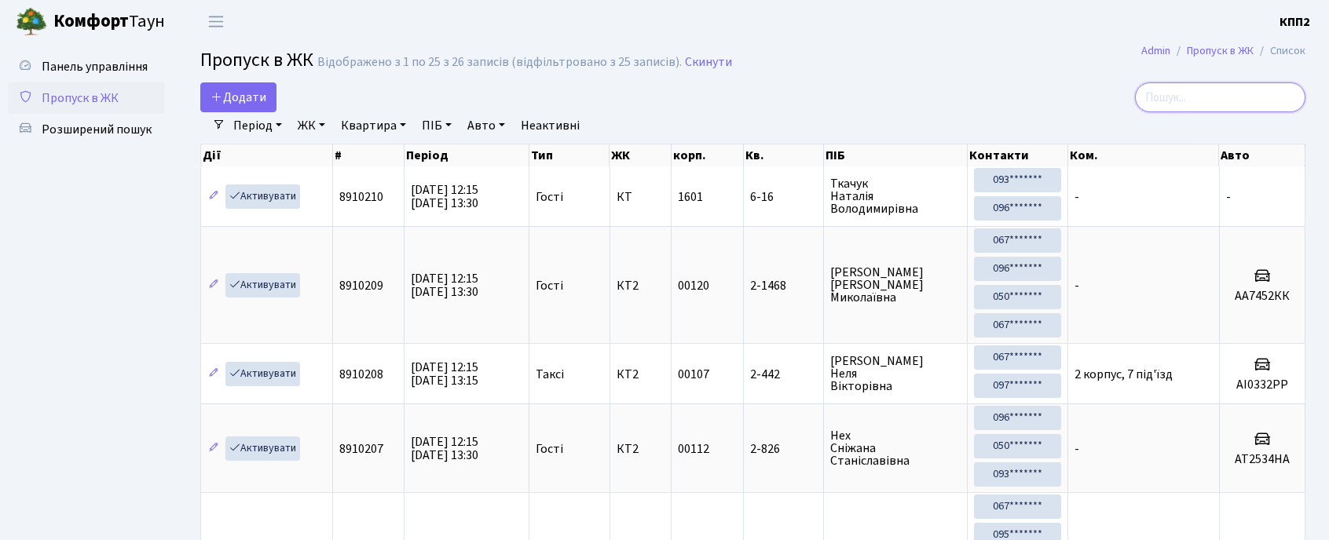
click at [1191, 92] on input "search" at bounding box center [1220, 97] width 170 height 30
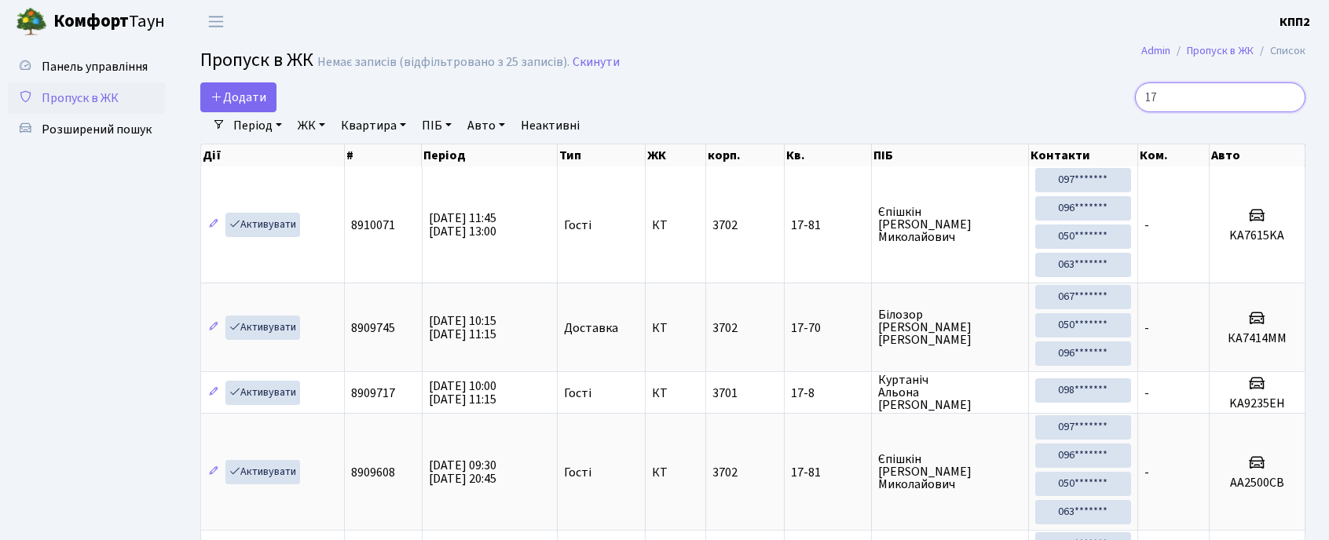
type input "1"
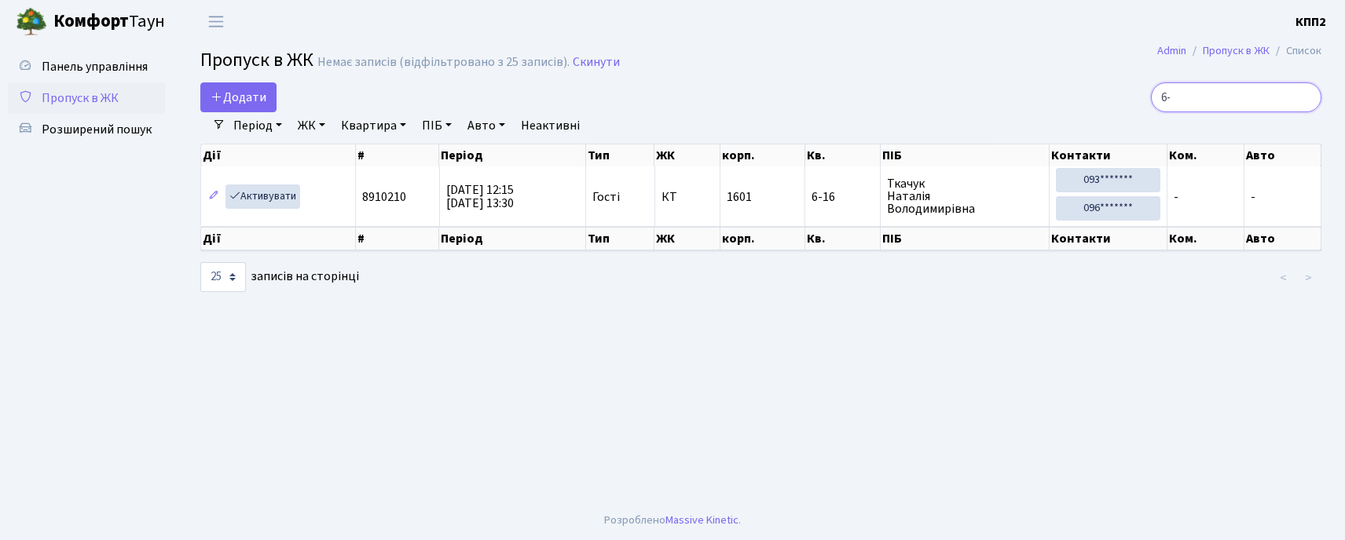
type input "6"
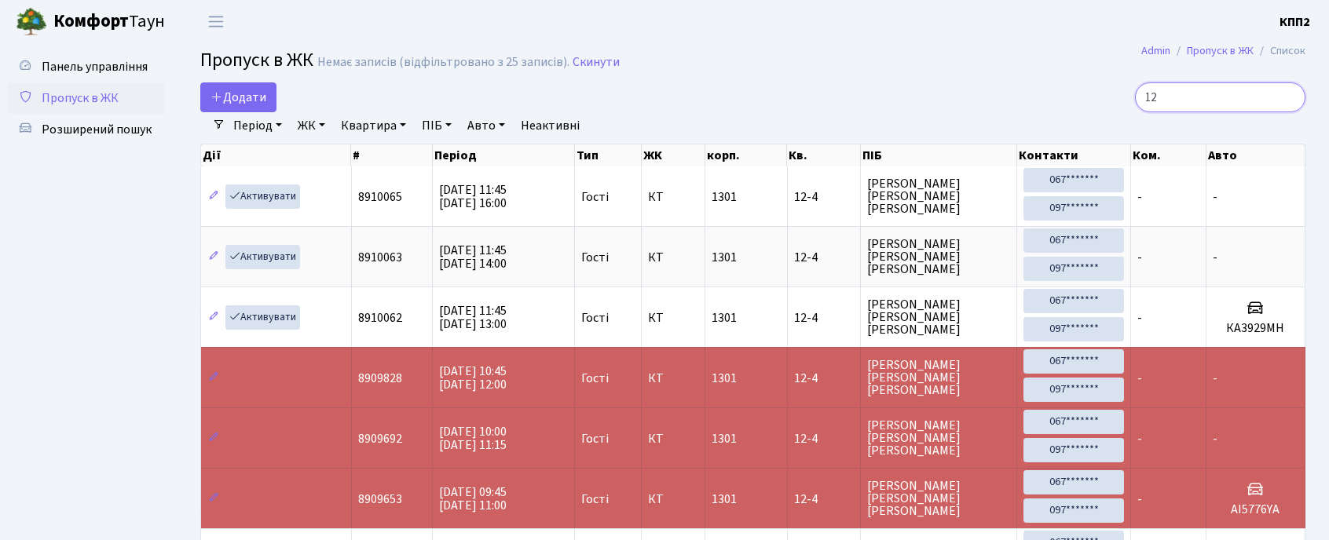
type input "1"
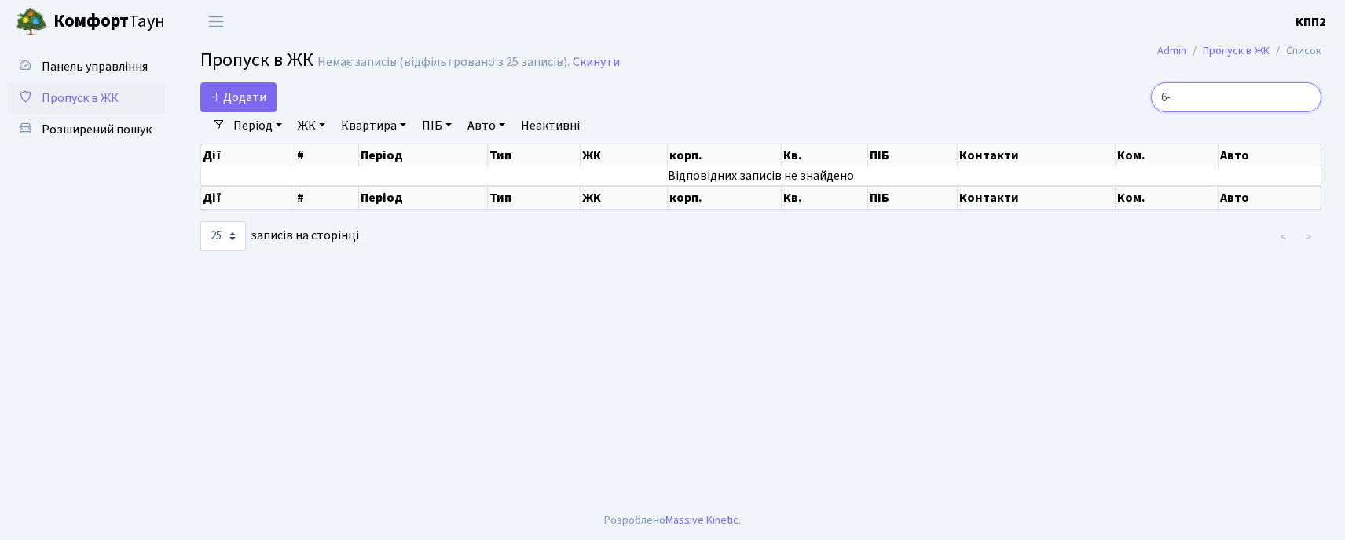
type input "6"
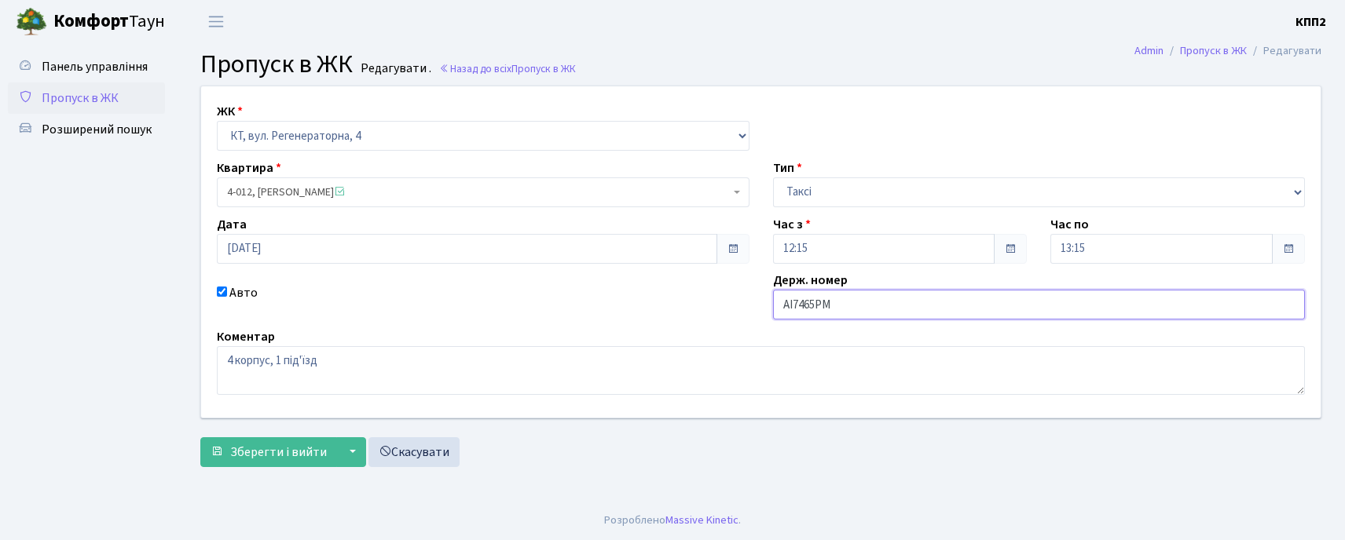
click at [845, 308] on input "АІ7465РМ" at bounding box center [1039, 305] width 532 height 30
type input "АІ7465РН"
click at [259, 452] on span "Зберегти і вийти" at bounding box center [278, 452] width 97 height 17
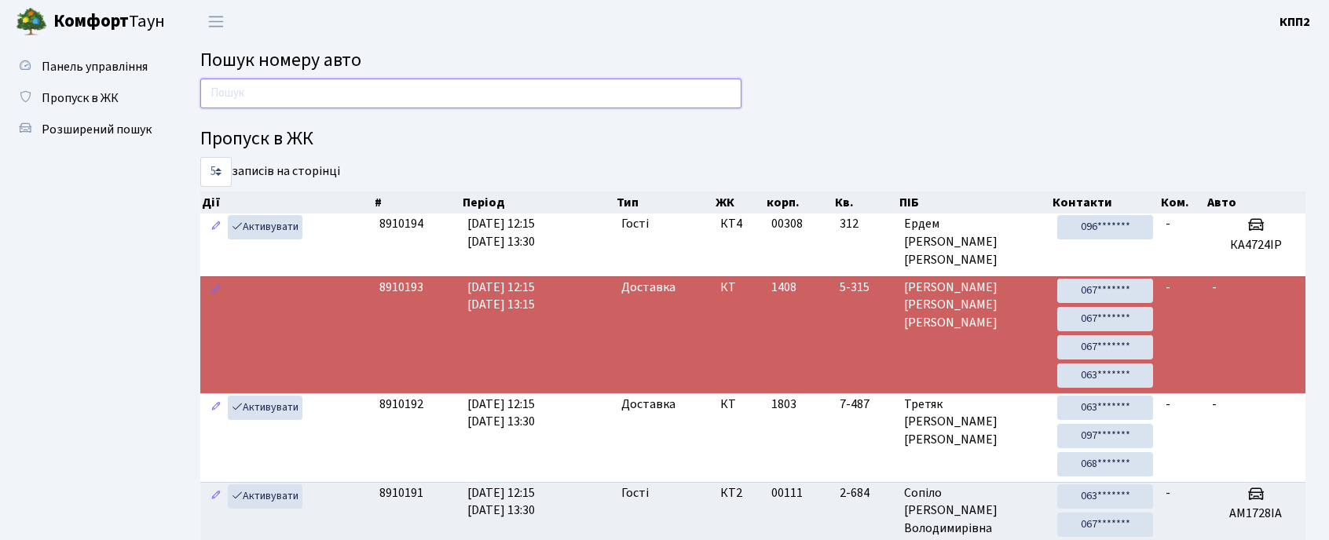
click at [363, 95] on input "text" at bounding box center [470, 94] width 541 height 30
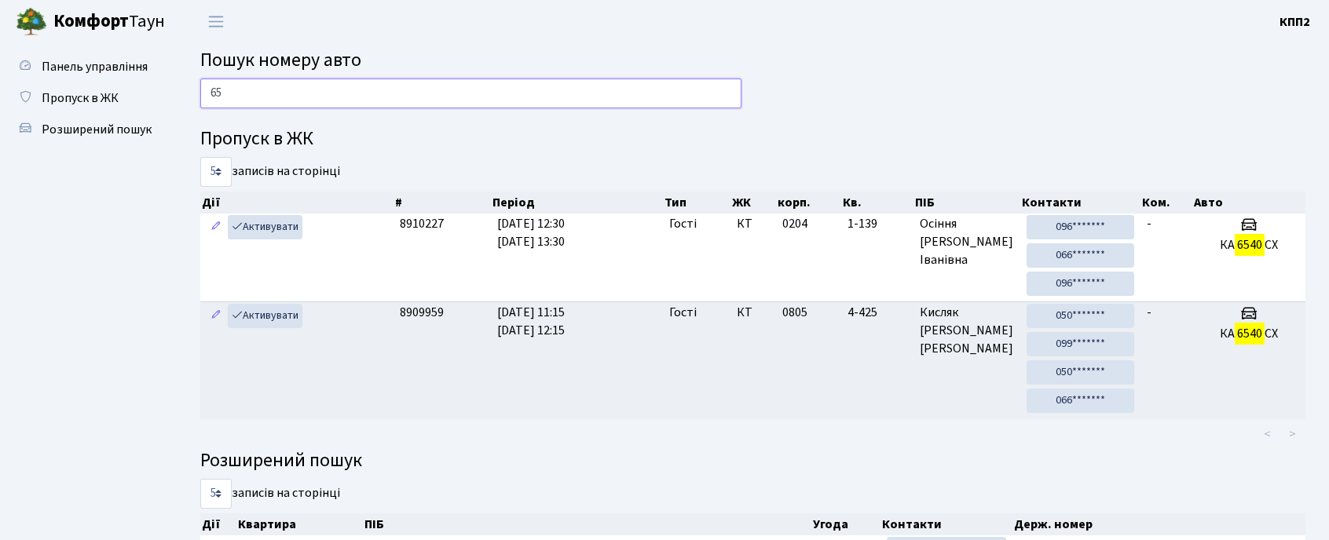
type input "6"
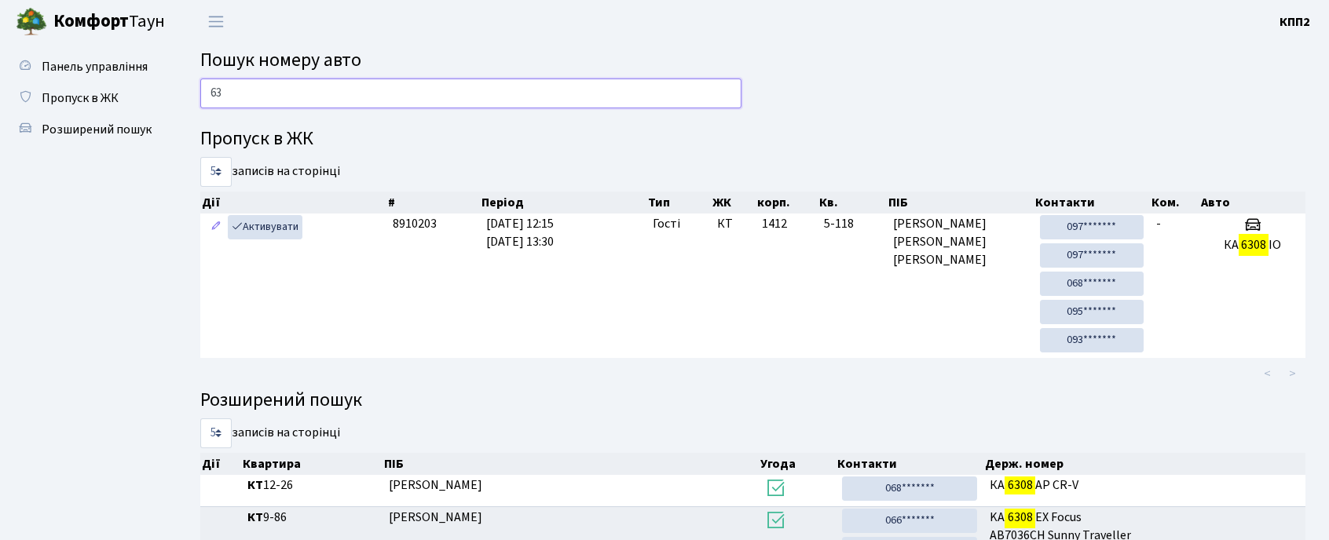
type input "6"
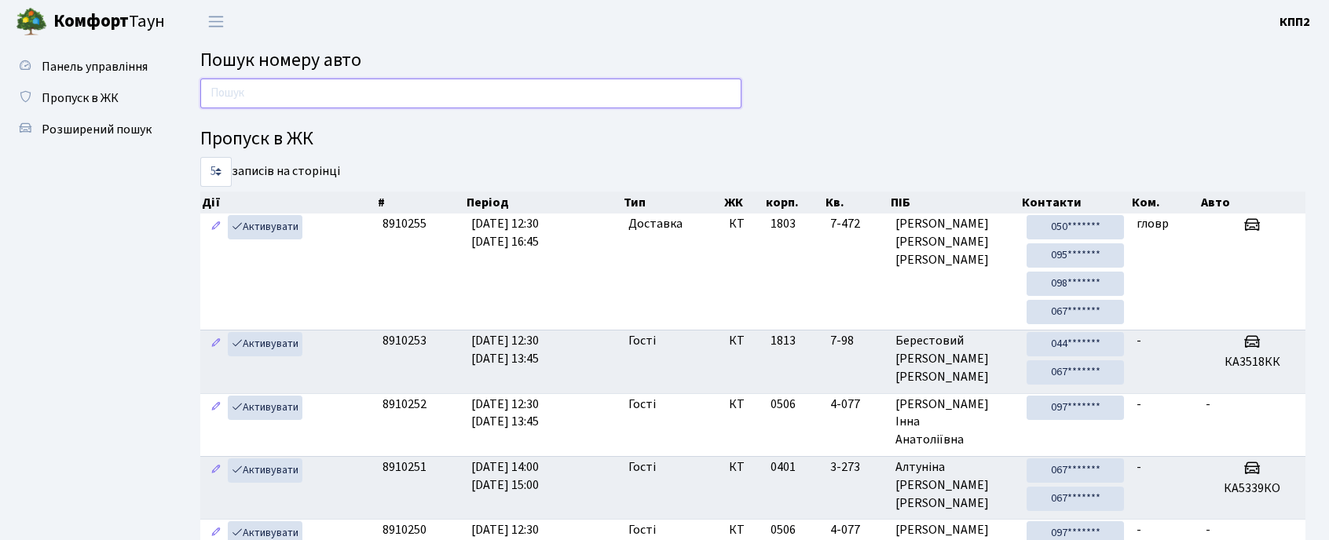
click at [295, 82] on input "text" at bounding box center [470, 94] width 541 height 30
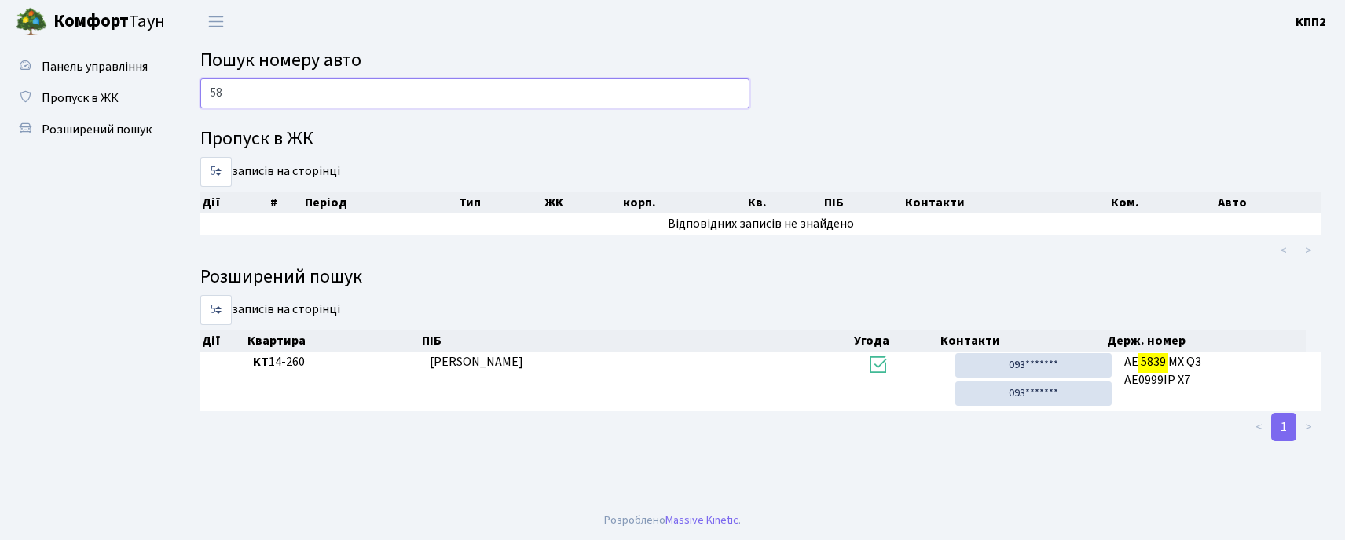
type input "5"
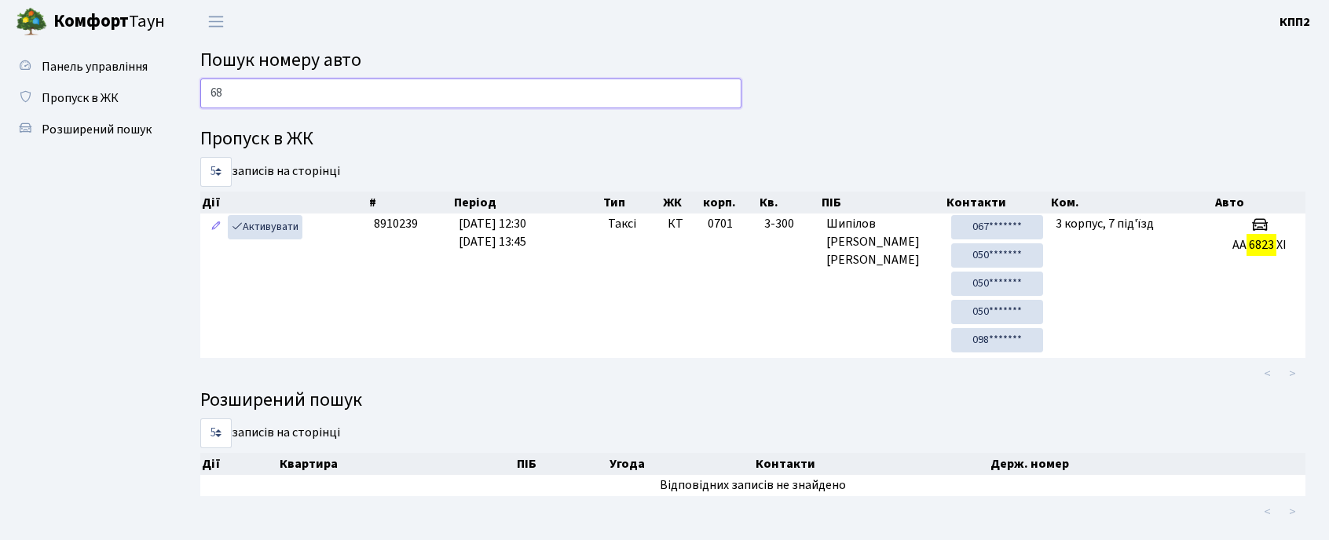
type input "6"
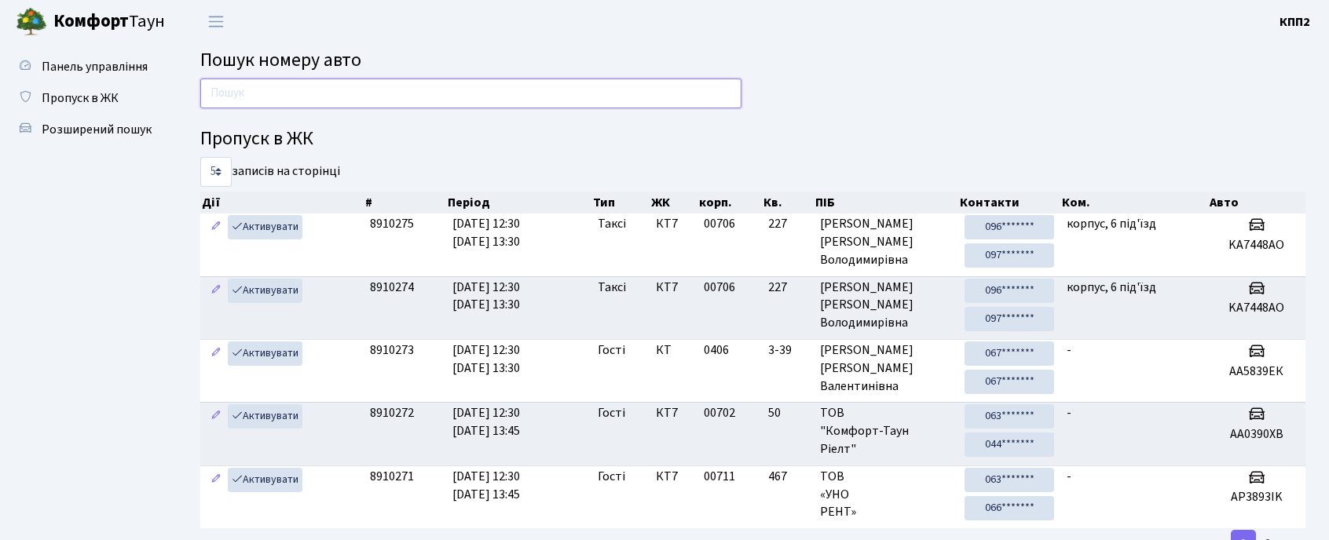
click at [437, 96] on input "text" at bounding box center [470, 94] width 541 height 30
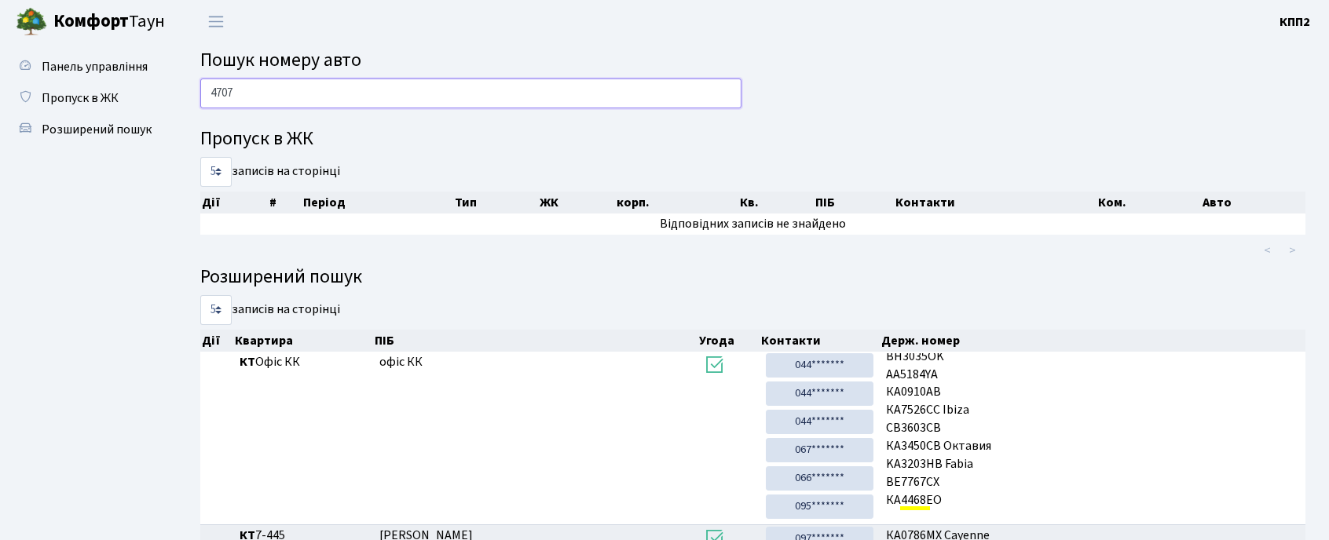
click at [248, 95] on input "4707" at bounding box center [470, 94] width 541 height 30
type input "4"
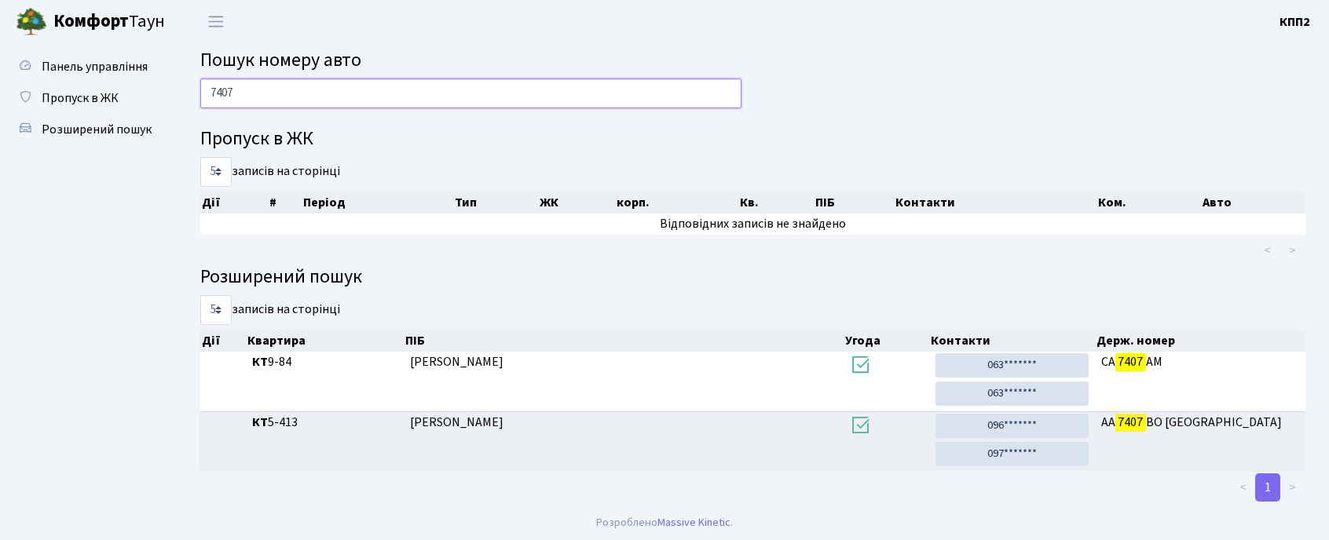
scroll to position [4, 0]
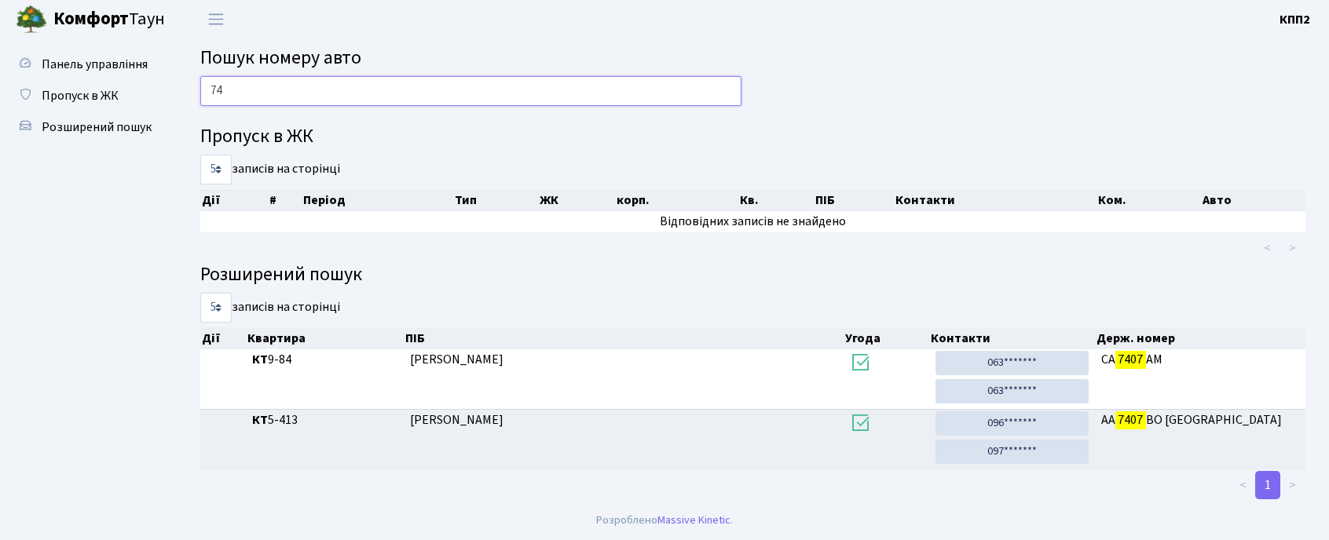
type input "7"
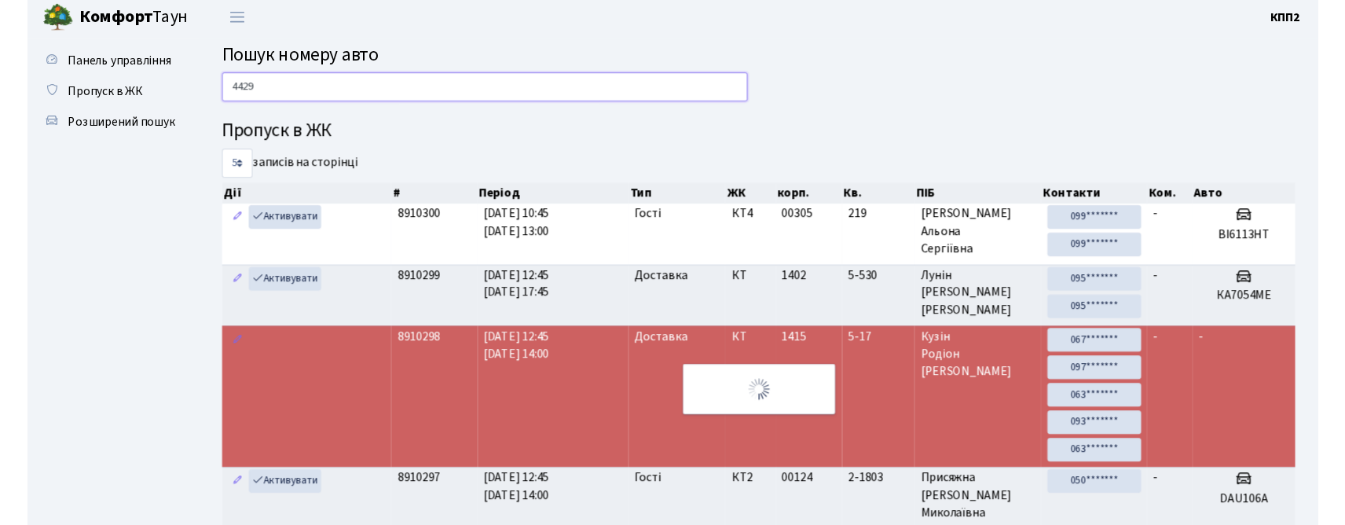
scroll to position [0, 0]
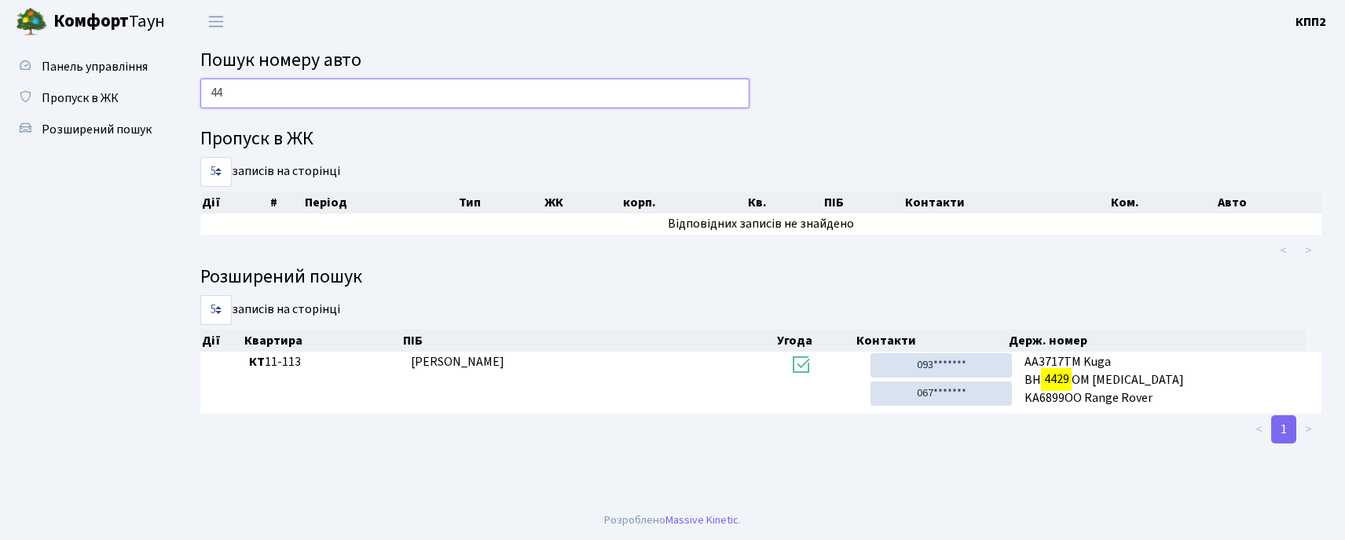
type input "4"
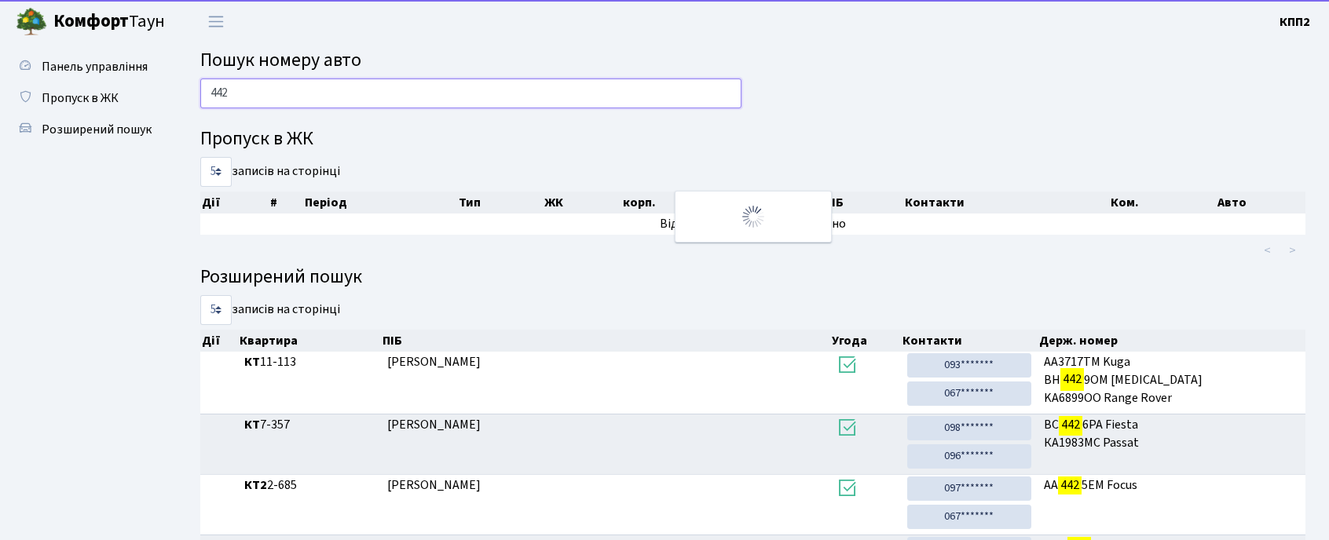
type input "4429"
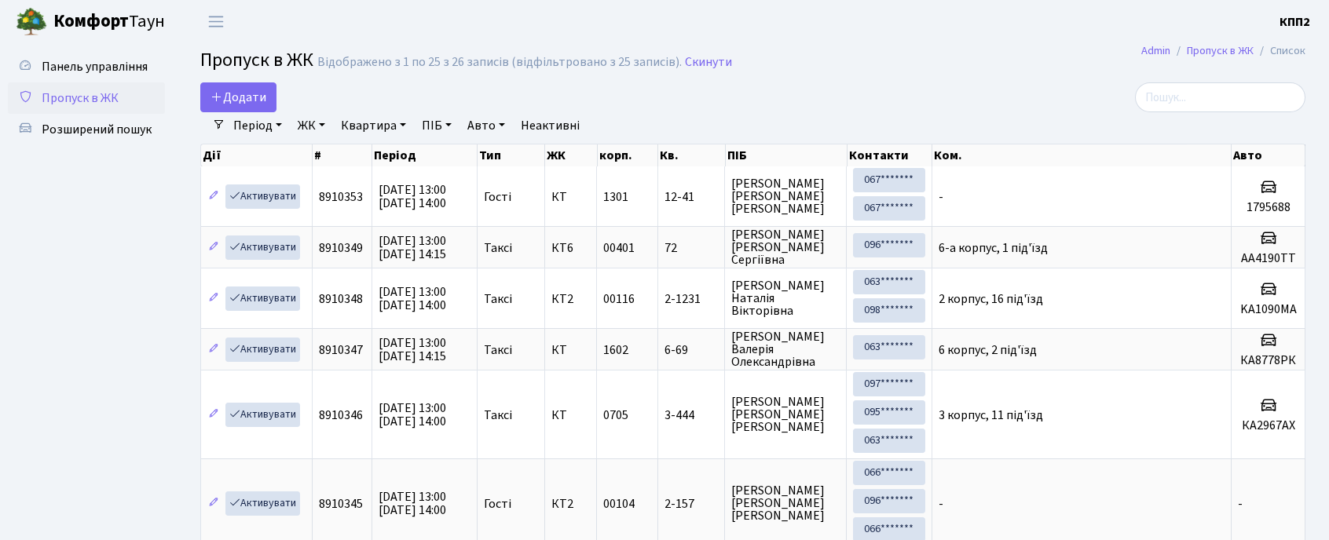
select select "25"
click at [246, 110] on link "Додати" at bounding box center [238, 97] width 76 height 30
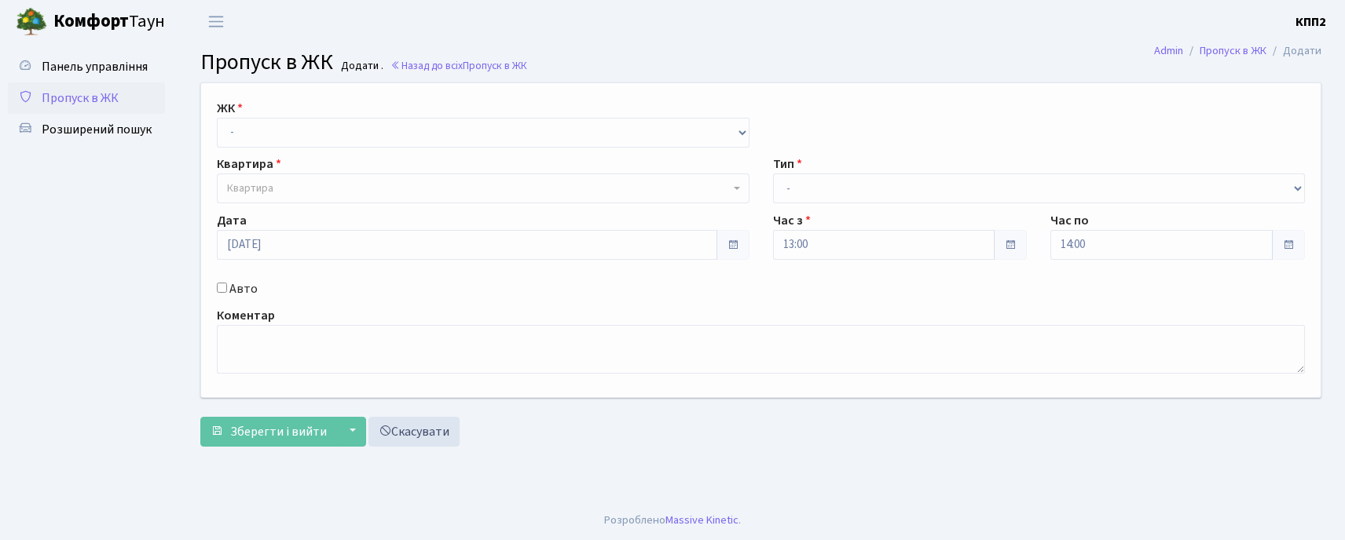
click at [240, 116] on label "ЖК" at bounding box center [230, 108] width 26 height 19
drag, startPoint x: 247, startPoint y: 133, endPoint x: 243, endPoint y: 146, distance: 13.7
click at [247, 133] on select "- КТ, вул. Регенераторна, 4 КТ2, просп. Соборності, 17 КТ3, вул. Березнева, 16 …" at bounding box center [483, 133] width 532 height 30
select select "271"
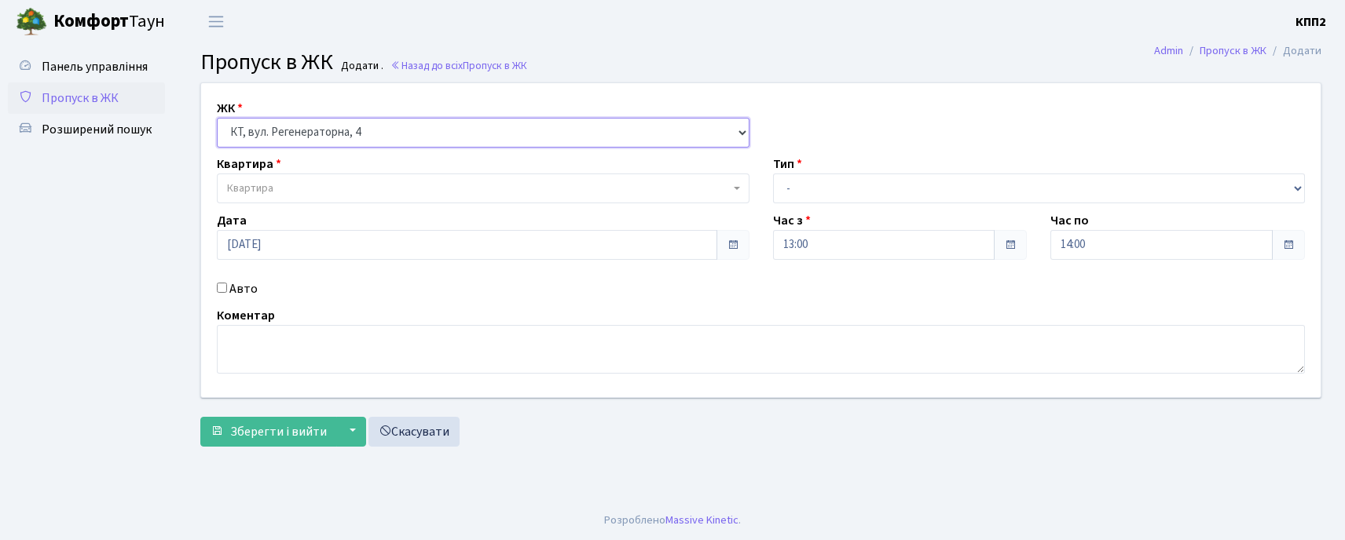
click at [217, 118] on select "- КТ, вул. Регенераторна, 4 КТ2, просп. Соборності, 17 КТ3, вул. Березнева, 16 …" at bounding box center [483, 133] width 532 height 30
select select
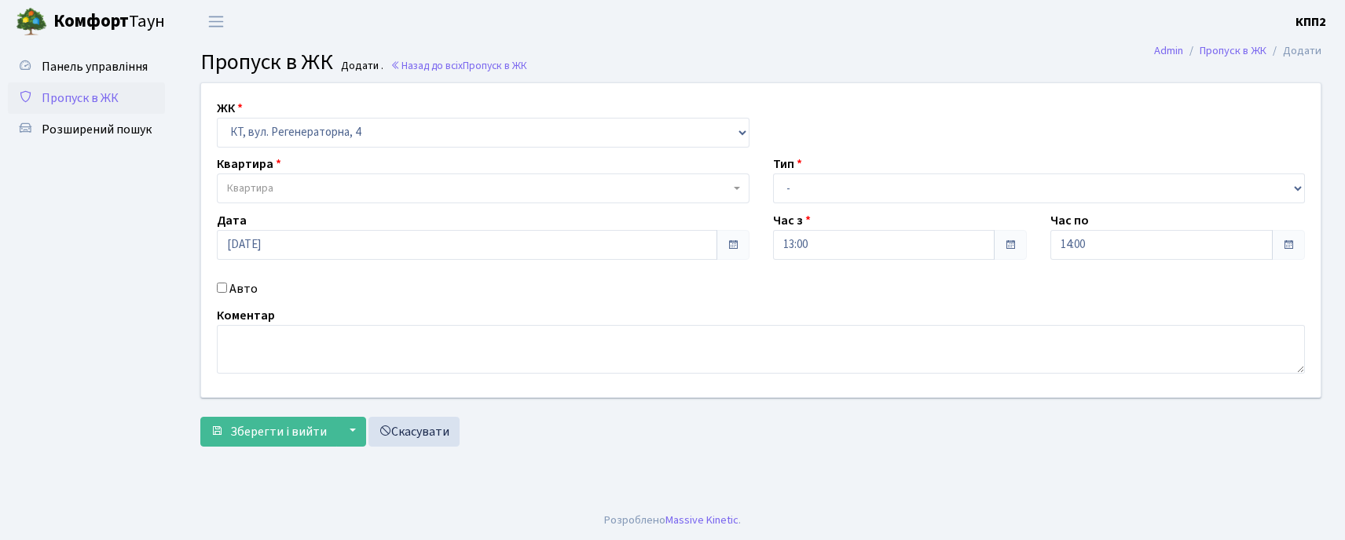
click at [286, 186] on span "Квартира" at bounding box center [478, 189] width 503 height 16
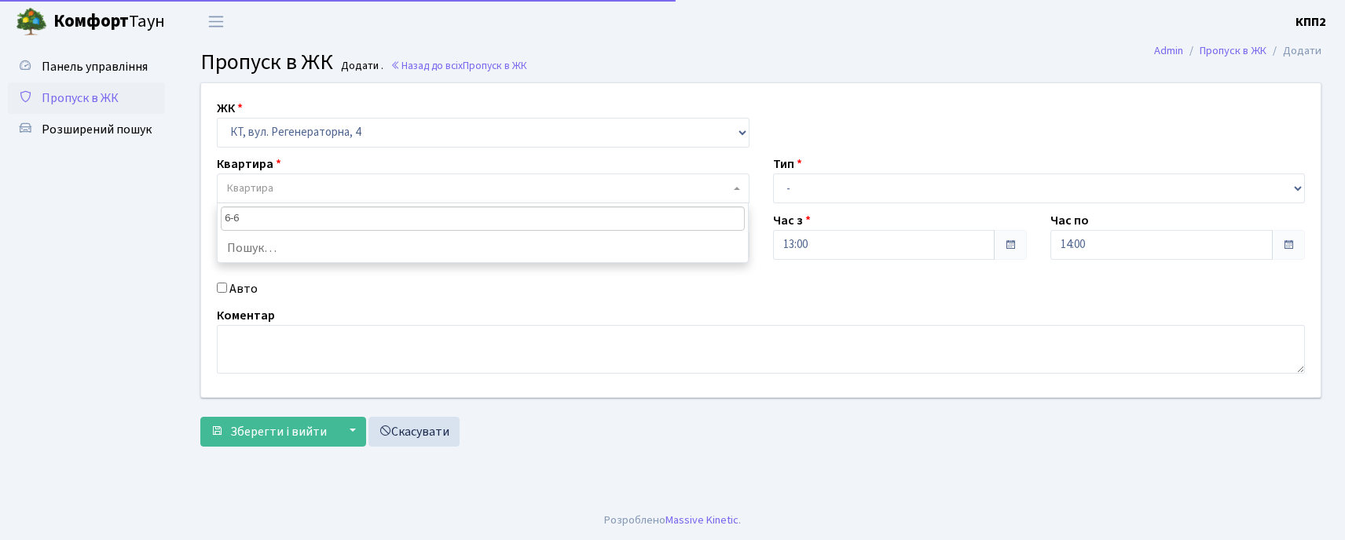
type input "6-60"
select select "5285"
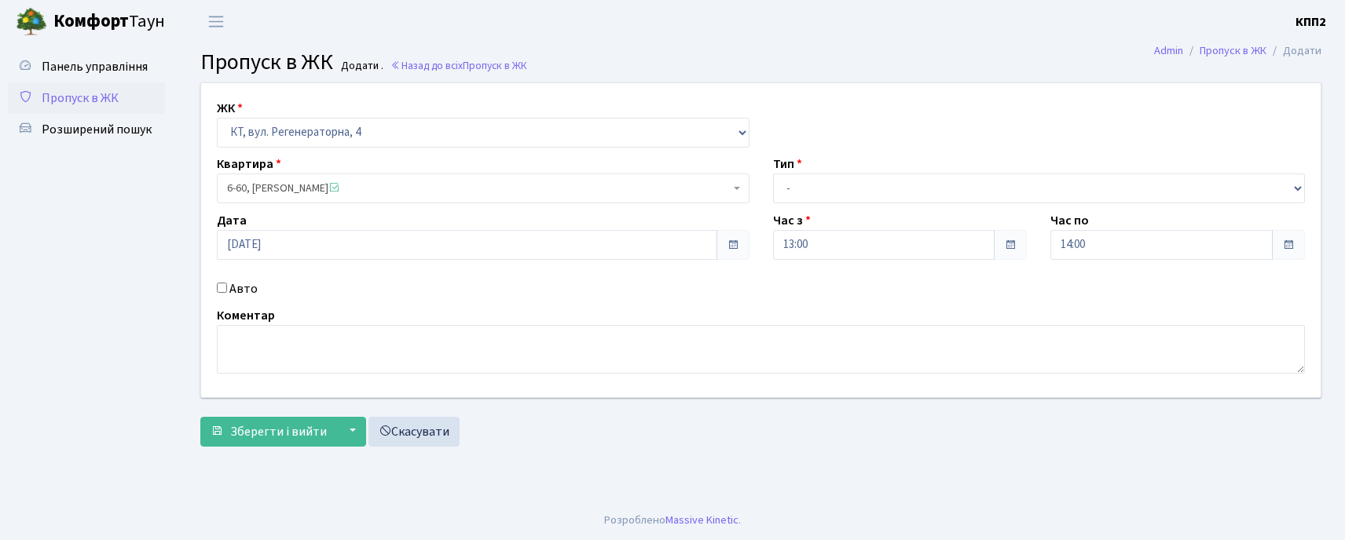
click at [242, 284] on label "Авто" at bounding box center [243, 289] width 28 height 19
click at [227, 284] on input "Авто" at bounding box center [222, 288] width 10 height 10
checkbox input "true"
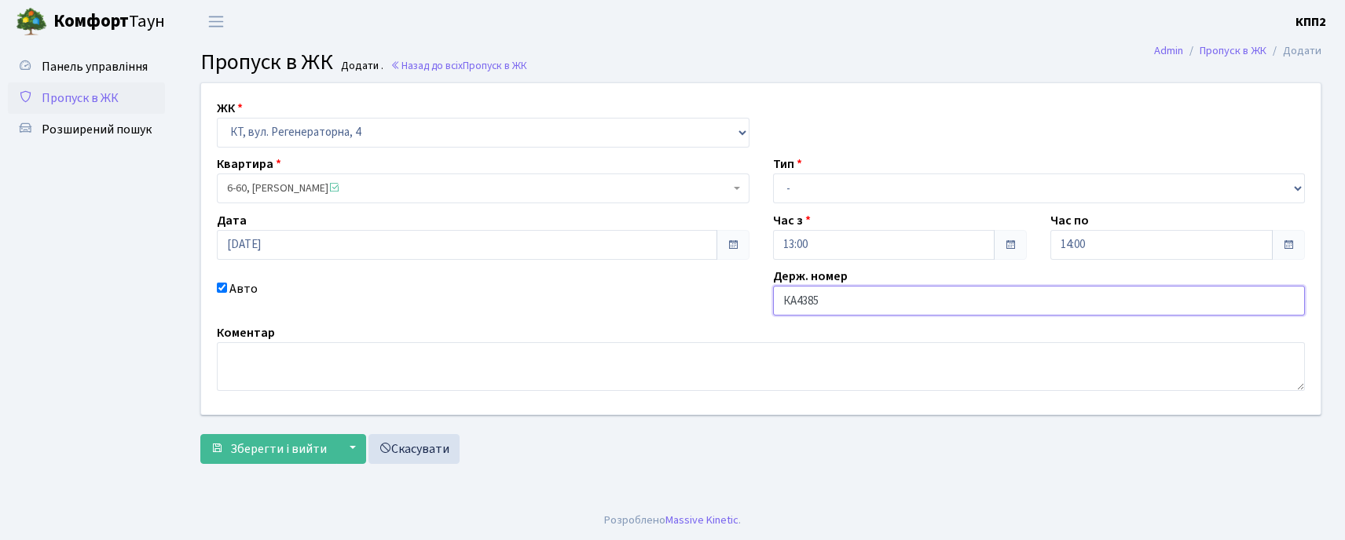
type input "КА4385ІВ"
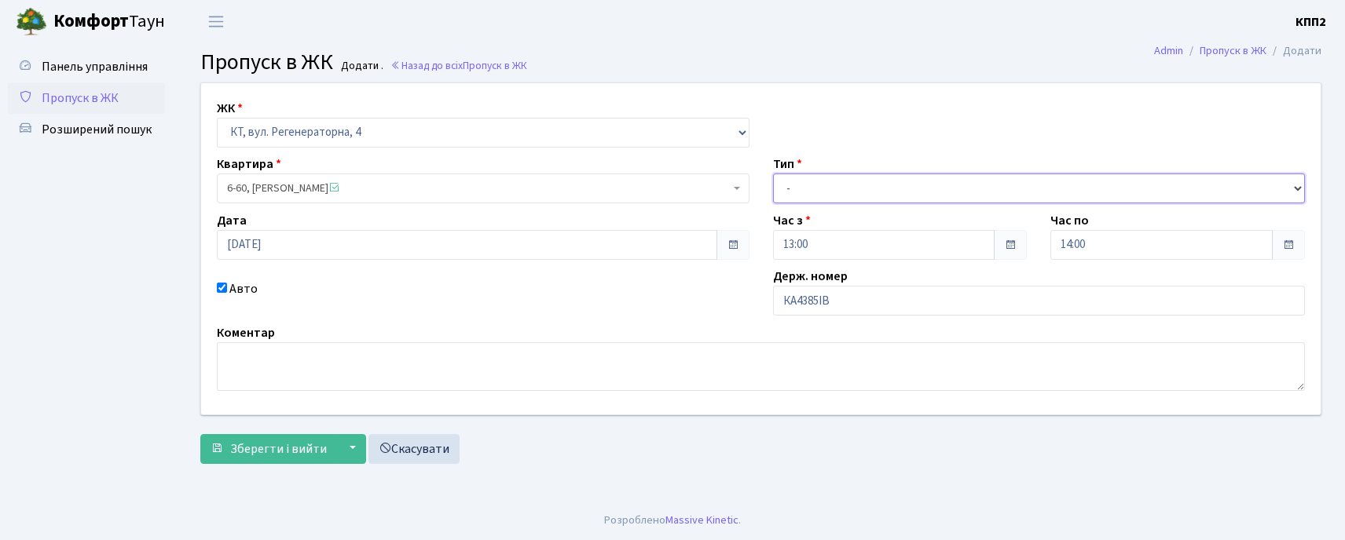
click at [840, 185] on select "- Доставка Таксі Гості Сервіс" at bounding box center [1039, 189] width 532 height 30
select select "3"
click at [773, 174] on select "- Доставка Таксі Гості Сервіс" at bounding box center [1039, 189] width 532 height 30
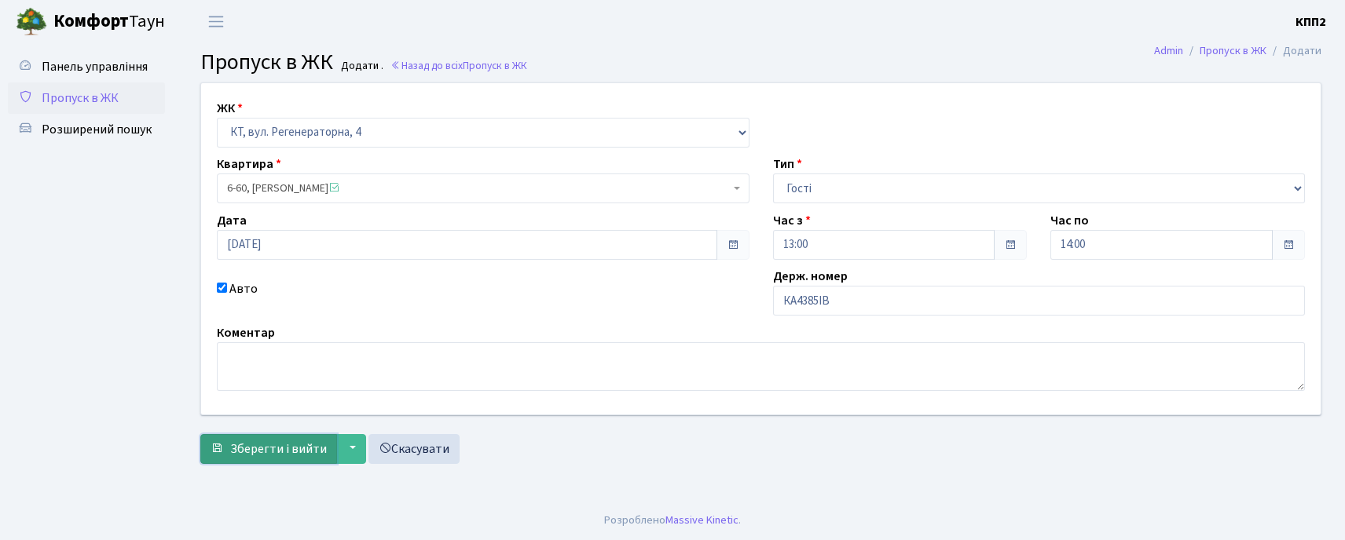
click at [305, 453] on span "Зберегти і вийти" at bounding box center [278, 449] width 97 height 17
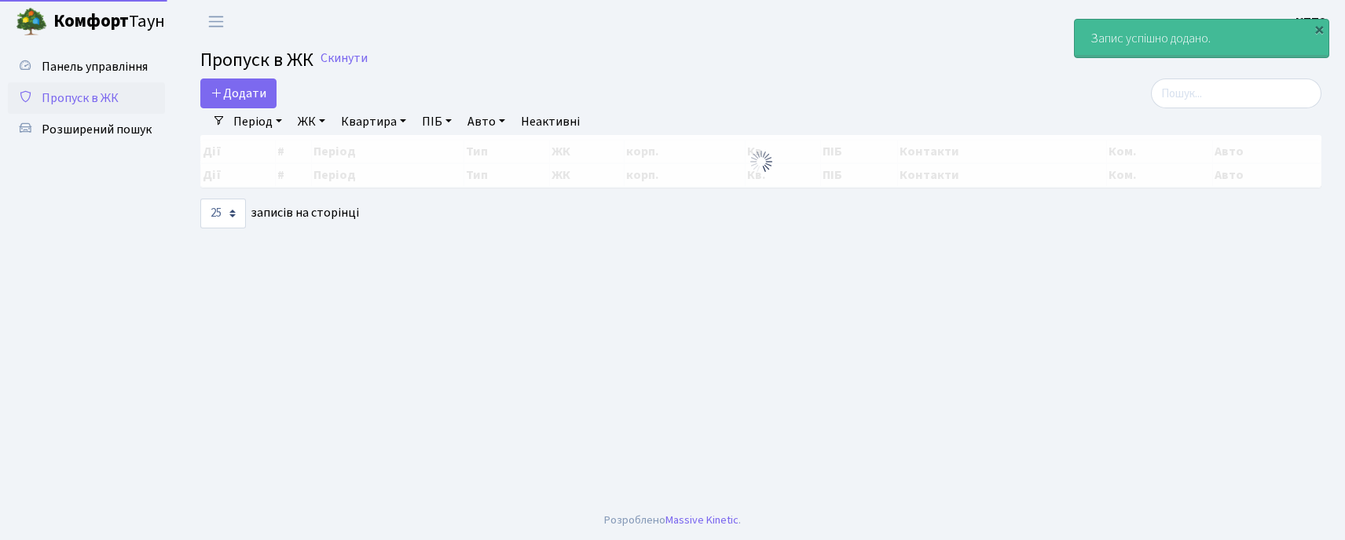
select select "25"
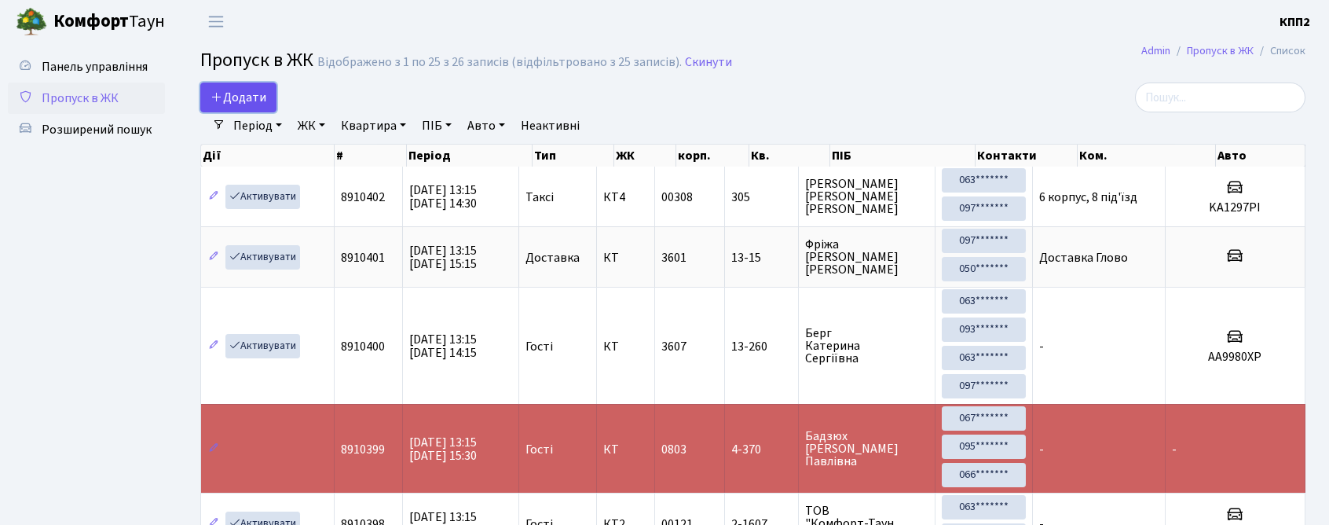
click at [265, 104] on span "Додати" at bounding box center [238, 97] width 56 height 17
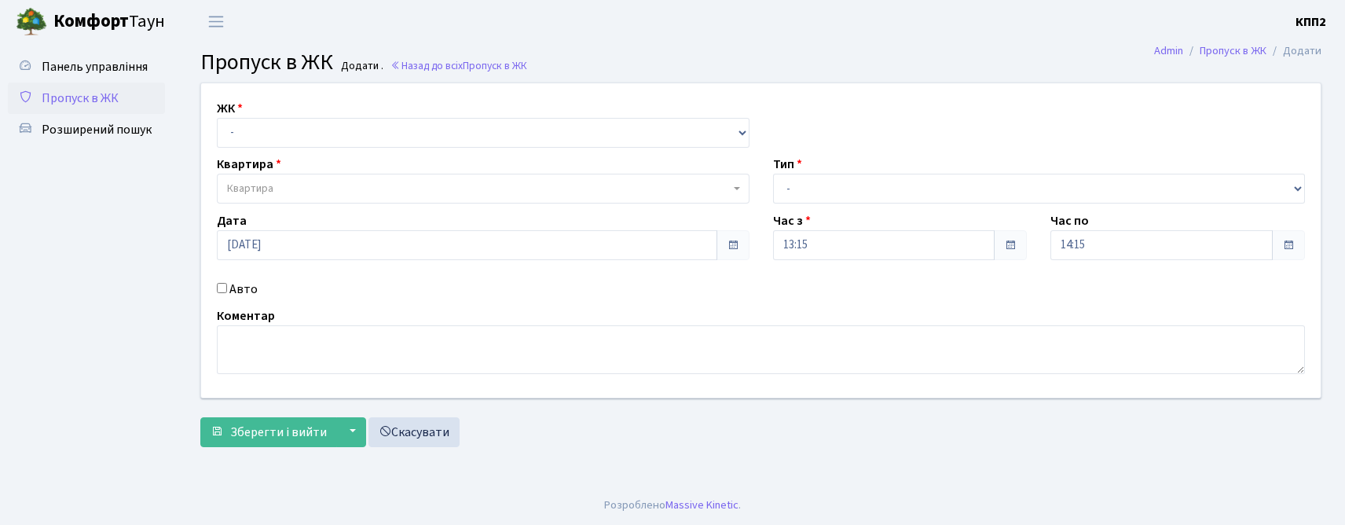
drag, startPoint x: 240, startPoint y: 276, endPoint x: 237, endPoint y: 284, distance: 8.2
click at [237, 284] on div "ЖК - КТ, вул. Регенераторна, 4 КТ2, просп. [STREET_ADDRESS] [STREET_ADDRESS] [P…" at bounding box center [760, 240] width 1143 height 314
click at [237, 287] on label "Авто" at bounding box center [243, 289] width 28 height 19
click at [227, 287] on input "Авто" at bounding box center [222, 288] width 10 height 10
checkbox input "true"
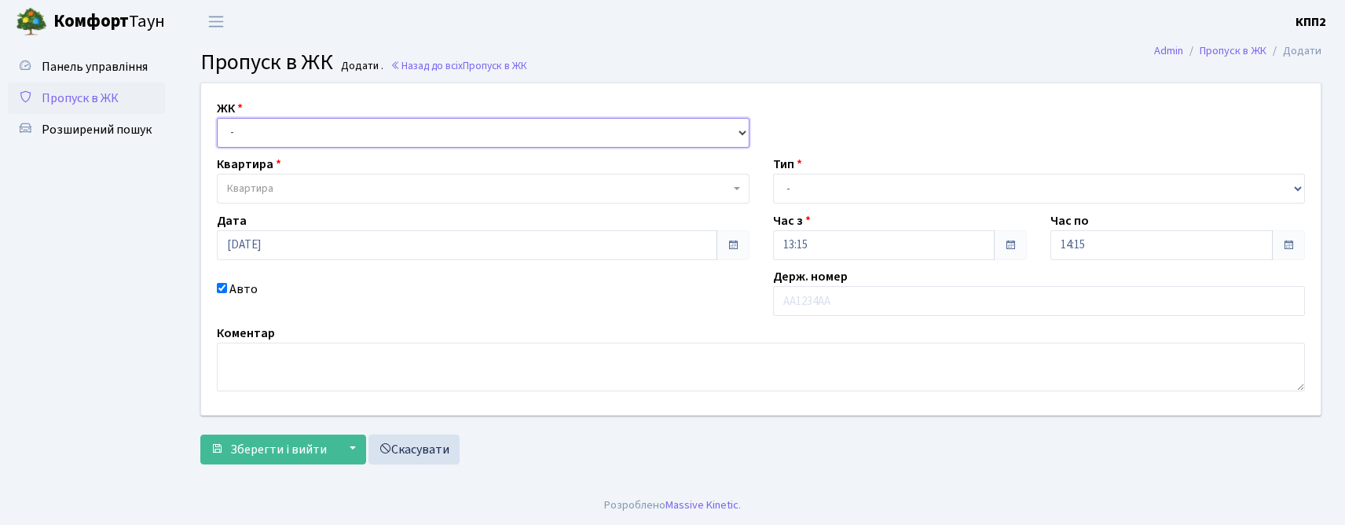
drag, startPoint x: 360, startPoint y: 126, endPoint x: 360, endPoint y: 145, distance: 19.6
click at [360, 126] on select "- КТ, вул. Регенераторна, 4 КТ2, просп. [STREET_ADDRESS] [STREET_ADDRESS] [PERS…" at bounding box center [483, 133] width 532 height 30
select select "271"
click at [217, 118] on select "- КТ, вул. Регенераторна, 4 КТ2, просп. [STREET_ADDRESS] [STREET_ADDRESS] [PERS…" at bounding box center [483, 133] width 532 height 30
select select
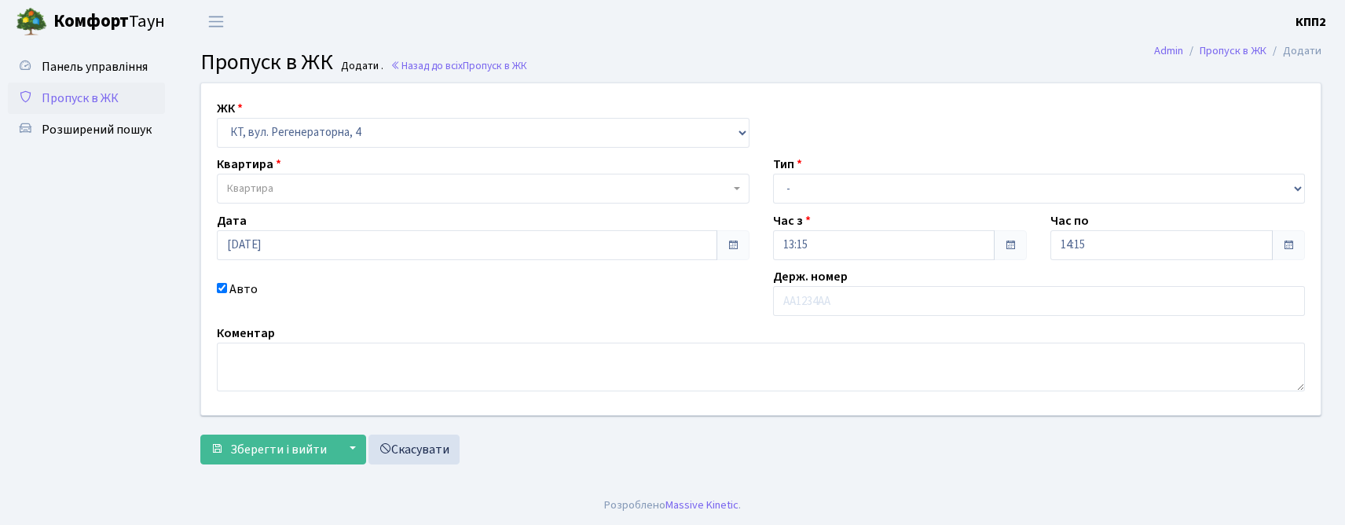
click at [353, 183] on span "Квартира" at bounding box center [478, 189] width 503 height 16
type input "6-69"
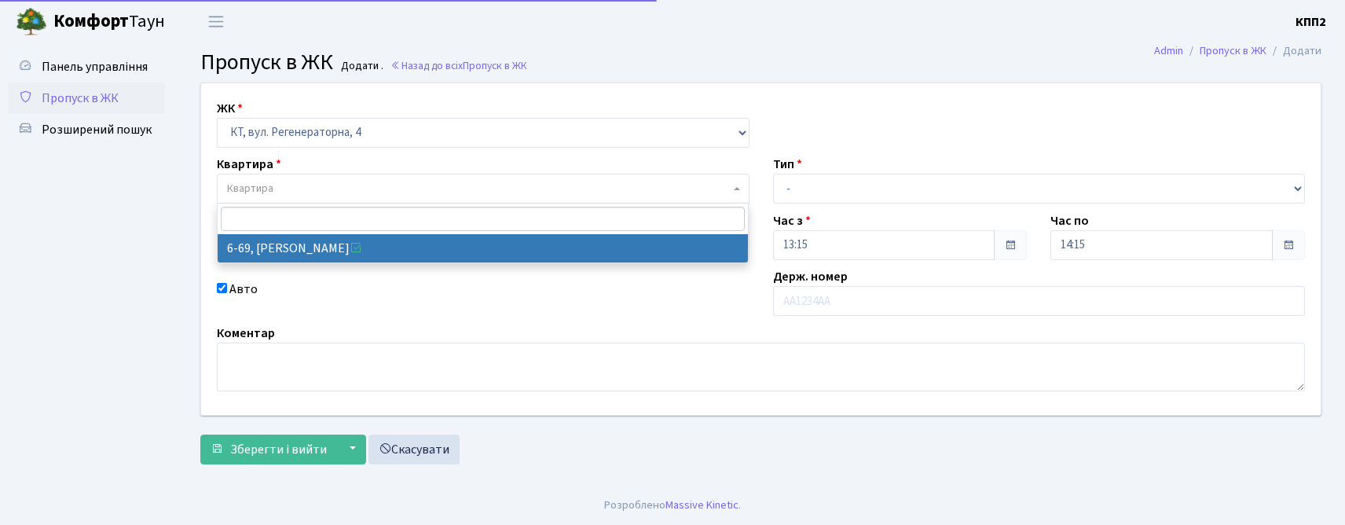
select select "5294"
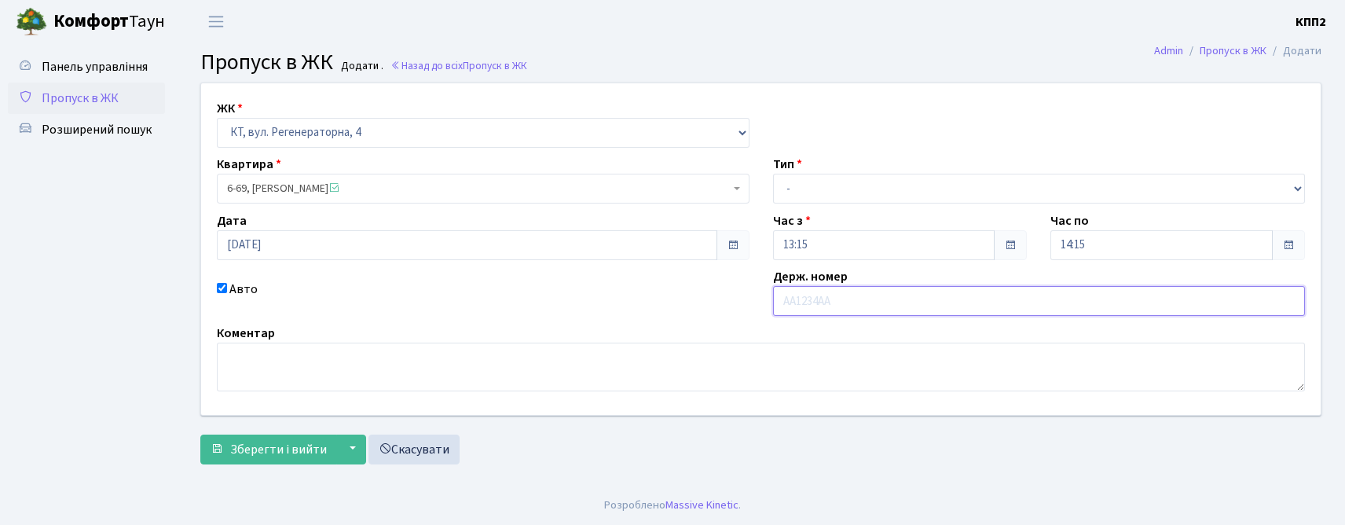
click at [799, 312] on input "text" at bounding box center [1039, 301] width 532 height 30
type input "АА1484НО"
click at [818, 188] on select "- Доставка Таксі Гості Сервіс" at bounding box center [1039, 189] width 532 height 30
select select "1"
click at [773, 174] on select "- Доставка Таксі Гості Сервіс" at bounding box center [1039, 189] width 532 height 30
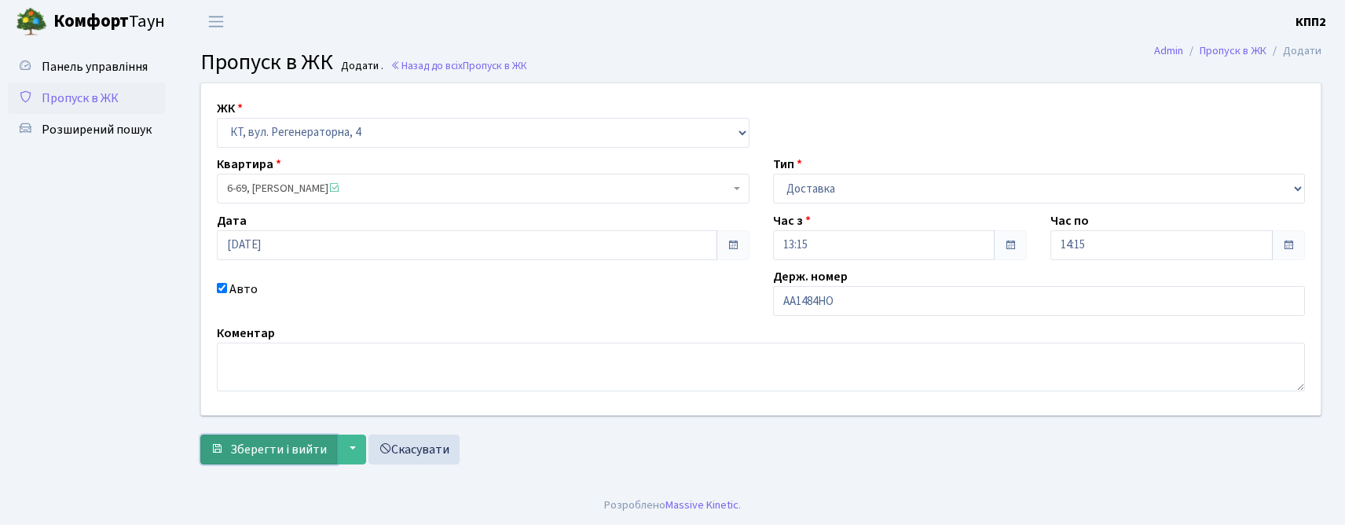
click at [281, 450] on span "Зберегти і вийти" at bounding box center [278, 449] width 97 height 17
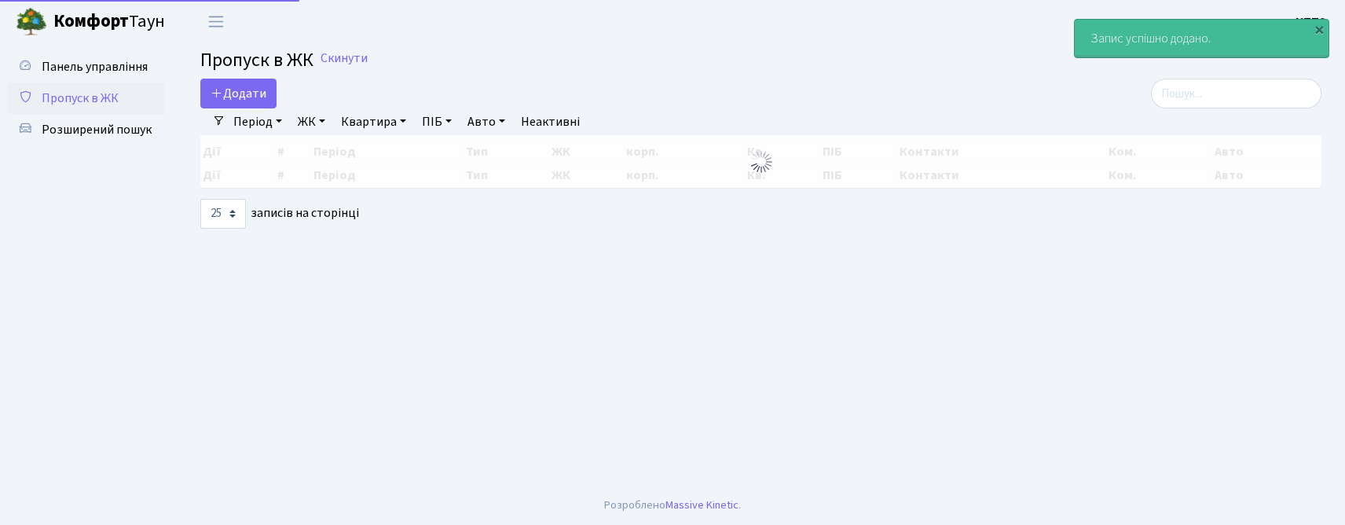
select select "25"
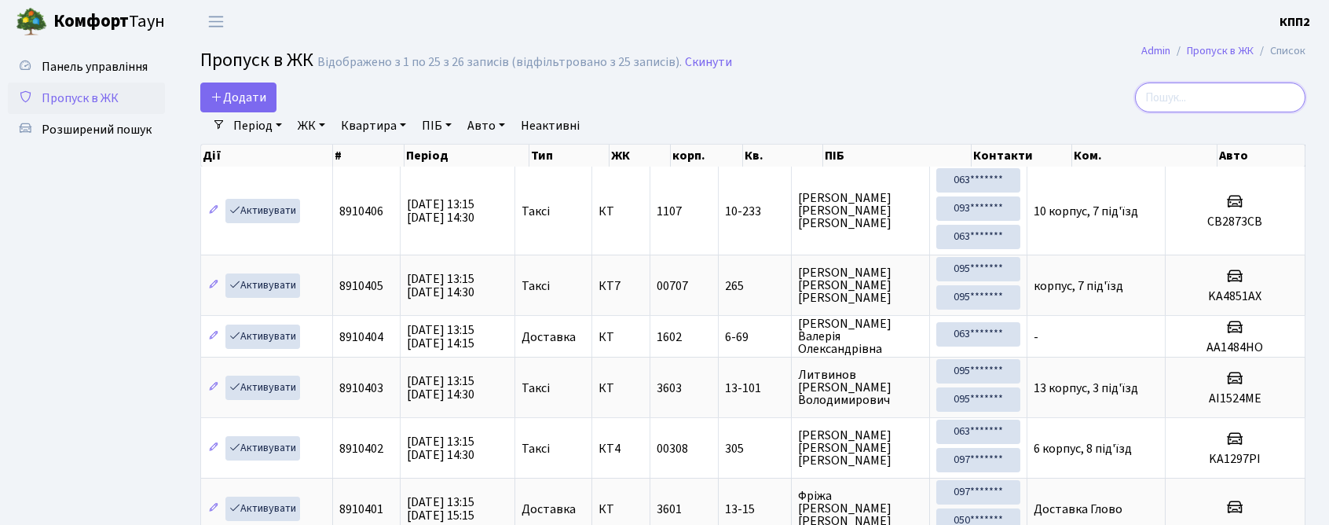
click at [1231, 102] on input "search" at bounding box center [1220, 97] width 170 height 30
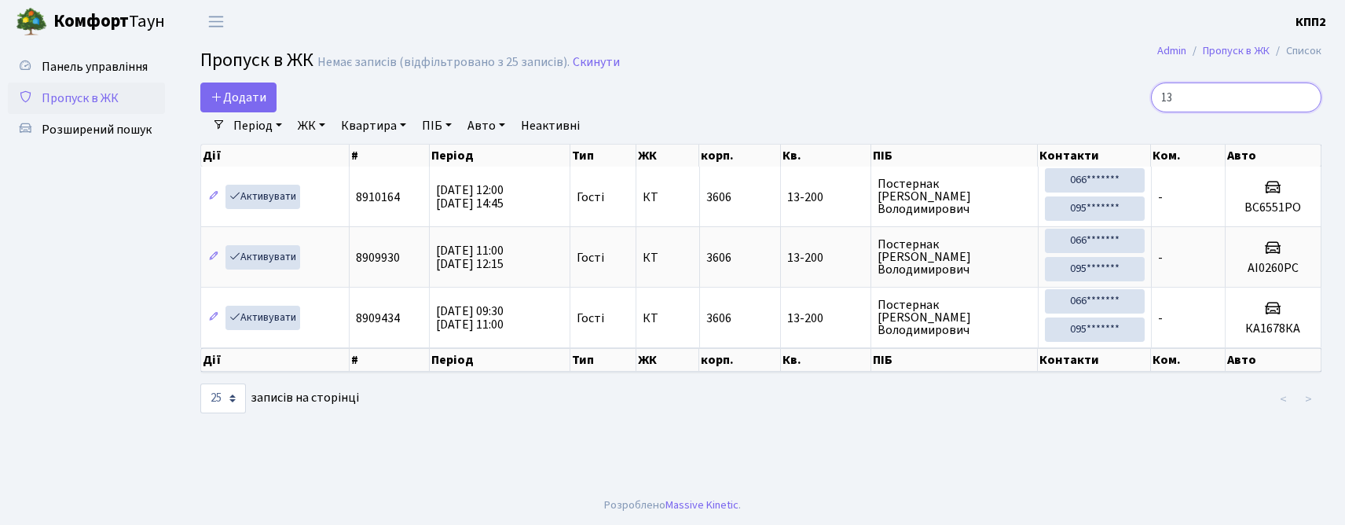
type input "1"
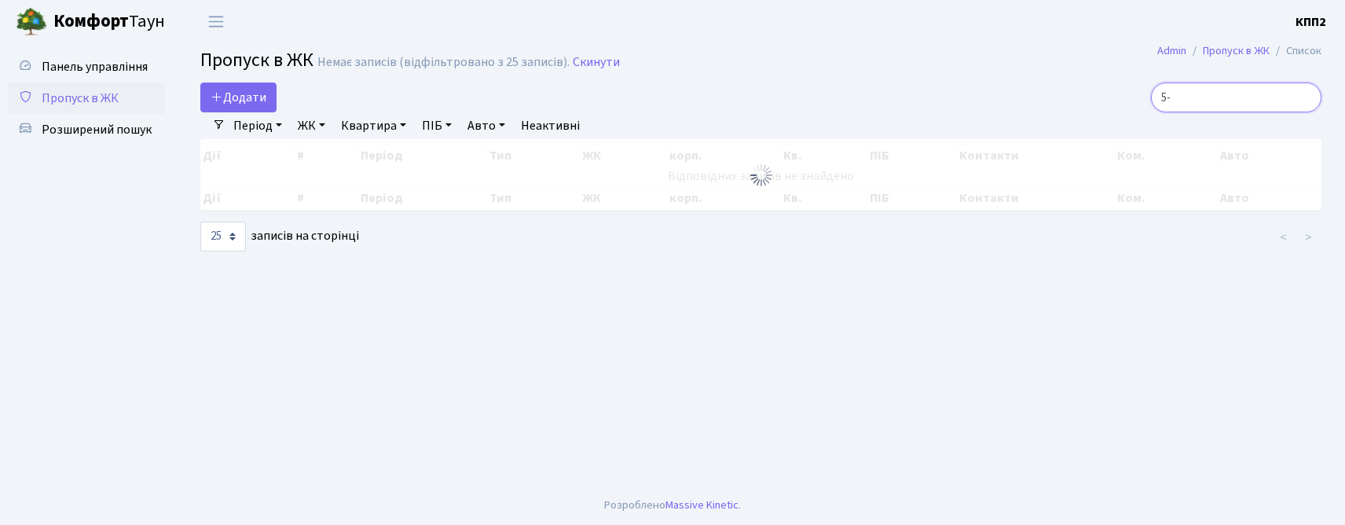
type input "5"
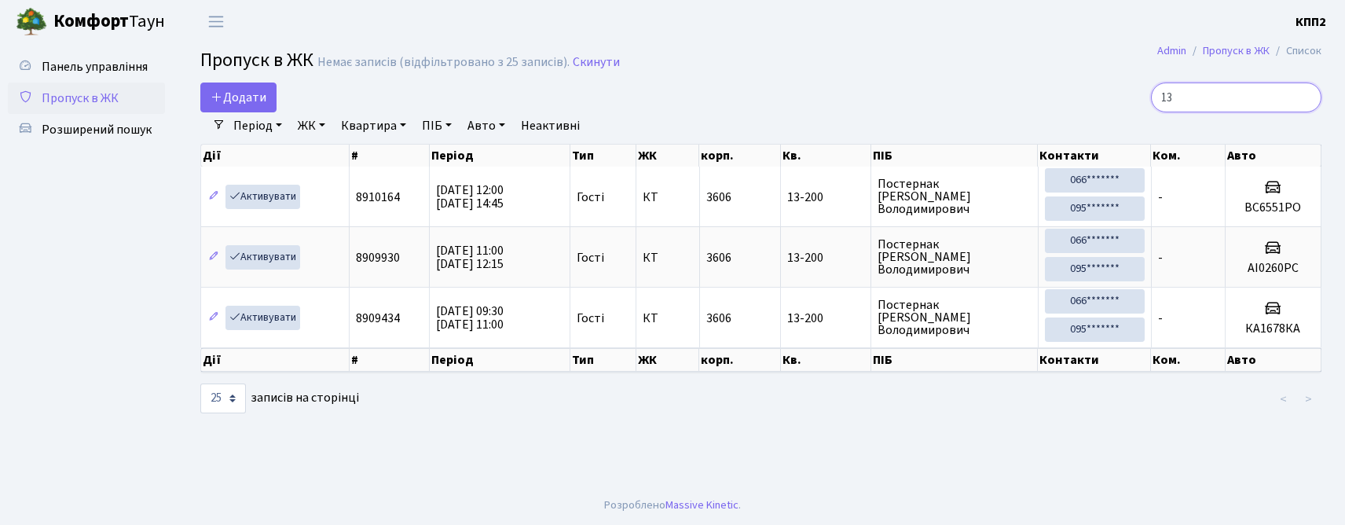
type input "1"
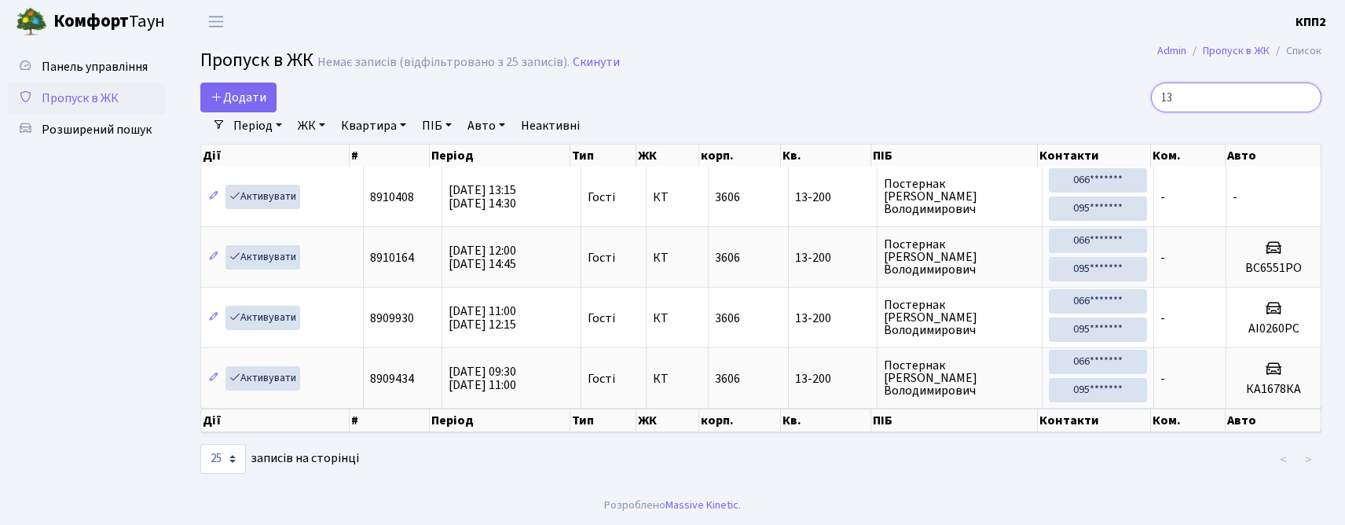
type input "1"
